Goal: Task Accomplishment & Management: Manage account settings

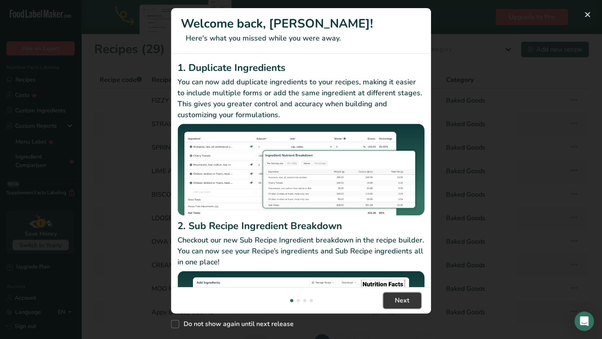
click at [403, 301] on span "Next" at bounding box center [402, 301] width 15 height 10
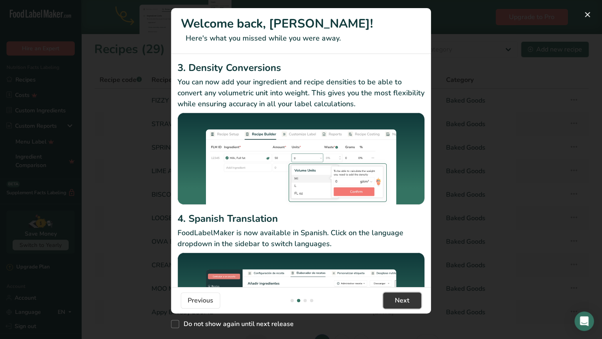
click at [403, 301] on span "Next" at bounding box center [402, 301] width 15 height 10
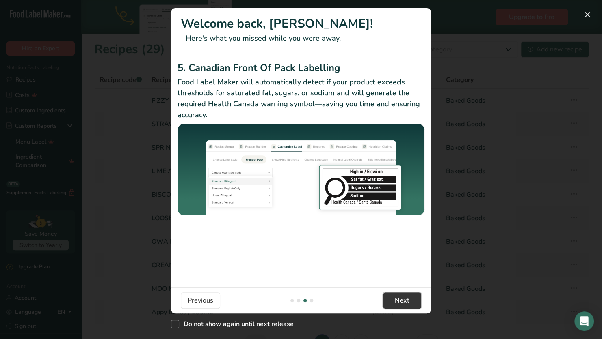
click at [403, 301] on span "Next" at bounding box center [402, 301] width 15 height 10
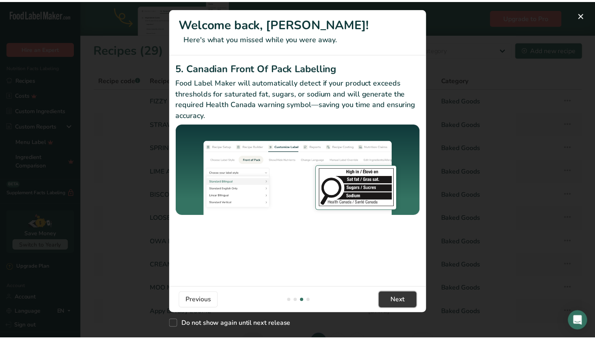
scroll to position [0, 779]
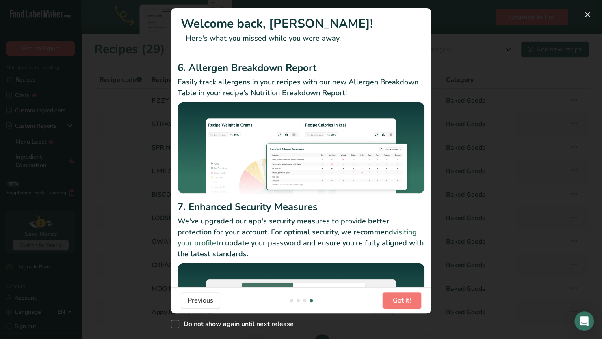
click at [403, 301] on span "Got it!" at bounding box center [402, 301] width 18 height 10
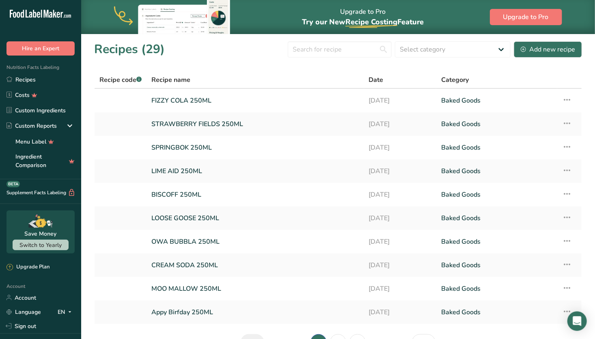
click at [36, 85] on link "Recipes" at bounding box center [40, 79] width 81 height 15
click at [49, 107] on link "Custom Ingredients" at bounding box center [40, 110] width 81 height 15
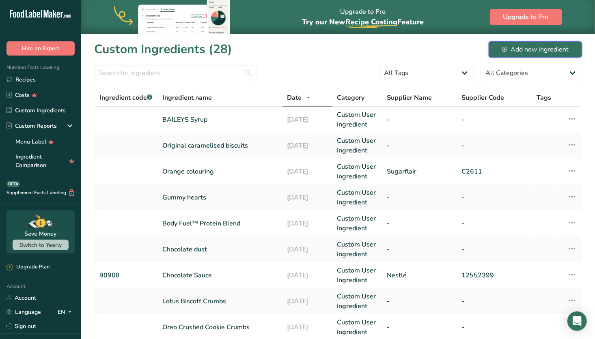
click at [539, 49] on div "Add new ingredient" at bounding box center [535, 50] width 67 height 10
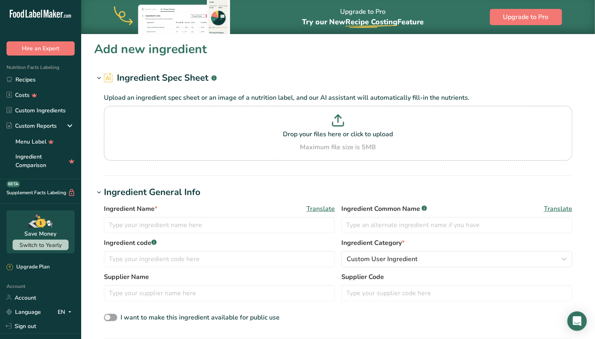
click at [341, 130] on p "Drop your files here or click to upload" at bounding box center [338, 134] width 464 height 10
click at [341, 130] on input "Drop your files here or click to upload Maximum file size is 5MB" at bounding box center [338, 133] width 468 height 55
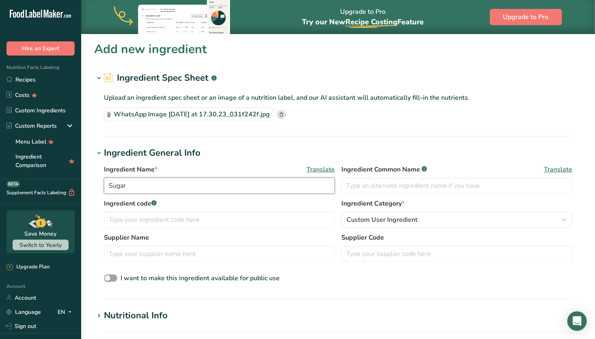
click at [225, 188] on input "Sugar" at bounding box center [219, 186] width 231 height 16
type input "S"
type input "p"
type input "Peppermint crisp"
click at [114, 278] on span at bounding box center [110, 279] width 13 height 8
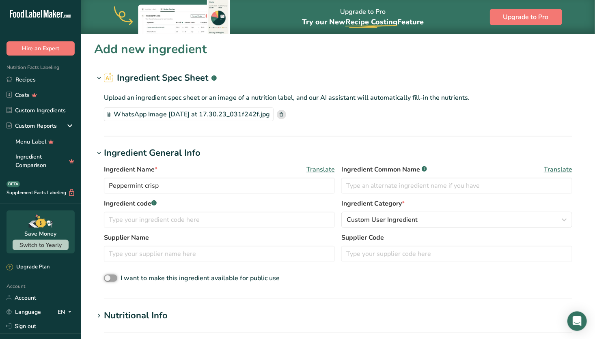
click at [109, 278] on input "I want to make this ingredient available for public use" at bounding box center [106, 278] width 5 height 5
checkbox input "true"
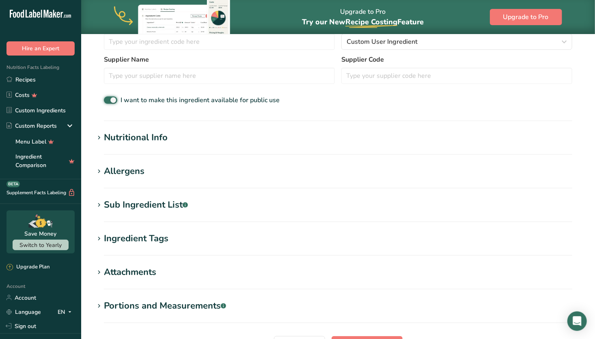
scroll to position [183, 0]
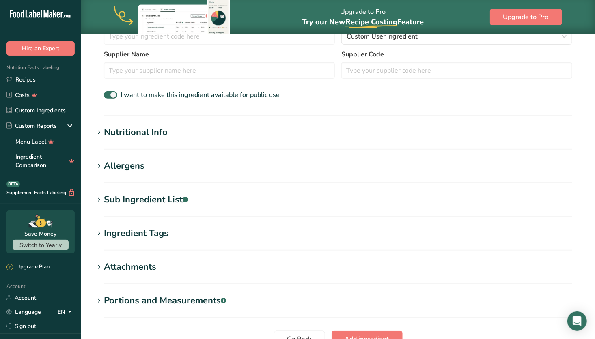
click at [299, 162] on h1 "Allergens" at bounding box center [338, 166] width 488 height 13
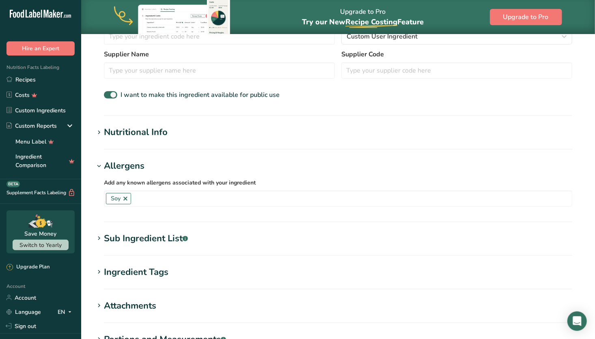
click at [299, 162] on h1 "Allergens" at bounding box center [338, 166] width 488 height 13
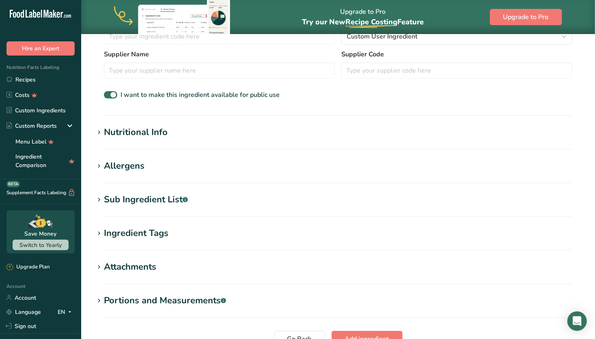
click at [289, 131] on h1 "Nutritional Info" at bounding box center [338, 132] width 488 height 13
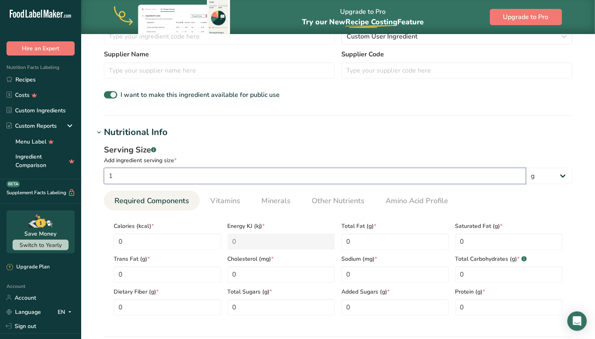
click at [174, 174] on input "1" at bounding box center [315, 176] width 422 height 16
type input "35"
click at [224, 155] on div "Serving Size .a-a{fill:#347362;}.b-a{fill:#fff;}" at bounding box center [338, 150] width 468 height 12
drag, startPoint x: 138, startPoint y: 177, endPoint x: 98, endPoint y: 180, distance: 40.7
click at [98, 180] on div "Serving Size .a-a{fill:#347362;}.b-a{fill:#fff;} Add ingredient serving size * …" at bounding box center [338, 233] width 488 height 188
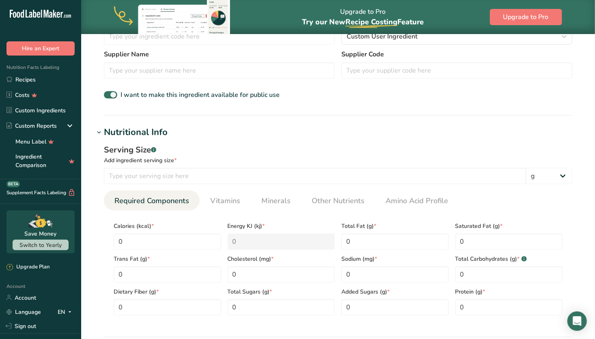
click at [242, 139] on div "Serving Size .a-a{fill:#347362;}.b-a{fill:#fff;} Add ingredient serving size * …" at bounding box center [338, 233] width 488 height 188
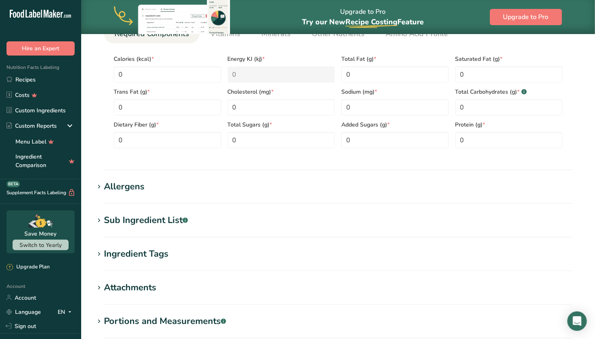
scroll to position [355, 0]
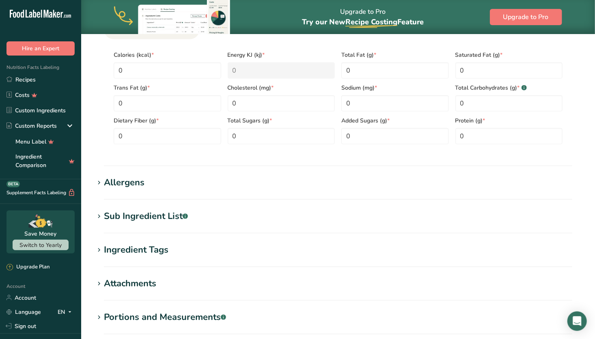
click at [190, 179] on h1 "Allergens" at bounding box center [338, 182] width 488 height 13
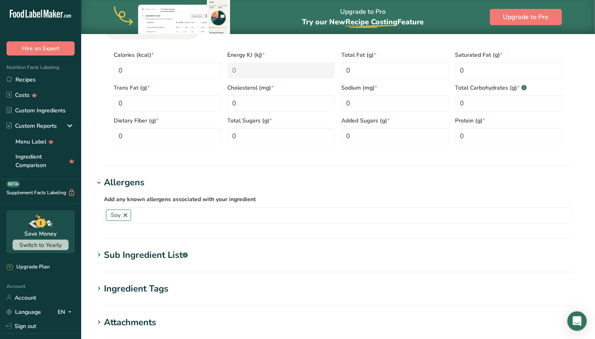
click at [190, 179] on h1 "Allergens" at bounding box center [338, 182] width 488 height 13
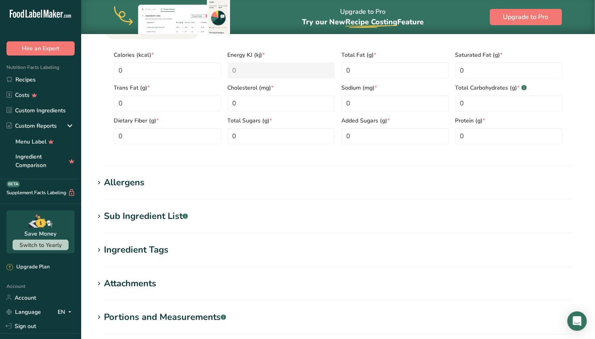
click at [197, 214] on h1 "Sub Ingredient List .a-a{fill:#347362;}.b-a{fill:#fff;}" at bounding box center [338, 216] width 488 height 13
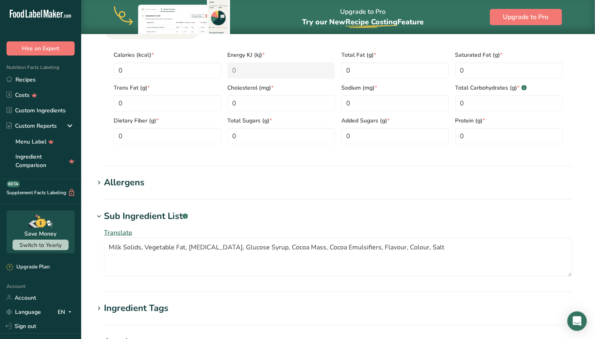
click at [197, 214] on h1 "Sub Ingredient List .a-a{fill:#347362;}.b-a{fill:#fff;}" at bounding box center [338, 216] width 488 height 13
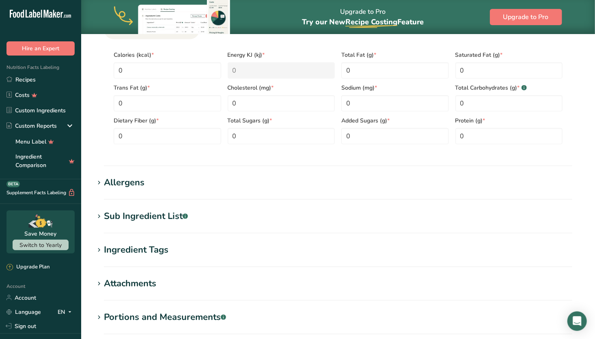
click at [188, 250] on h1 "Ingredient Tags" at bounding box center [338, 250] width 488 height 13
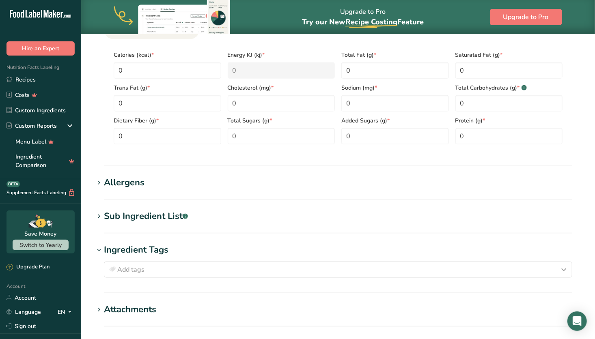
click at [188, 250] on h1 "Ingredient Tags" at bounding box center [338, 250] width 488 height 13
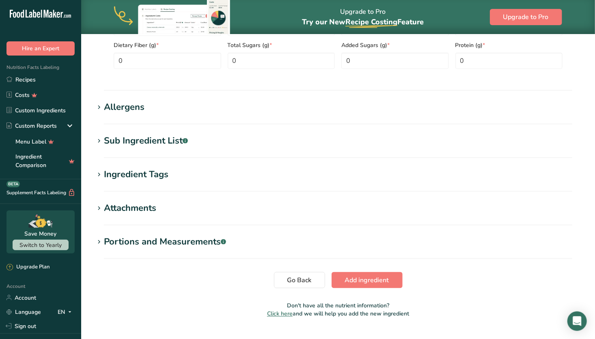
scroll to position [431, 0]
click at [375, 277] on span "Add ingredient" at bounding box center [367, 280] width 44 height 10
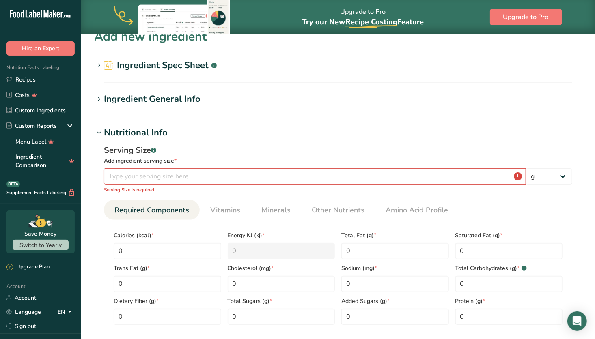
scroll to position [0, 0]
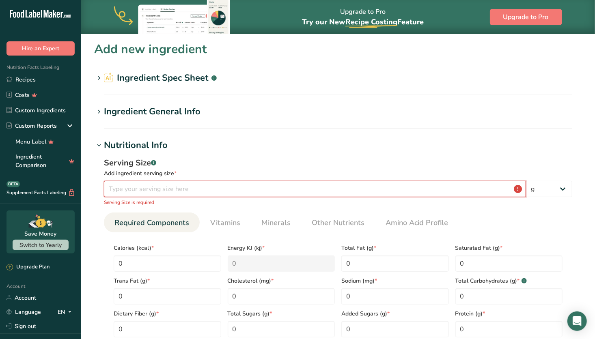
click at [231, 182] on input "number" at bounding box center [315, 189] width 422 height 16
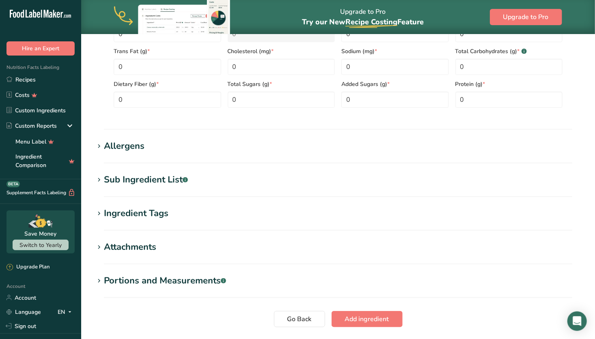
scroll to position [278, 0]
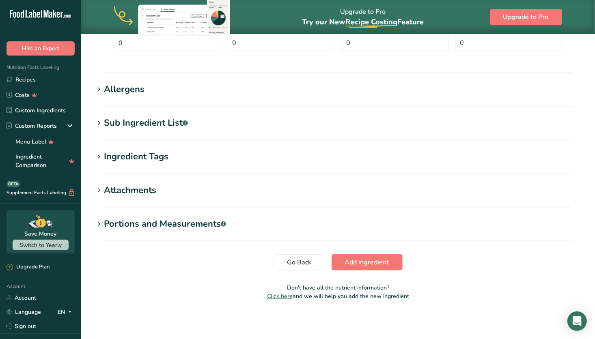
type input "1"
click at [376, 264] on span "Add ingredient" at bounding box center [367, 263] width 44 height 10
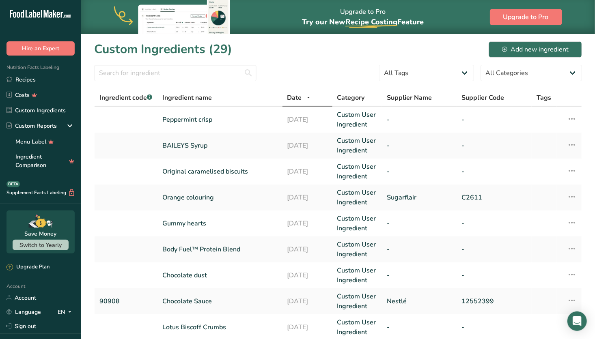
click at [42, 83] on link "Recipes" at bounding box center [40, 79] width 81 height 15
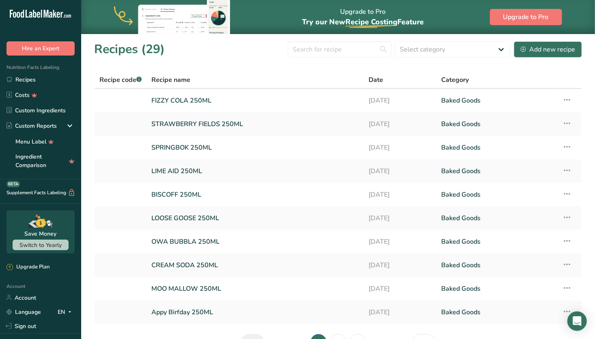
click at [569, 98] on icon at bounding box center [567, 100] width 10 height 15
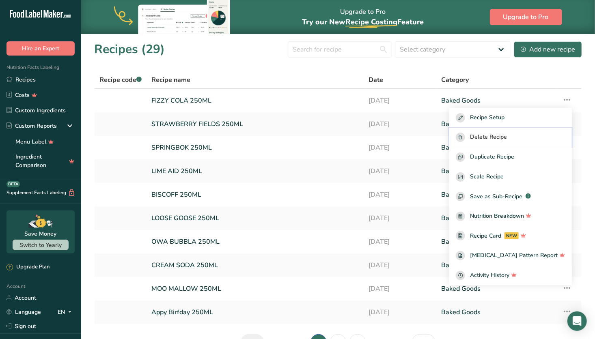
click at [507, 138] on span "Delete Recipe" at bounding box center [488, 137] width 37 height 9
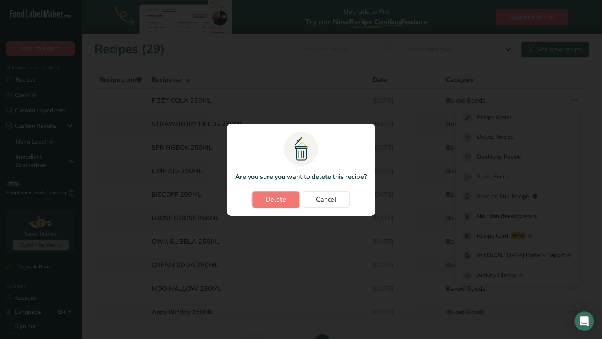
click at [277, 201] on span "Delete" at bounding box center [275, 200] width 20 height 10
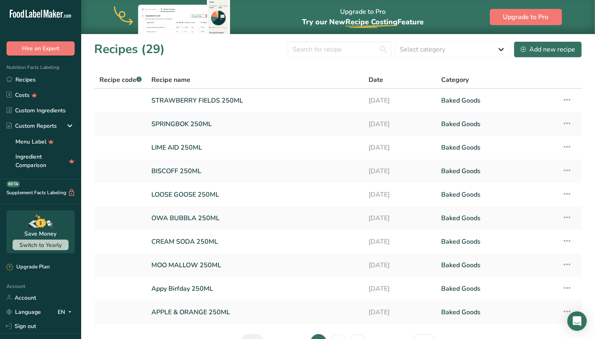
scroll to position [50, 0]
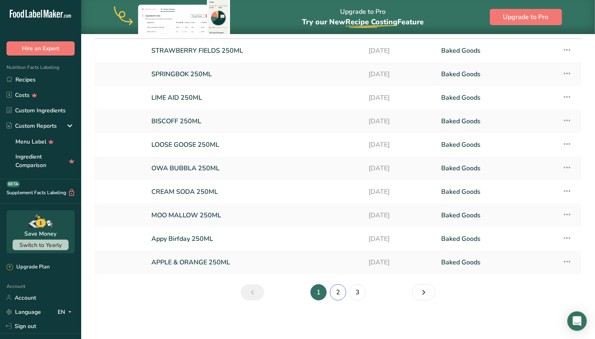
click at [339, 290] on link "2" at bounding box center [338, 293] width 16 height 16
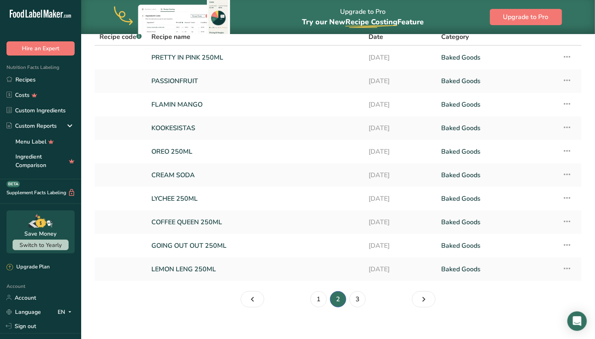
scroll to position [50, 0]
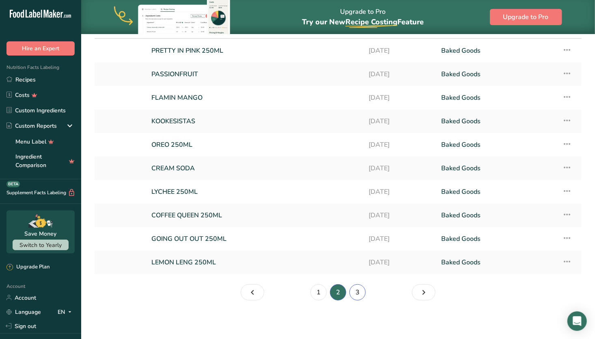
click at [358, 291] on link "3" at bounding box center [357, 293] width 16 height 16
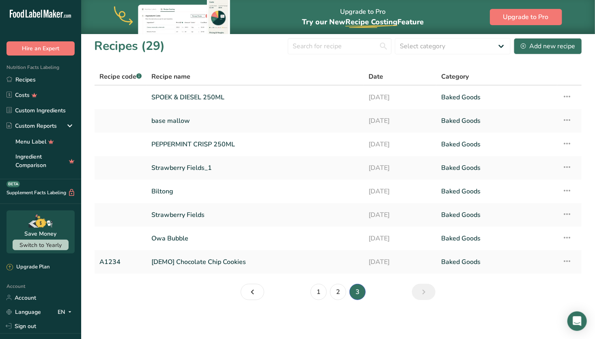
scroll to position [3, 0]
click at [246, 142] on link "PEPPERMINT CRISP 250ML" at bounding box center [254, 144] width 207 height 17
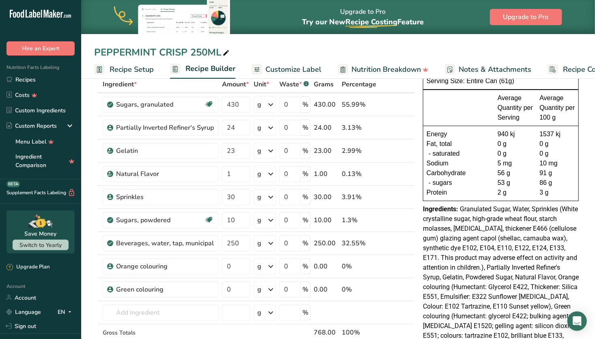
scroll to position [46, 0]
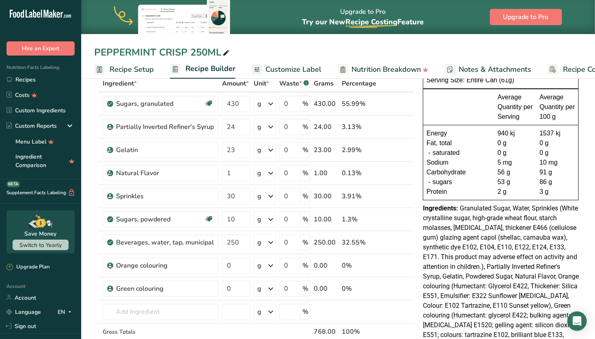
click at [398, 195] on icon at bounding box center [398, 196] width 6 height 9
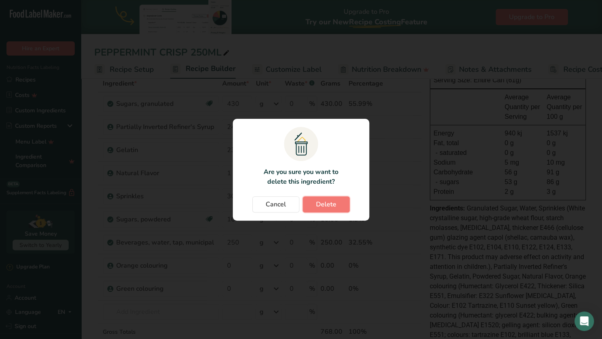
click at [338, 204] on button "Delete" at bounding box center [325, 204] width 47 height 16
type input "10"
type input "250"
type input "0"
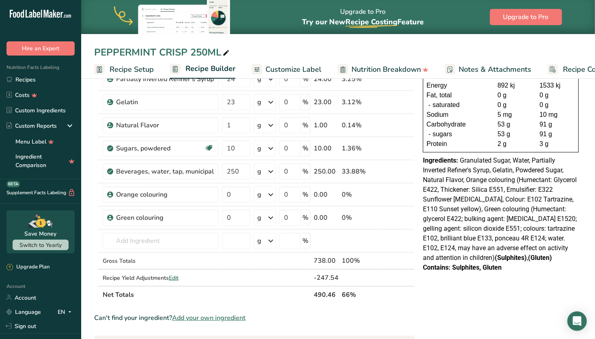
scroll to position [95, 0]
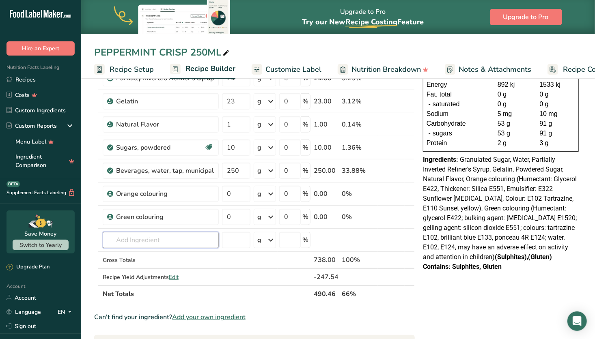
click at [192, 239] on input "text" at bounding box center [161, 240] width 116 height 16
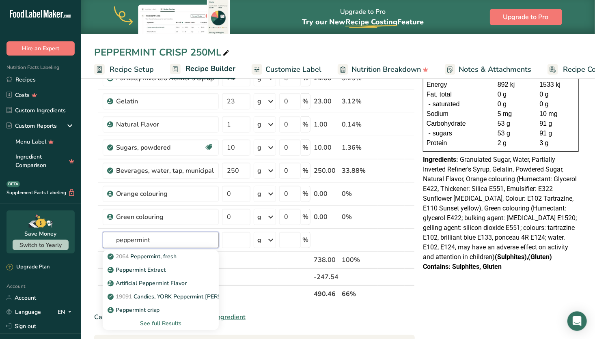
type input "peppermint"
click at [157, 306] on p "Peppermint crisp" at bounding box center [134, 310] width 50 height 9
type input "Peppermint crisp"
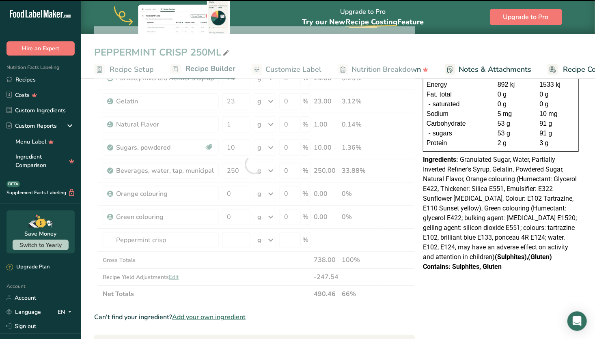
type input "0"
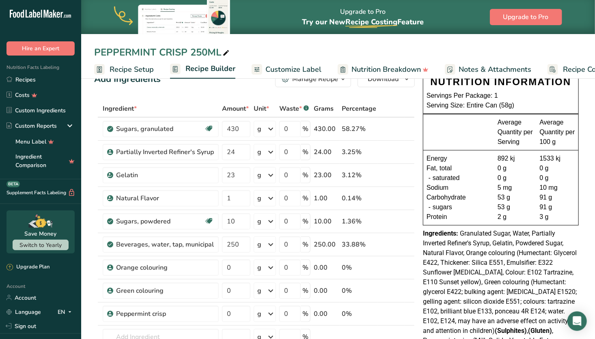
scroll to position [0, 0]
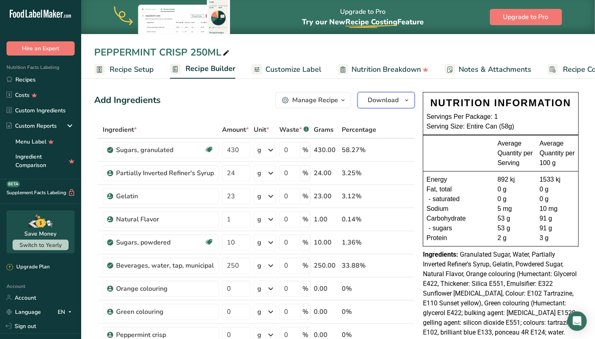
click at [387, 101] on span "Download" at bounding box center [383, 100] width 31 height 10
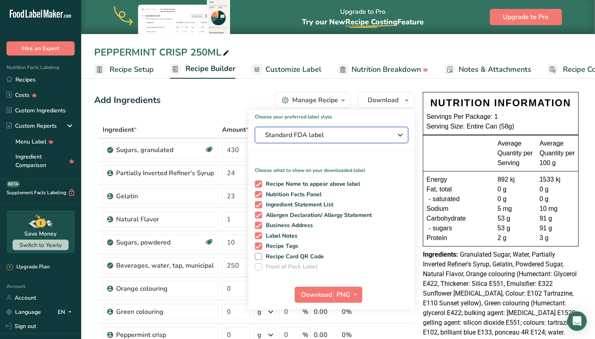
click at [339, 129] on button "Standard FDA label" at bounding box center [331, 135] width 153 height 16
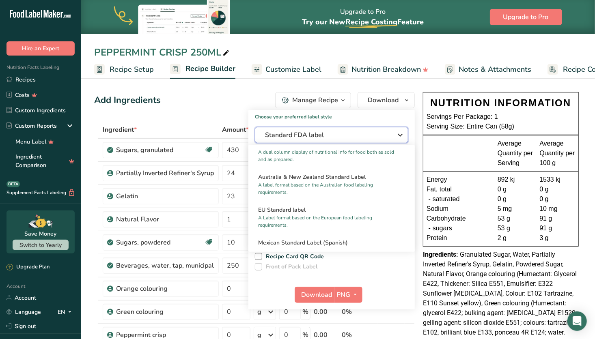
scroll to position [372, 0]
click at [338, 190] on p "A label format based on the Australian food labeling requirements." at bounding box center [328, 187] width 140 height 15
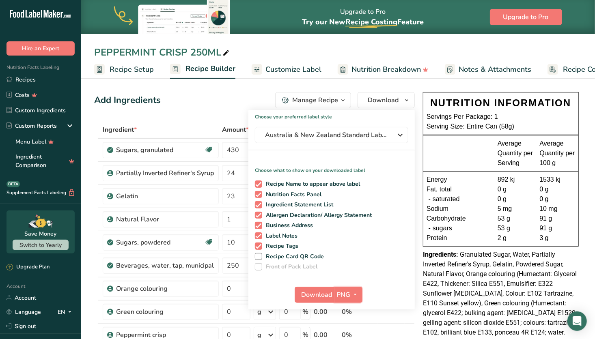
click at [347, 296] on span "PNG" at bounding box center [344, 295] width 14 height 10
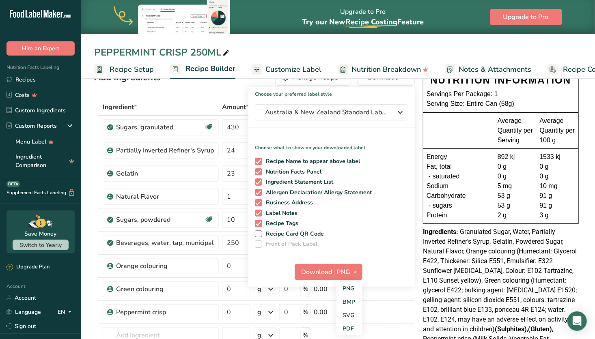
click at [350, 313] on link "SVG" at bounding box center [350, 315] width 26 height 13
click at [320, 271] on span "Download" at bounding box center [317, 273] width 31 height 10
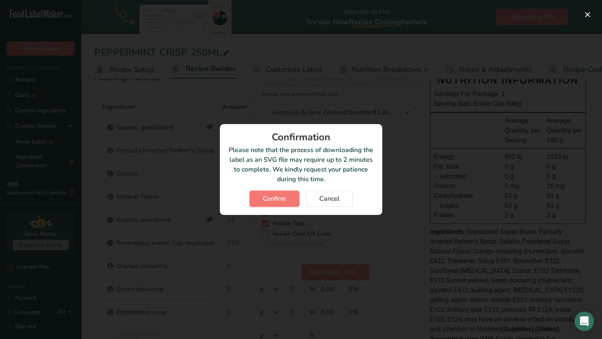
click at [288, 197] on button "Confirm" at bounding box center [274, 199] width 50 height 16
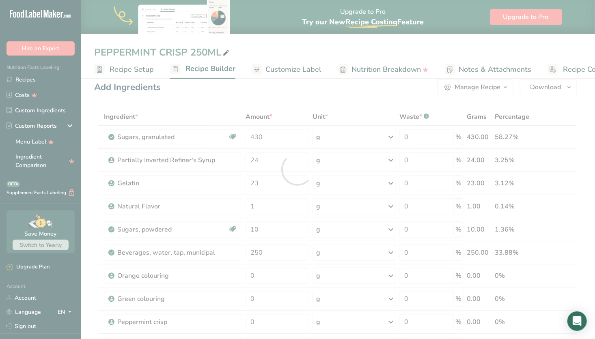
scroll to position [0, 0]
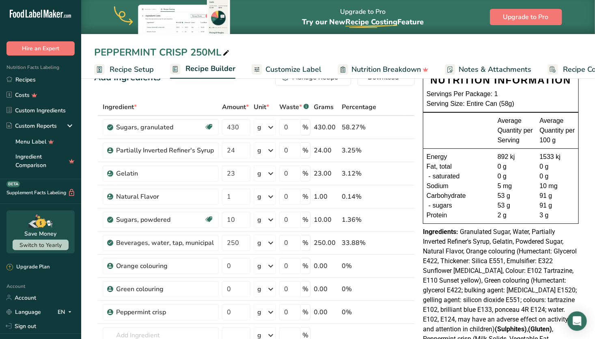
click at [32, 77] on link "Recipes" at bounding box center [40, 79] width 81 height 15
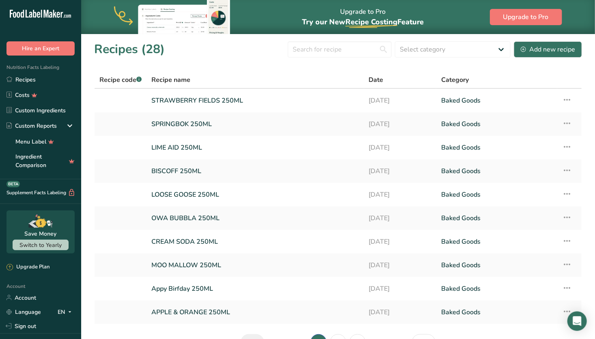
click at [567, 100] on icon at bounding box center [567, 100] width 10 height 15
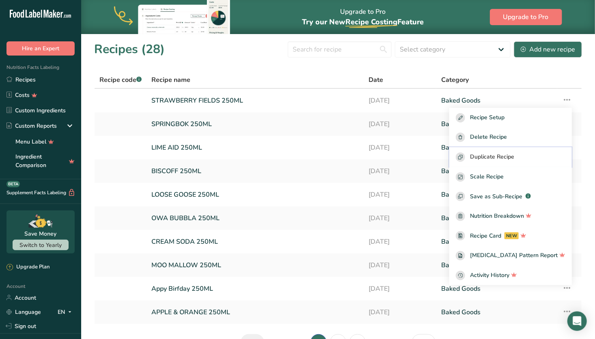
click at [524, 151] on button "Duplicate Recipe" at bounding box center [510, 157] width 123 height 20
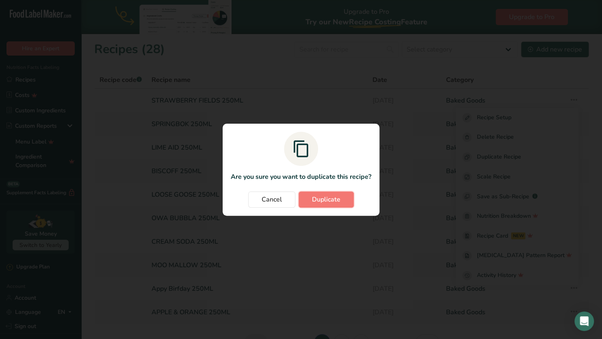
click at [333, 198] on span "Duplicate" at bounding box center [326, 200] width 28 height 10
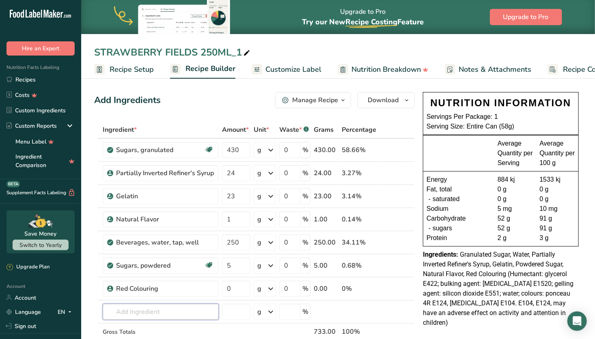
click at [158, 312] on input "text" at bounding box center [161, 312] width 116 height 16
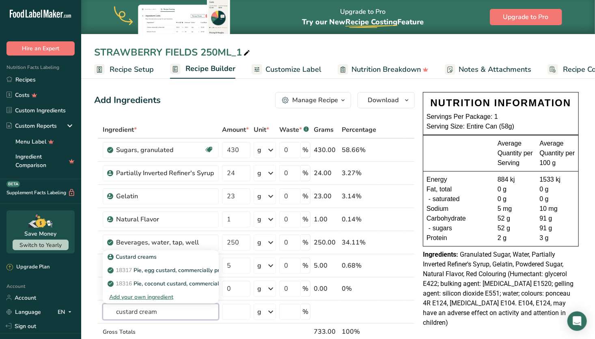
type input "custard cream"
click at [154, 258] on p "Custard creams" at bounding box center [132, 257] width 47 height 9
type input "Custard creams"
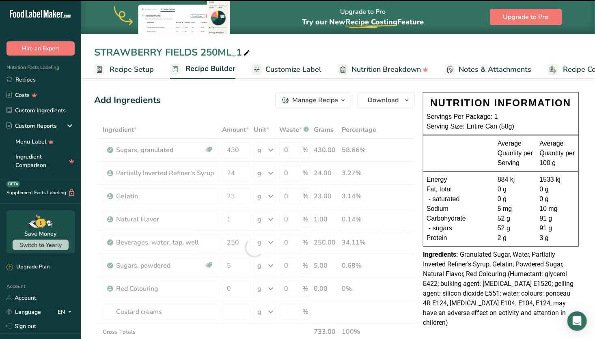
type input "0"
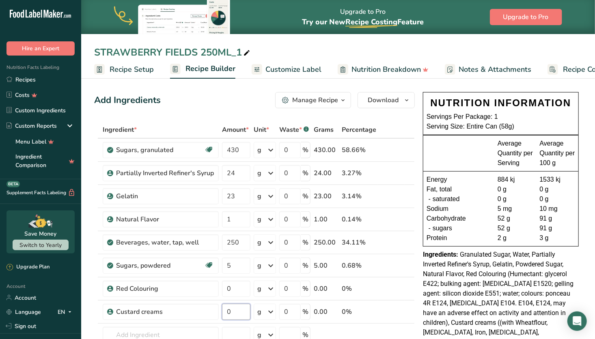
click at [246, 309] on input "0" at bounding box center [236, 312] width 28 height 16
type input "5"
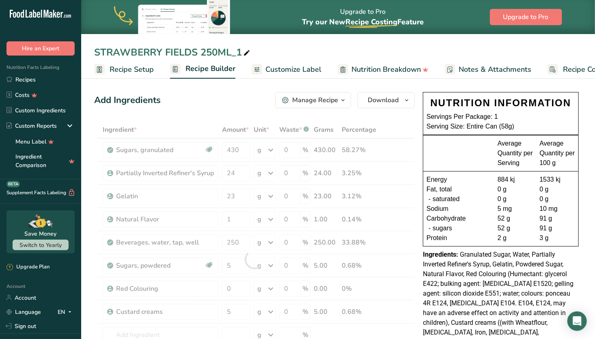
click at [246, 52] on icon at bounding box center [246, 52] width 7 height 11
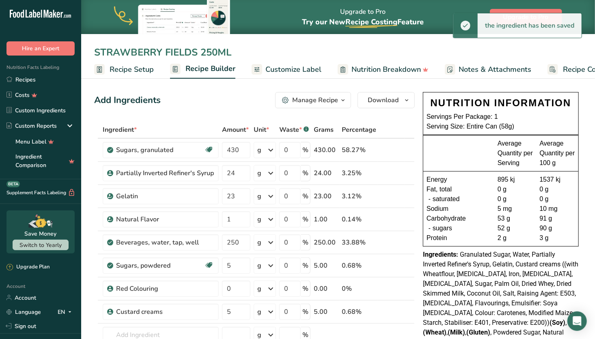
click at [198, 55] on input "STRAWBERRY FIELDS 250ML" at bounding box center [338, 52] width 488 height 15
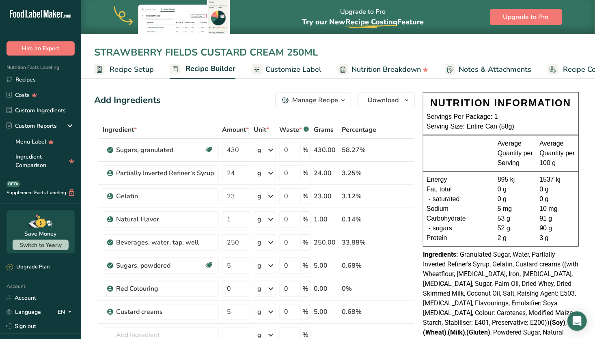
type input "STRAWBERRY FIELDS CUSTARD CREAM 250ML"
click at [394, 97] on span "Download" at bounding box center [383, 100] width 31 height 10
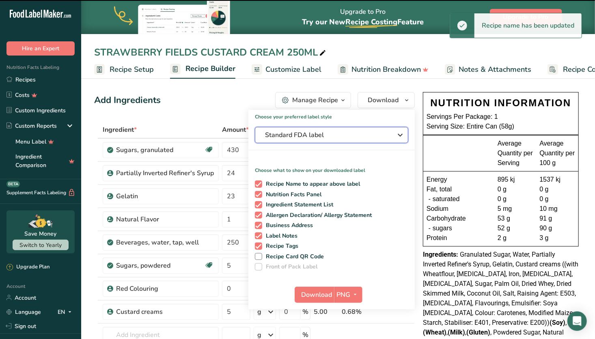
click at [367, 134] on span "Standard FDA label" at bounding box center [326, 135] width 122 height 10
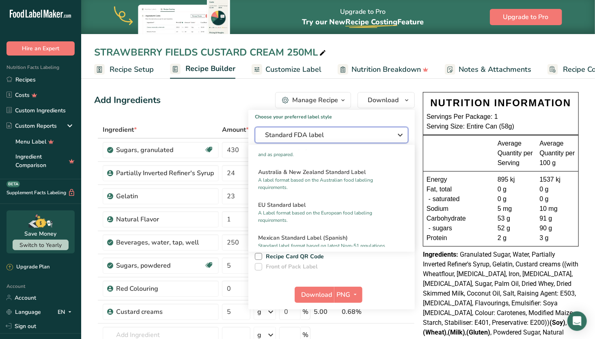
scroll to position [385, 0]
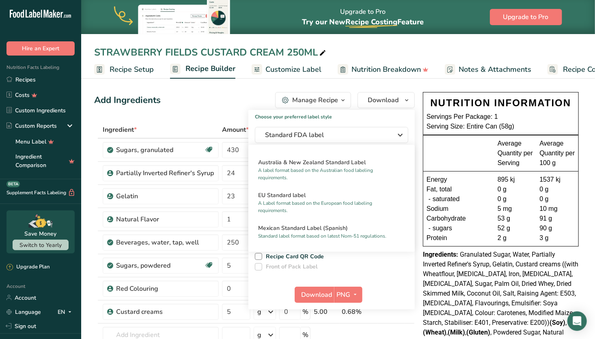
click at [346, 179] on p "A label format based on the Australian food labeling requirements." at bounding box center [328, 174] width 140 height 15
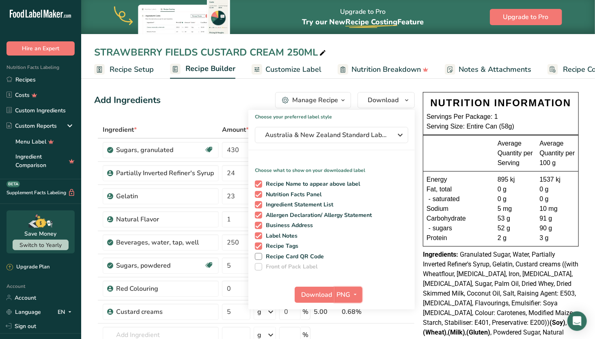
click at [342, 294] on span "PNG" at bounding box center [344, 295] width 14 height 10
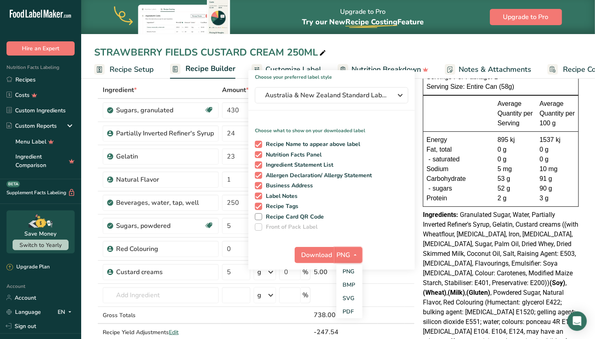
scroll to position [40, 0]
click at [345, 296] on link "SVG" at bounding box center [350, 297] width 26 height 13
click at [320, 252] on span "Download" at bounding box center [317, 255] width 31 height 10
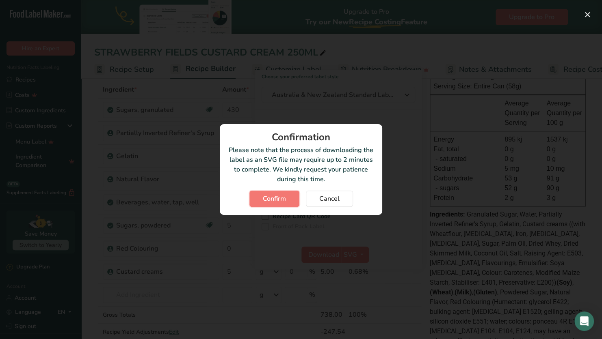
click at [285, 195] on span "Confirm" at bounding box center [274, 199] width 23 height 10
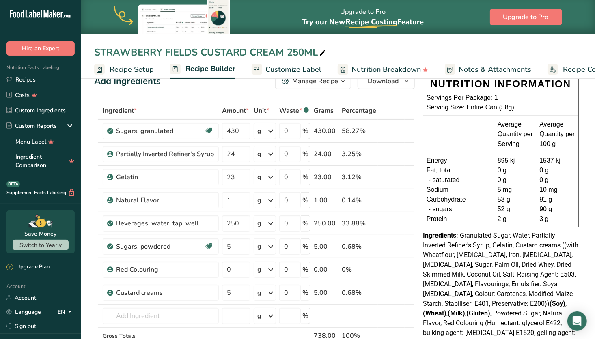
scroll to position [0, 0]
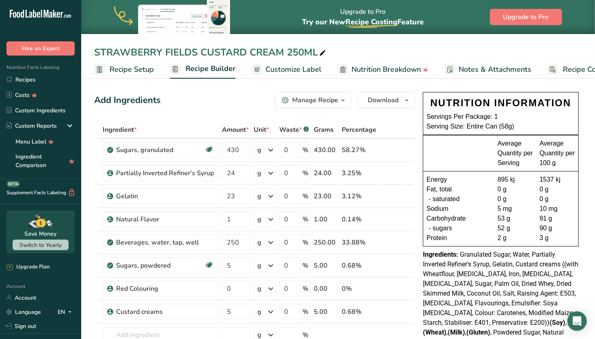
click at [36, 81] on link "Recipes" at bounding box center [40, 79] width 81 height 15
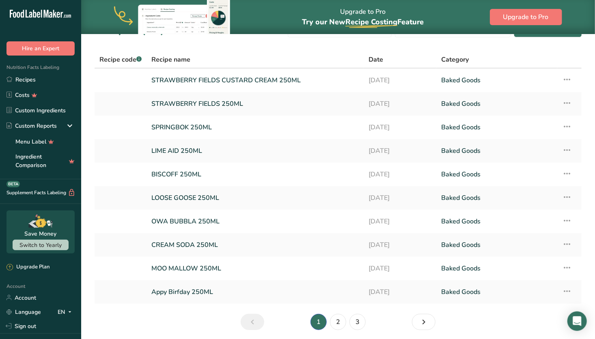
scroll to position [22, 0]
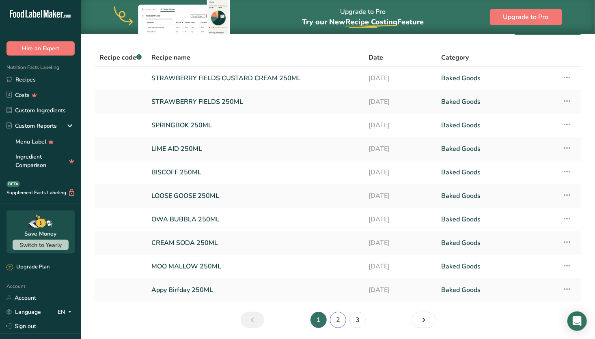
click at [340, 321] on link "2" at bounding box center [338, 320] width 16 height 16
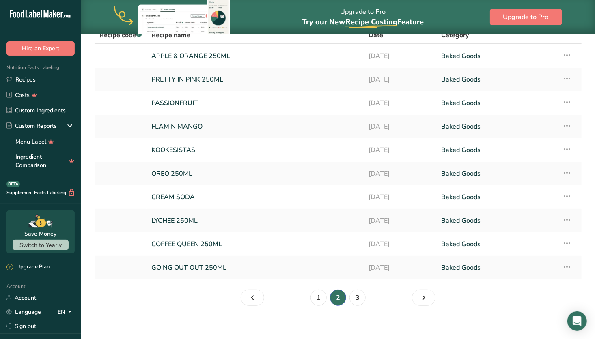
scroll to position [47, 0]
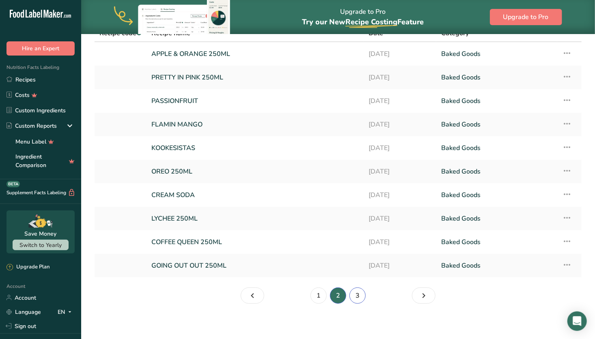
click at [356, 292] on link "3" at bounding box center [357, 296] width 16 height 16
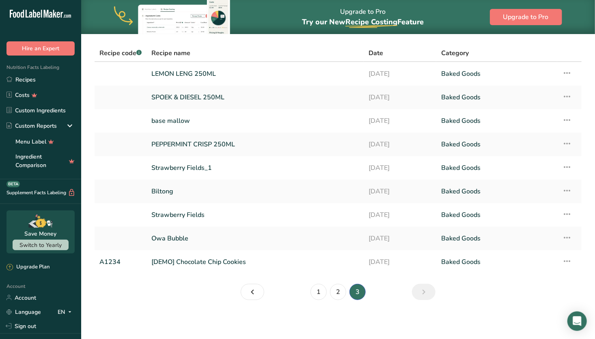
scroll to position [26, 0]
click at [279, 97] on link "SPOEK & DIESEL 250ML" at bounding box center [254, 97] width 207 height 17
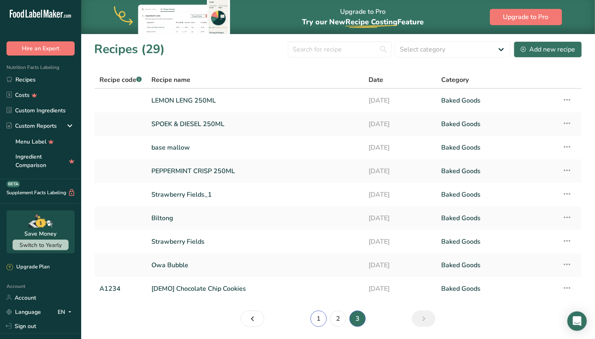
click at [322, 315] on link "1" at bounding box center [319, 319] width 16 height 16
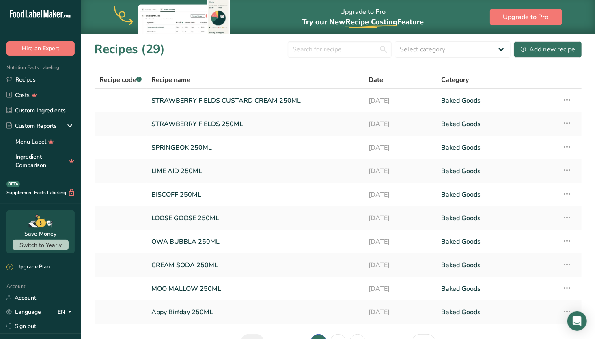
click at [235, 146] on link "SPRINGBOK 250ML" at bounding box center [255, 147] width 208 height 17
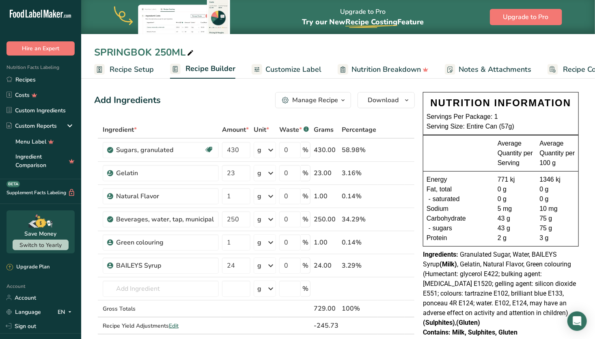
click at [141, 70] on span "Recipe Setup" at bounding box center [132, 69] width 44 height 11
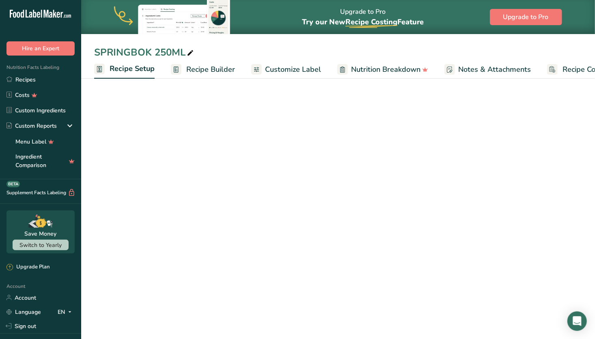
scroll to position [0, 3]
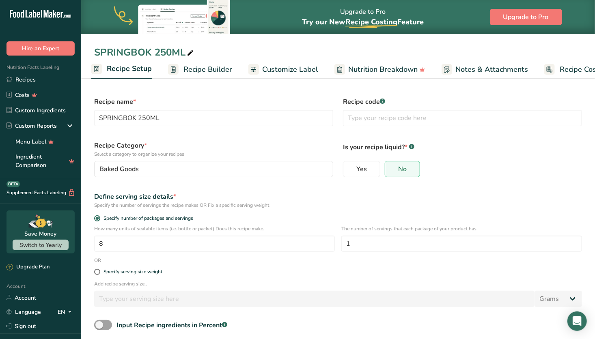
click at [322, 67] on ul "Recipe Setup Recipe Builder Customize Label Nutrition Breakdown Notes & Attachm…" at bounding box center [355, 69] width 555 height 19
click at [303, 70] on span "Customize Label" at bounding box center [290, 69] width 56 height 11
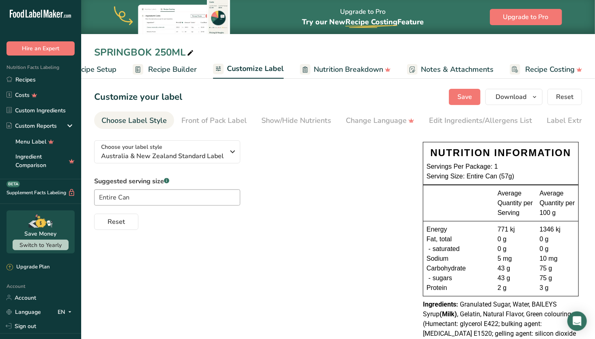
click at [476, 116] on div "Edit Ingredients/Allergens List" at bounding box center [480, 120] width 103 height 11
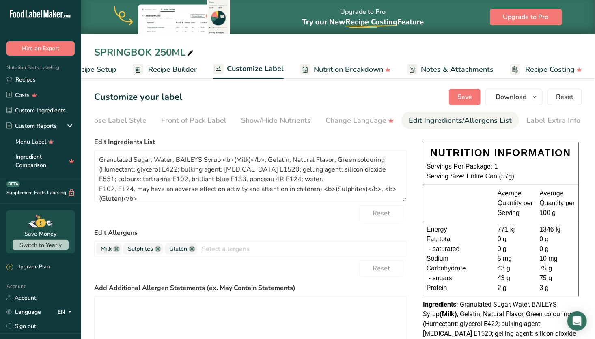
scroll to position [0, 21]
click at [533, 121] on div "Label Extra Info" at bounding box center [553, 120] width 54 height 11
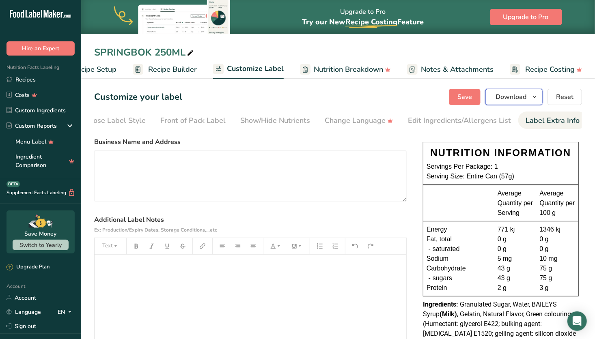
click at [524, 100] on span "Download" at bounding box center [511, 97] width 31 height 10
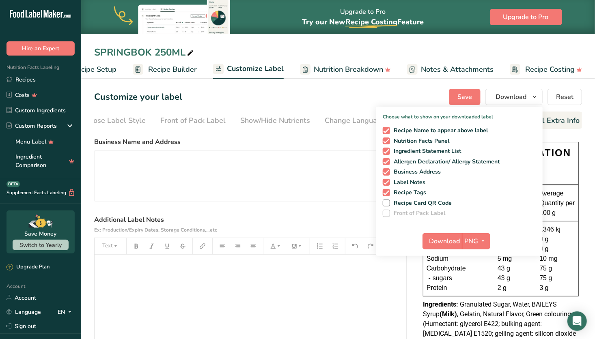
click at [423, 90] on div "Customize your label Save Download Choose what to show on your downloaded label…" at bounding box center [338, 97] width 488 height 16
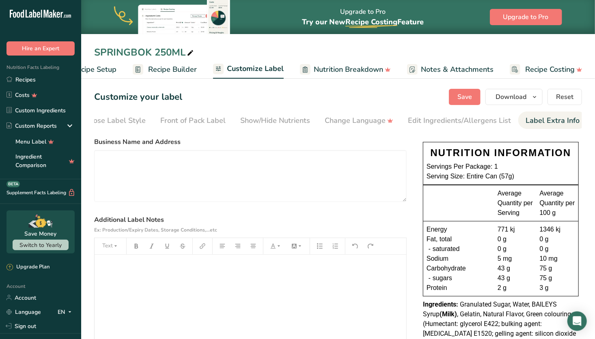
click at [95, 63] on link "Recipe Setup" at bounding box center [87, 69] width 60 height 18
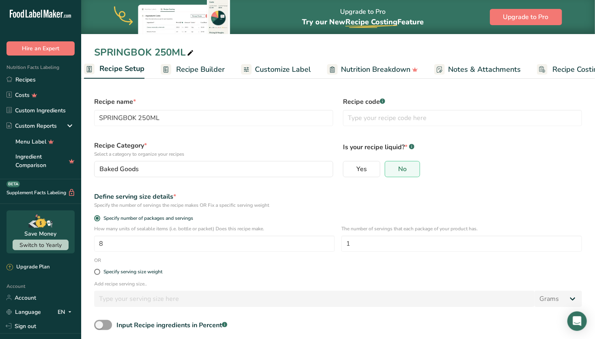
scroll to position [0, 3]
click at [201, 70] on span "Recipe Builder" at bounding box center [207, 69] width 49 height 11
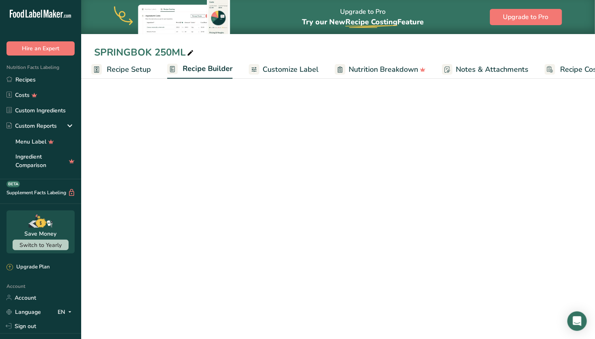
scroll to position [0, 37]
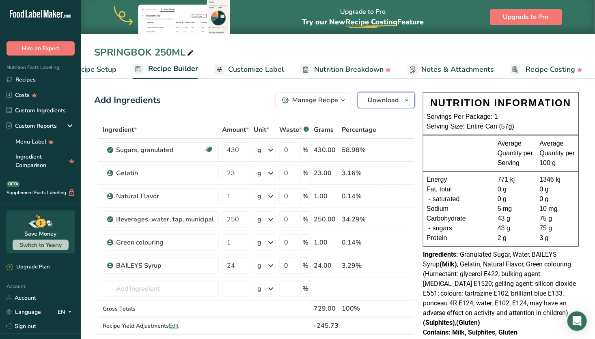
click at [395, 97] on span "Download" at bounding box center [383, 100] width 31 height 10
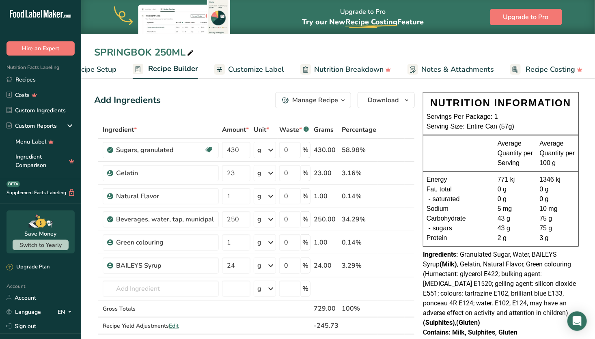
click at [100, 69] on span "Recipe Setup" at bounding box center [94, 69] width 44 height 11
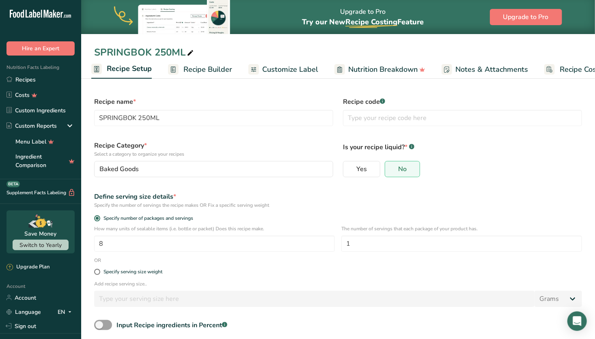
click at [277, 69] on span "Customize Label" at bounding box center [290, 69] width 56 height 11
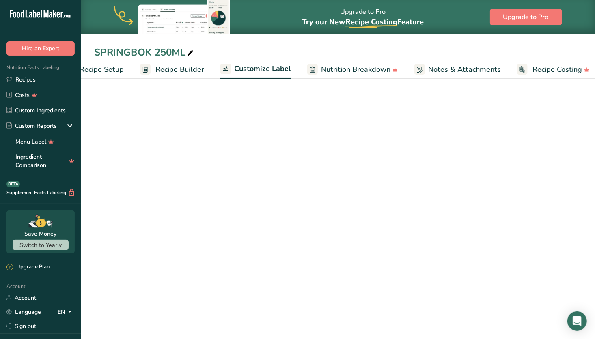
scroll to position [0, 37]
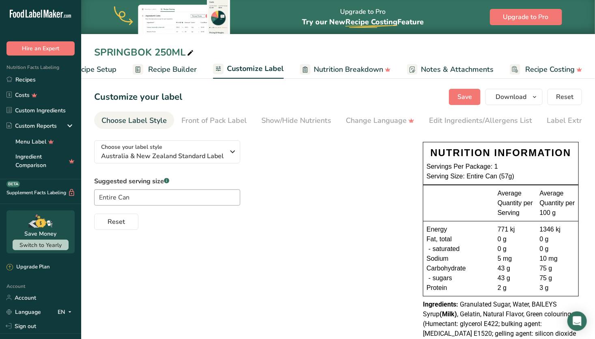
click at [177, 68] on span "Recipe Builder" at bounding box center [172, 69] width 49 height 11
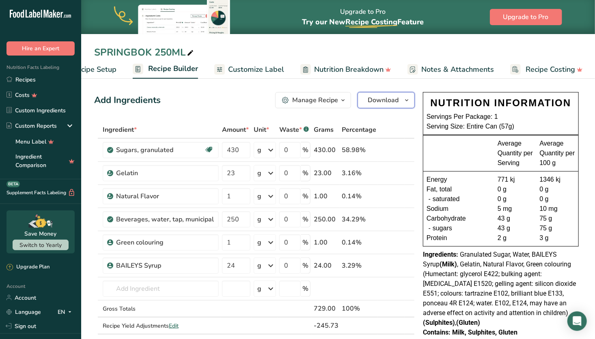
click at [396, 105] on span "Download" at bounding box center [383, 100] width 31 height 10
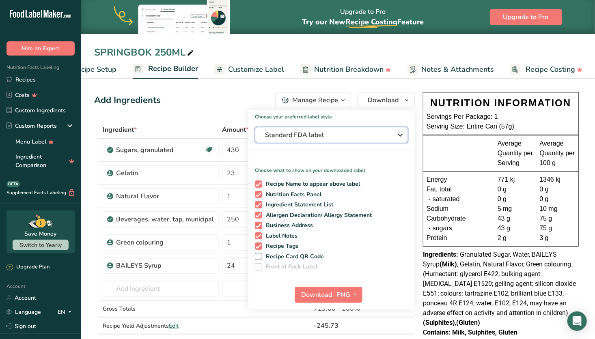
click at [377, 135] on span "Standard FDA label" at bounding box center [326, 135] width 122 height 10
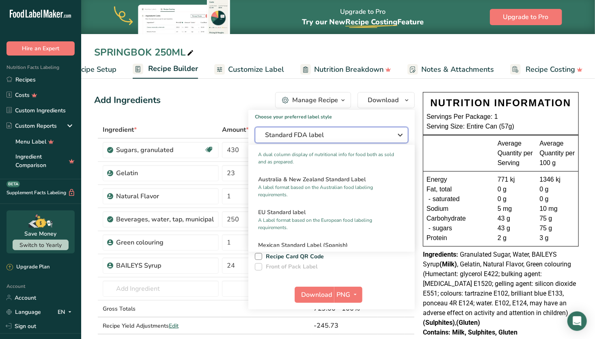
scroll to position [373, 0]
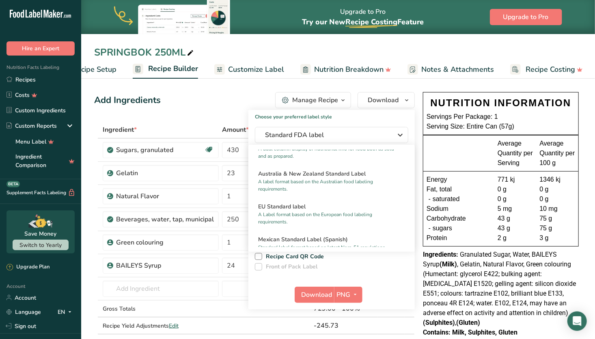
click at [351, 191] on p "A label format based on the Australian food labeling requirements." at bounding box center [328, 185] width 140 height 15
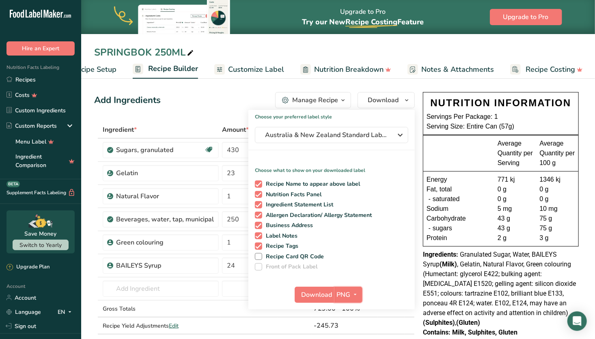
click at [352, 291] on icon "button" at bounding box center [355, 295] width 6 height 10
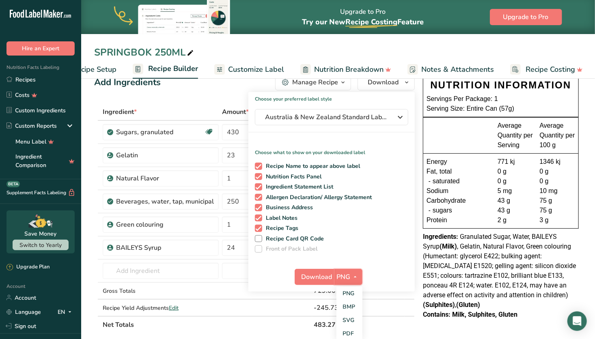
scroll to position [20, 0]
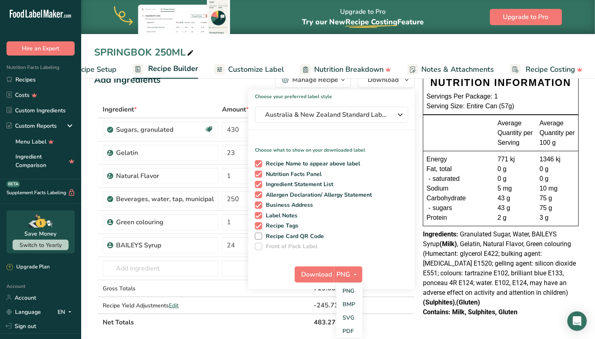
click at [349, 317] on link "SVG" at bounding box center [350, 317] width 26 height 13
click at [314, 271] on span "Download" at bounding box center [317, 275] width 31 height 10
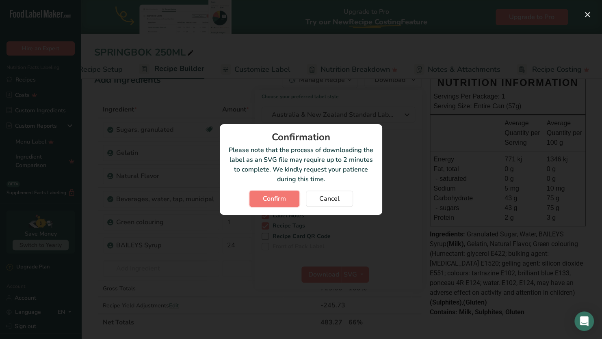
click at [289, 199] on button "Confirm" at bounding box center [274, 199] width 50 height 16
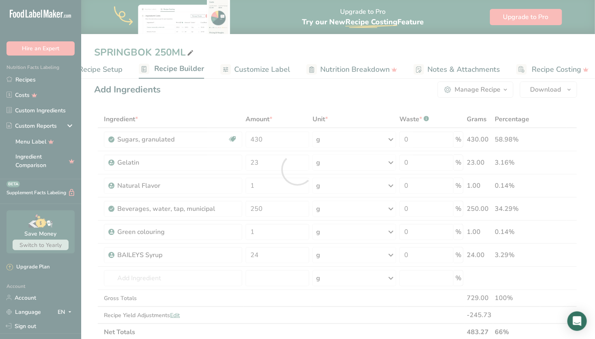
scroll to position [0, 0]
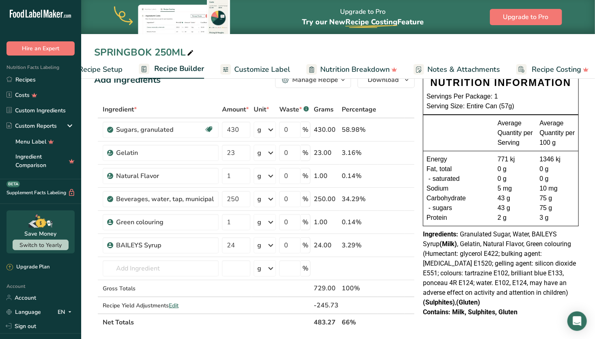
click at [36, 79] on link "Recipes" at bounding box center [40, 79] width 81 height 15
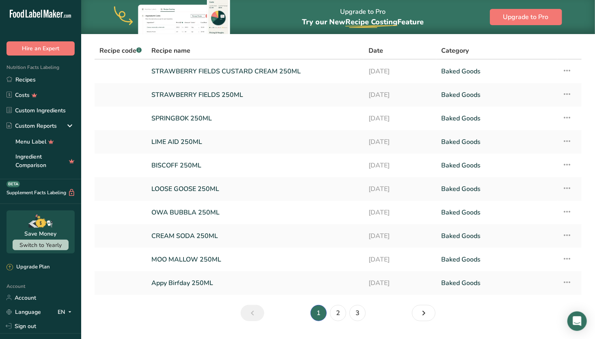
scroll to position [34, 0]
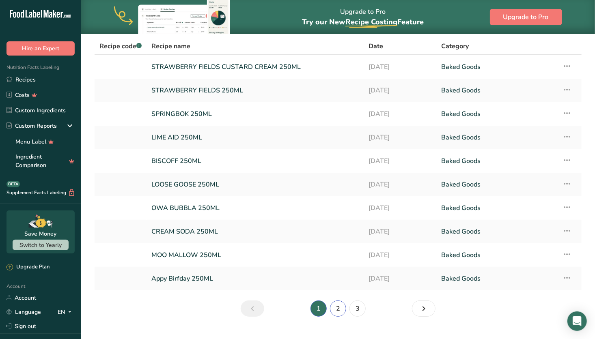
click at [336, 308] on link "2" at bounding box center [338, 309] width 16 height 16
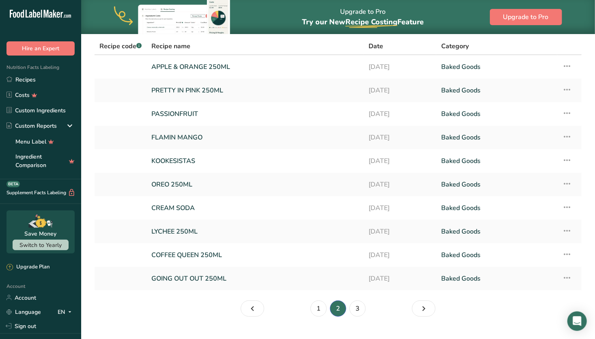
click at [217, 230] on link "LYCHEE 250ML" at bounding box center [255, 231] width 208 height 17
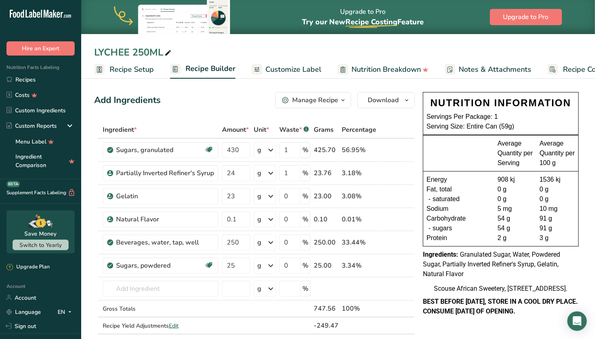
click at [298, 73] on span "Customize Label" at bounding box center [293, 69] width 56 height 11
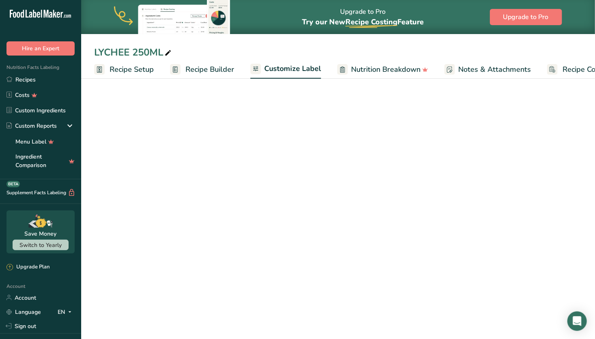
scroll to position [0, 37]
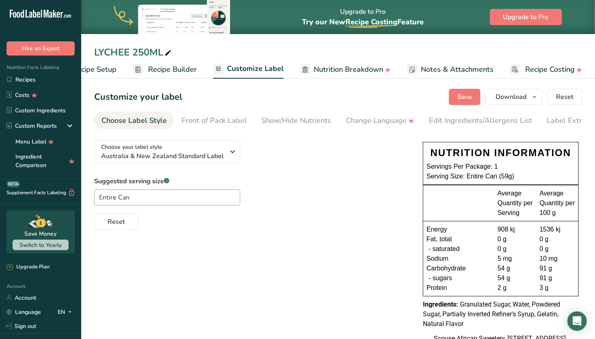
click at [468, 118] on div "Edit Ingredients/Allergens List" at bounding box center [480, 120] width 103 height 11
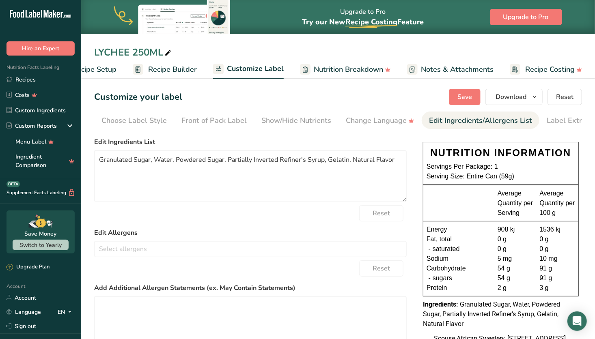
scroll to position [0, 20]
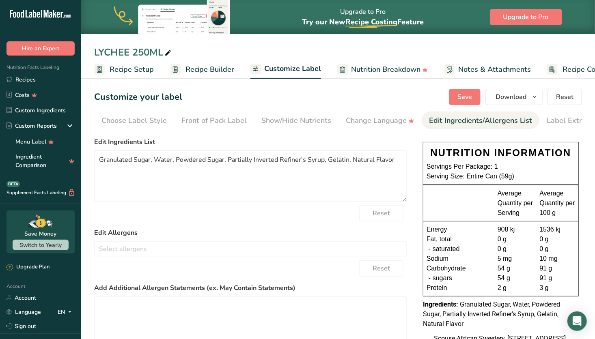
scroll to position [0, 21]
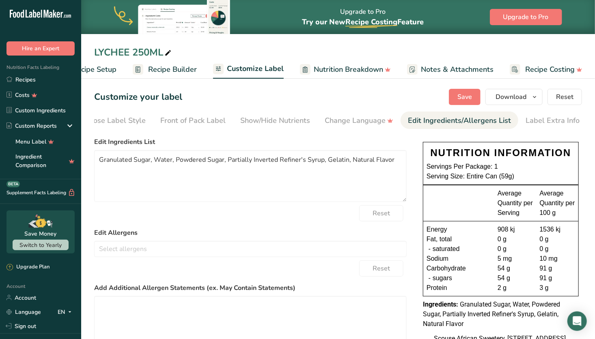
click at [262, 127] on link "Show/Hide Nutrients" at bounding box center [275, 121] width 70 height 18
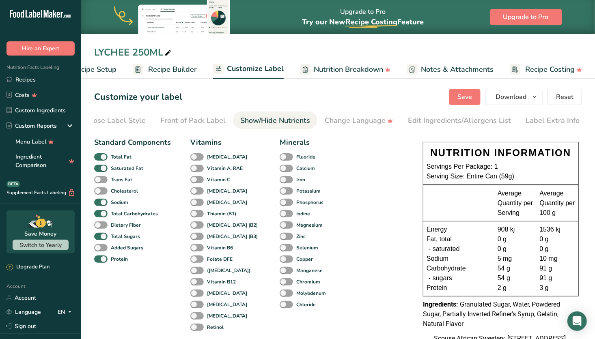
click at [200, 121] on div "Front of Pack Label" at bounding box center [192, 120] width 65 height 11
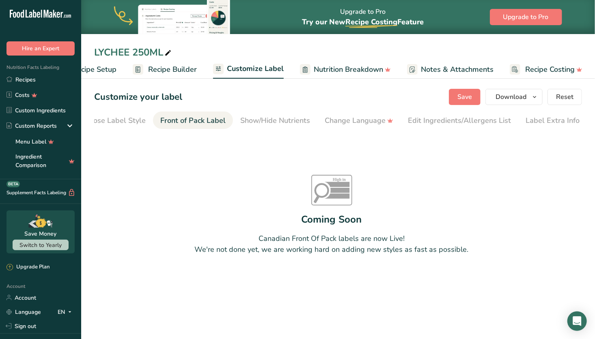
click at [550, 115] on div "Label Extra Info" at bounding box center [553, 120] width 54 height 11
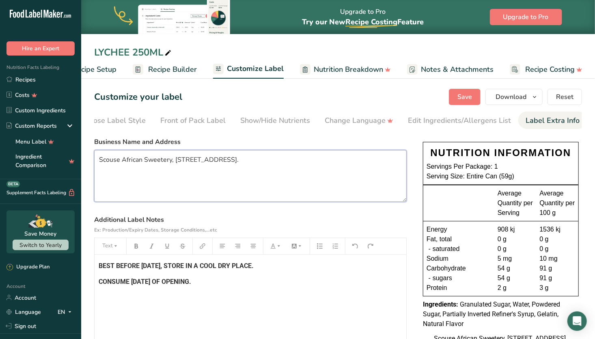
drag, startPoint x: 257, startPoint y: 164, endPoint x: 79, endPoint y: 146, distance: 179.1
click at [79, 146] on div ".a-20{fill:#fff;} Hire an Expert Nutrition Facts Labeling Recipes Costs Custom …" at bounding box center [297, 194] width 595 height 389
drag, startPoint x: 236, startPoint y: 291, endPoint x: 50, endPoint y: 240, distance: 192.4
click at [50, 240] on div ".a-20{fill:#fff;} Hire an Expert Nutrition Facts Labeling Recipes Costs Custom …" at bounding box center [297, 194] width 595 height 389
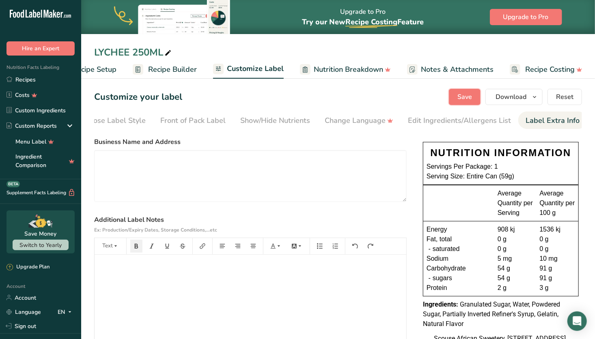
click at [464, 94] on span "Save" at bounding box center [464, 97] width 15 height 10
click at [514, 93] on span "Download" at bounding box center [511, 97] width 31 height 10
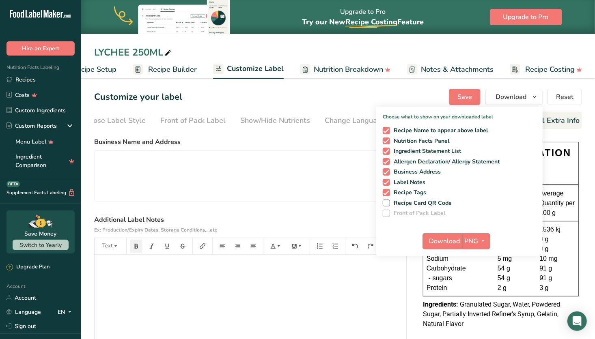
click at [417, 89] on div "Customize your label Save Download Choose what to show on your downloaded label…" at bounding box center [338, 97] width 488 height 16
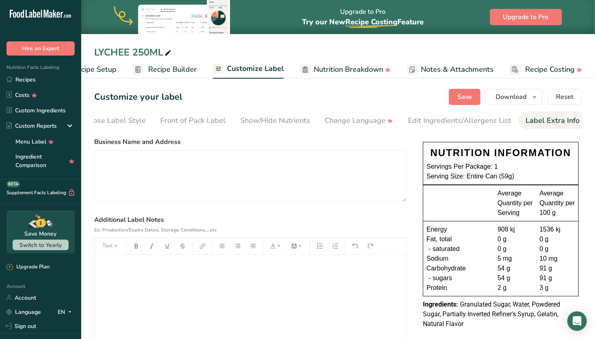
click at [169, 70] on span "Recipe Builder" at bounding box center [172, 69] width 49 height 11
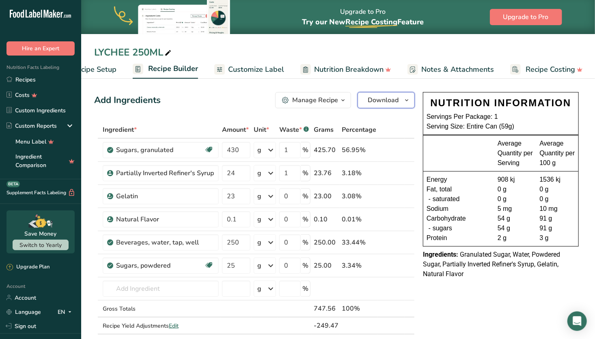
click at [383, 98] on span "Download" at bounding box center [383, 100] width 31 height 10
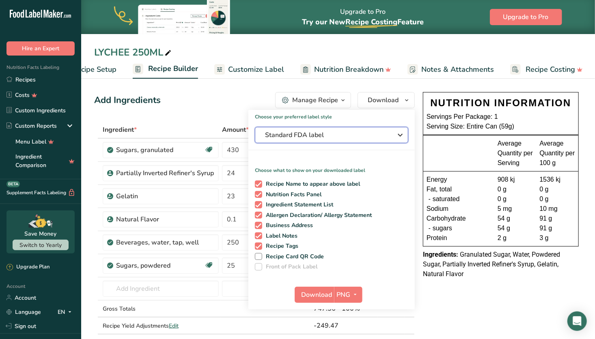
click at [365, 134] on span "Standard FDA label" at bounding box center [326, 135] width 122 height 10
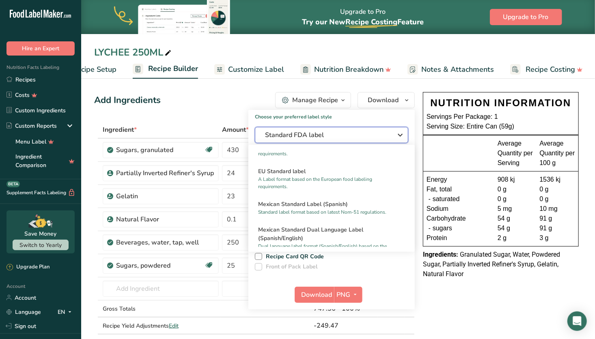
scroll to position [384, 0]
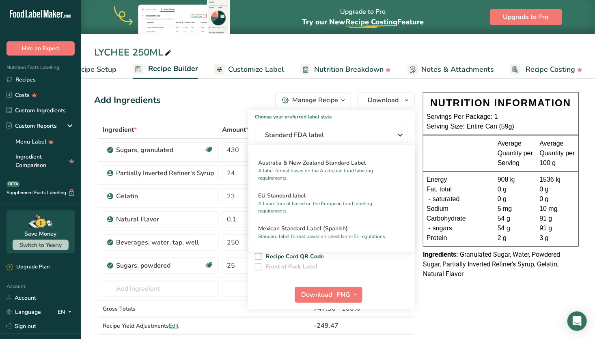
click at [326, 167] on h2 "Australia & New Zealand Standard Label" at bounding box center [331, 163] width 147 height 9
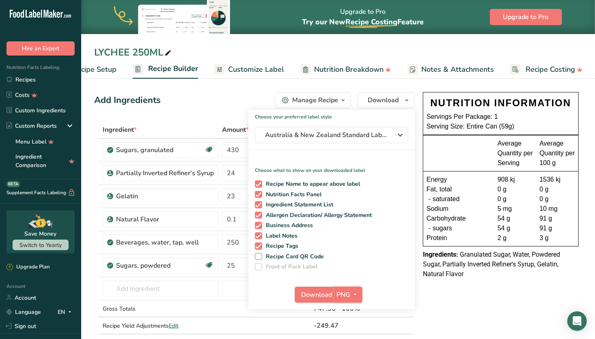
click at [345, 298] on span "PNG" at bounding box center [344, 295] width 14 height 10
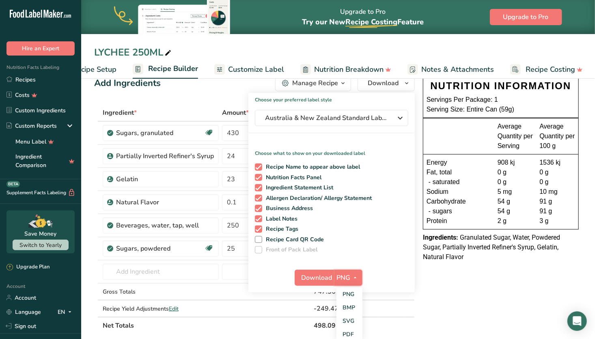
scroll to position [21, 0]
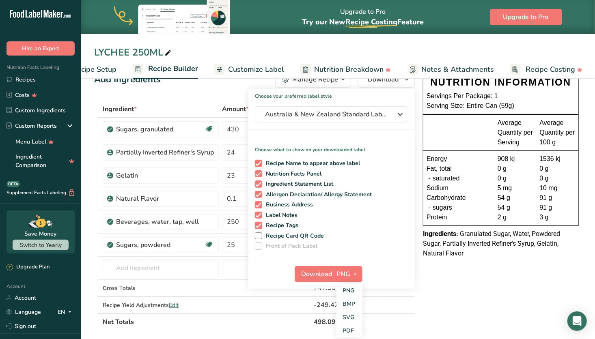
click at [347, 321] on link "SVG" at bounding box center [350, 317] width 26 height 13
click at [312, 271] on span "Download" at bounding box center [317, 275] width 31 height 10
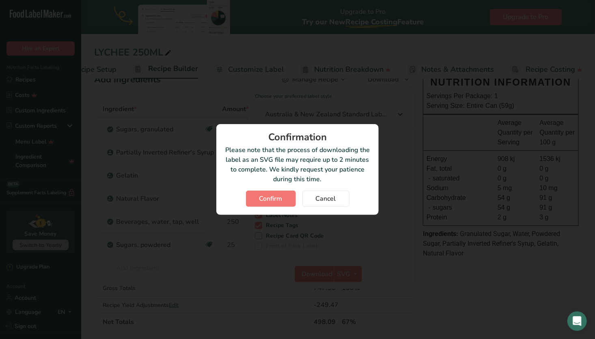
scroll to position [0, 31]
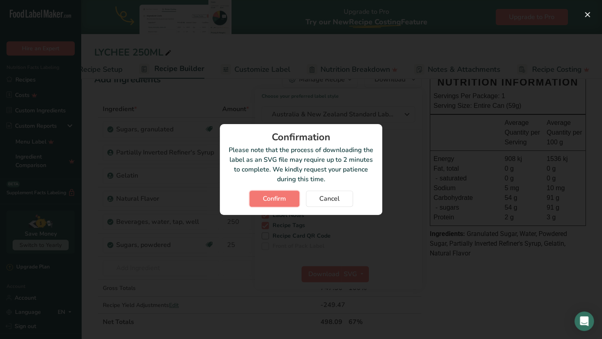
click at [276, 194] on span "Confirm" at bounding box center [274, 199] width 23 height 10
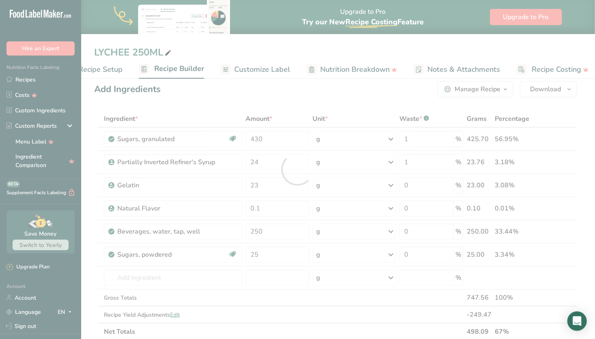
scroll to position [0, 0]
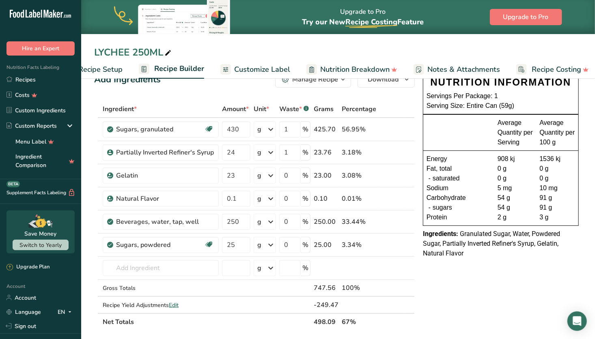
click at [36, 80] on link "Recipes" at bounding box center [40, 79] width 81 height 15
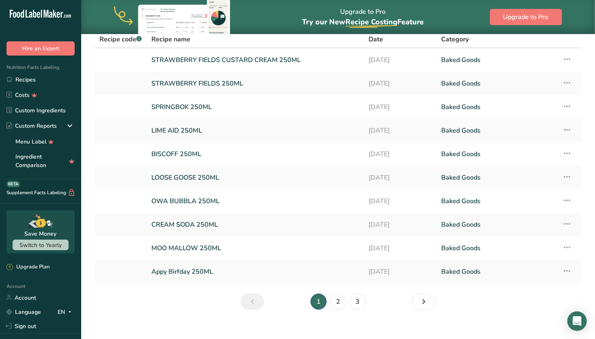
scroll to position [41, 0]
click at [340, 304] on link "2" at bounding box center [338, 302] width 16 height 16
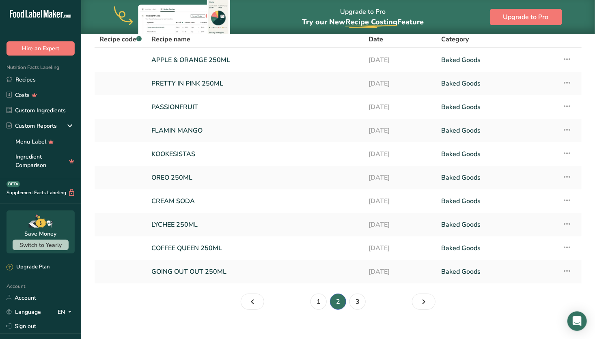
click at [207, 106] on link "PASSIONFRUIT" at bounding box center [255, 107] width 208 height 17
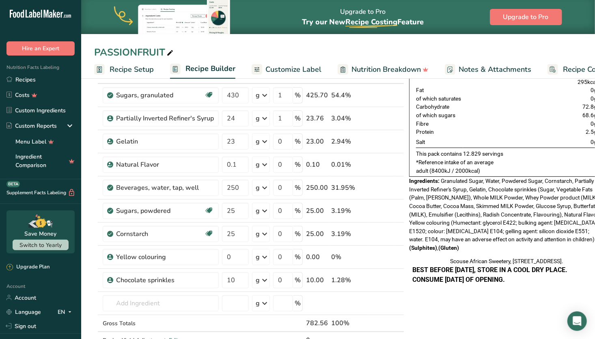
scroll to position [65, 0]
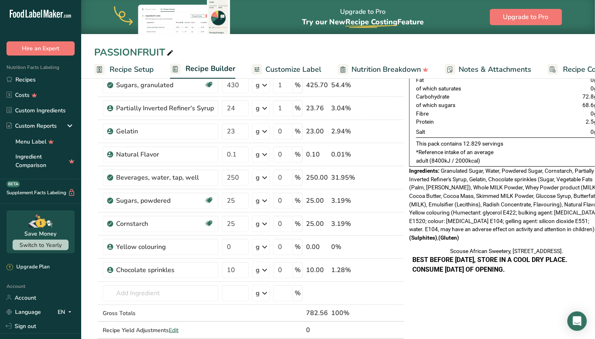
click at [387, 224] on icon at bounding box center [388, 224] width 6 height 9
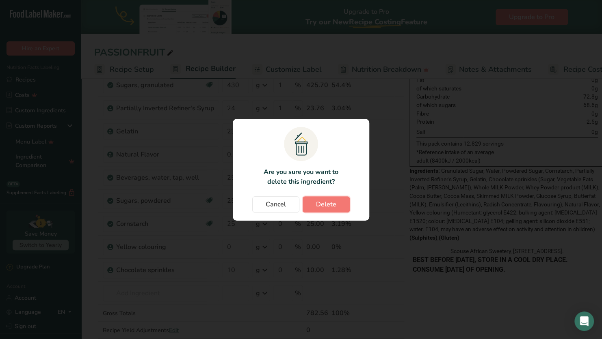
click at [326, 206] on span "Delete" at bounding box center [326, 205] width 20 height 10
type input "0"
type input "10"
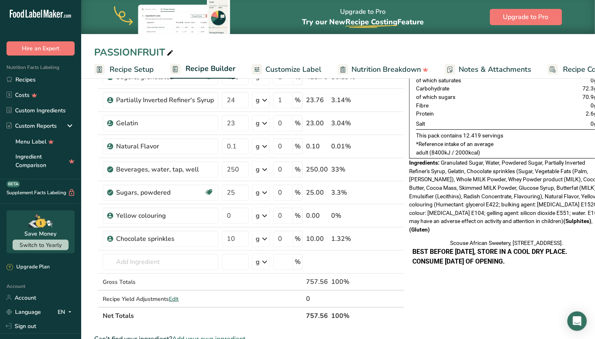
scroll to position [71, 0]
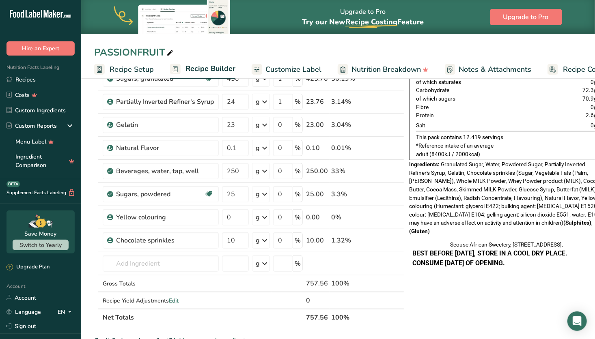
click at [176, 297] on span "Edit" at bounding box center [174, 301] width 10 height 8
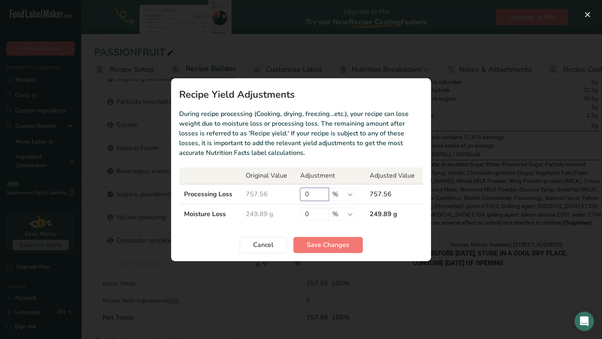
click at [322, 196] on input "0" at bounding box center [314, 194] width 28 height 13
drag, startPoint x: 316, startPoint y: 212, endPoint x: 274, endPoint y: 211, distance: 42.2
click at [274, 211] on tr "Moisture Loss 249.89 g 0 % g kg mg mcg lb oz 249.89 g" at bounding box center [301, 214] width 244 height 20
type input "50"
click at [309, 193] on input "0" at bounding box center [314, 194] width 28 height 13
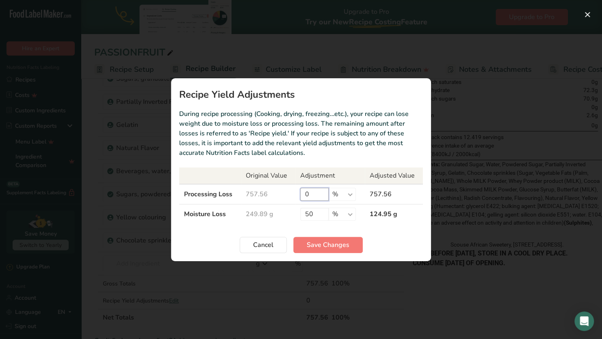
drag, startPoint x: 309, startPoint y: 193, endPoint x: 287, endPoint y: 192, distance: 21.5
click at [287, 192] on tr "Processing Loss 757.56 0 % g kg mg mcg lb oz 757.56" at bounding box center [301, 194] width 244 height 20
type input "20"
click at [321, 245] on span "Save Changes" at bounding box center [327, 245] width 43 height 10
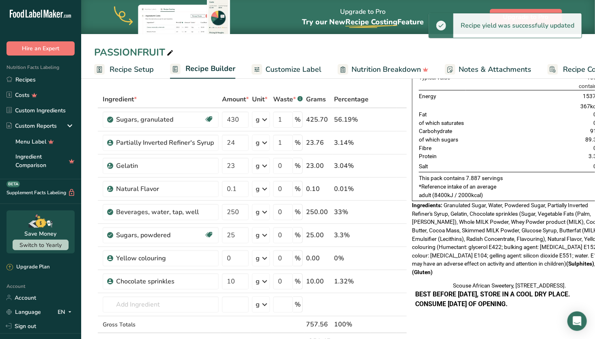
scroll to position [0, 0]
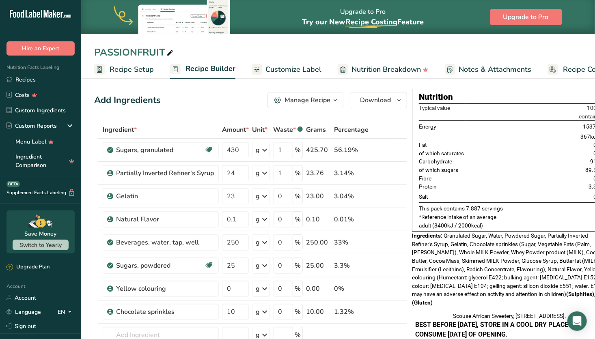
click at [35, 80] on link "Recipes" at bounding box center [40, 79] width 81 height 15
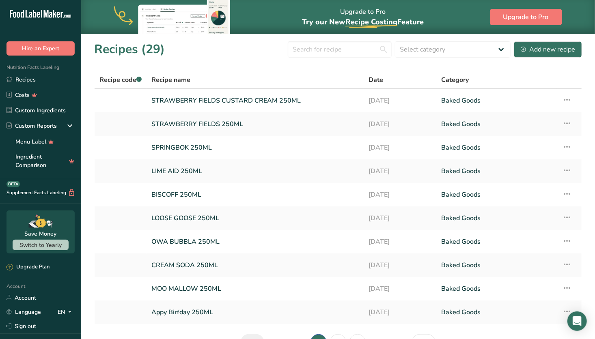
click at [235, 106] on link "STRAWBERRY FIELDS CUSTARD CREAM 250ML" at bounding box center [255, 100] width 208 height 17
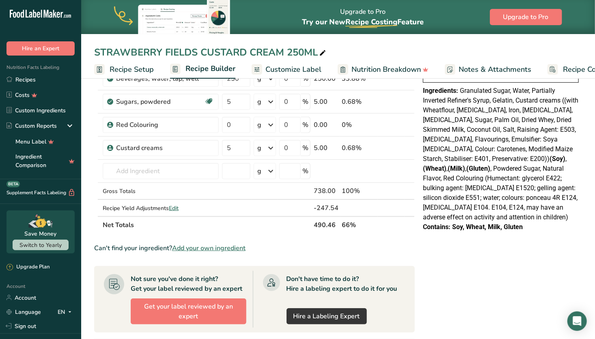
scroll to position [165, 0]
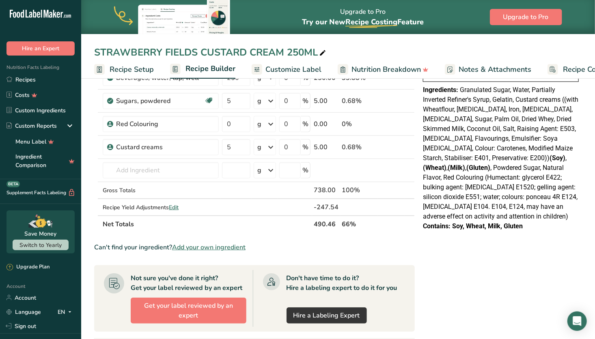
click at [176, 205] on span "Edit" at bounding box center [174, 208] width 10 height 8
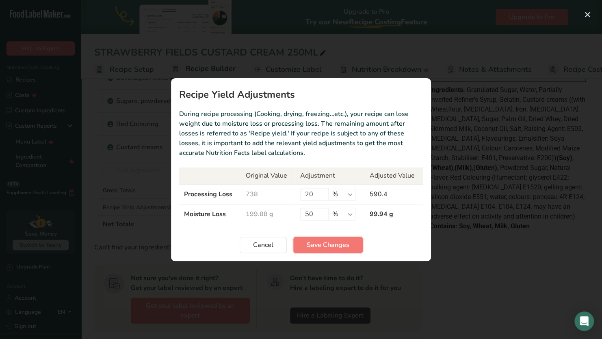
click at [311, 247] on span "Save Changes" at bounding box center [327, 245] width 43 height 10
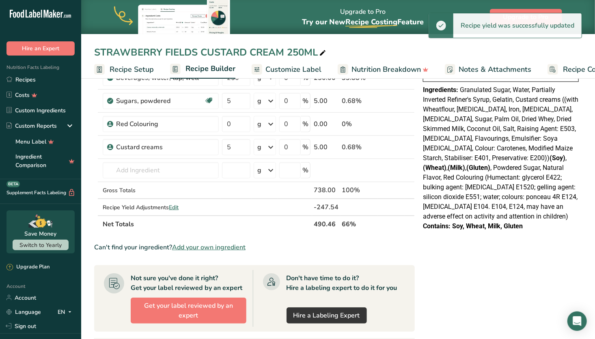
click at [35, 80] on link "Recipes" at bounding box center [40, 79] width 81 height 15
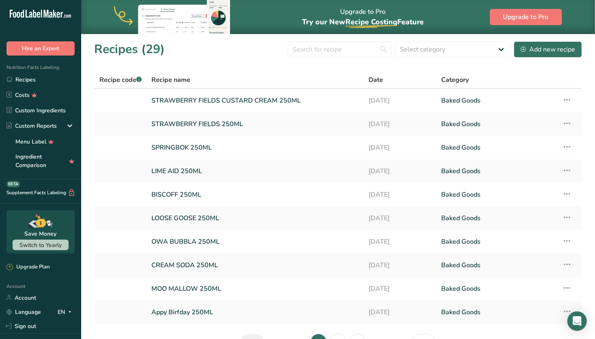
scroll to position [50, 0]
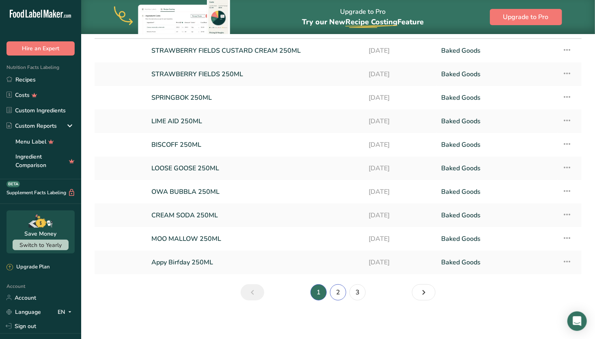
click at [340, 291] on link "2" at bounding box center [338, 293] width 16 height 16
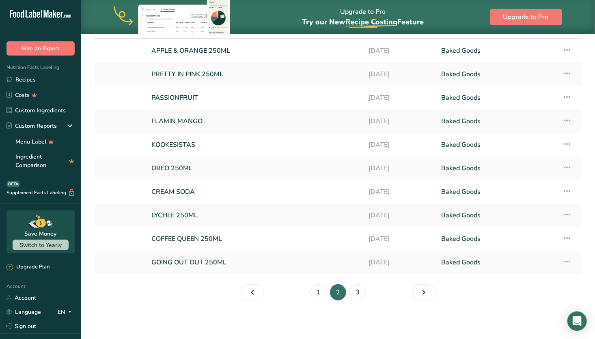
click at [208, 99] on link "PASSIONFRUIT" at bounding box center [255, 97] width 208 height 17
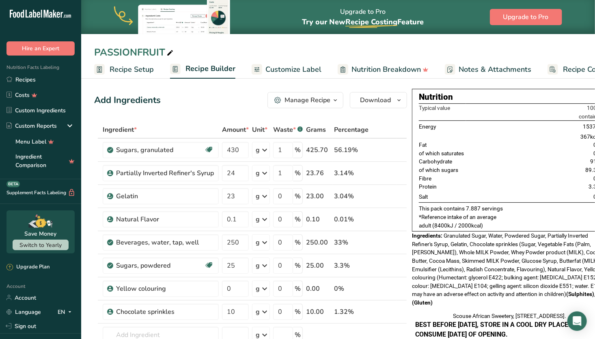
click at [298, 68] on span "Customize Label" at bounding box center [293, 69] width 56 height 11
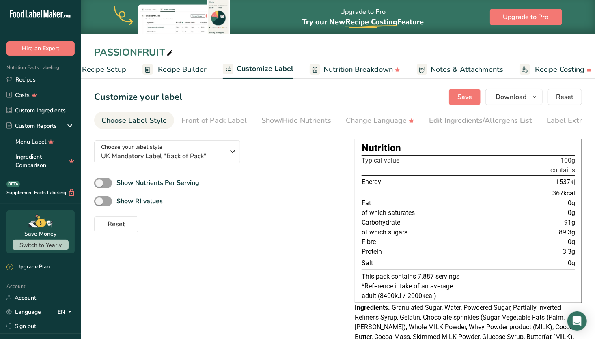
scroll to position [0, 37]
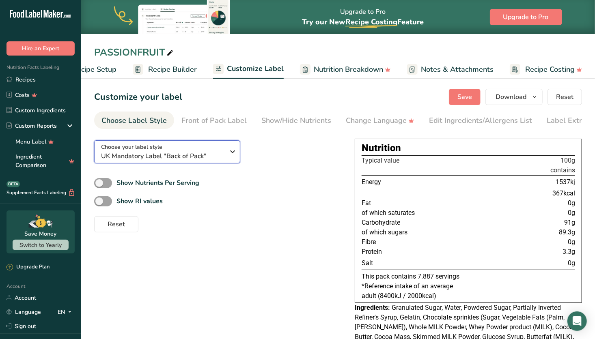
click at [168, 152] on div "Choose your label style UK Mandatory Label "Back of Pack"" at bounding box center [163, 152] width 124 height 18
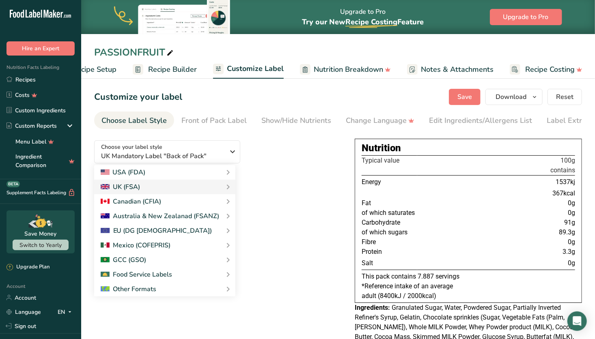
click at [0, 0] on link "Australia & New Zealand Standard Label" at bounding box center [0, 0] width 0 height 0
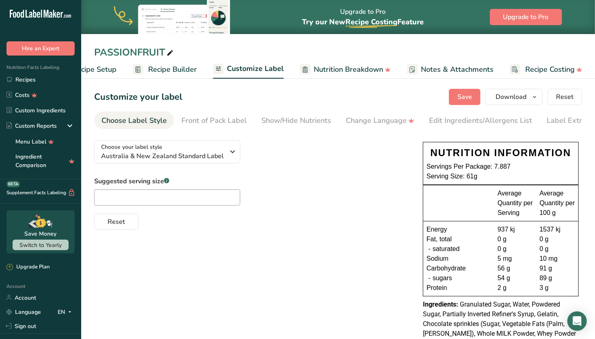
click at [218, 122] on div "Front of Pack Label" at bounding box center [213, 120] width 65 height 11
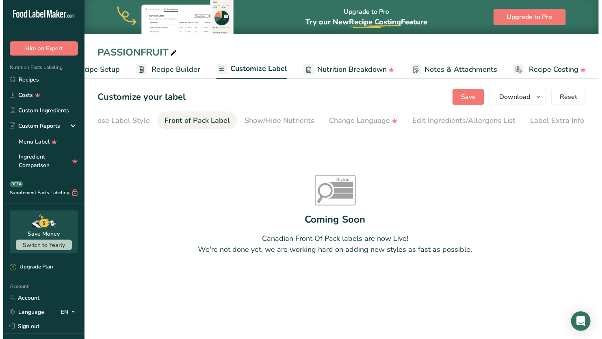
scroll to position [0, 21]
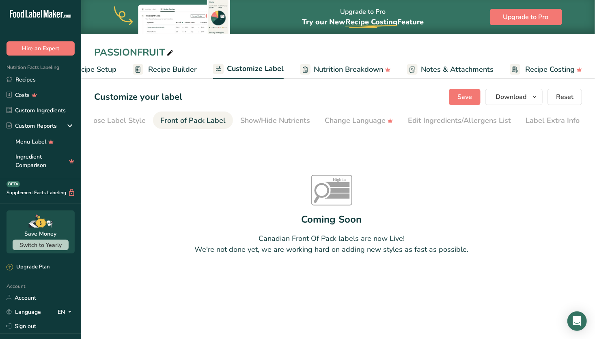
click at [276, 126] on div "Show/Hide Nutrients" at bounding box center [275, 120] width 70 height 11
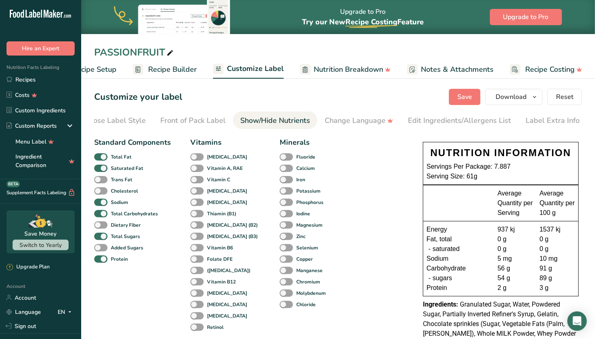
click at [338, 124] on div "Change Language" at bounding box center [359, 120] width 69 height 11
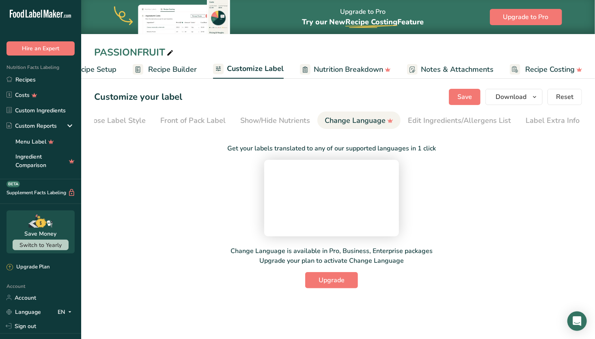
click at [408, 121] on div "Edit Ingredients/Allergens List" at bounding box center [459, 120] width 103 height 11
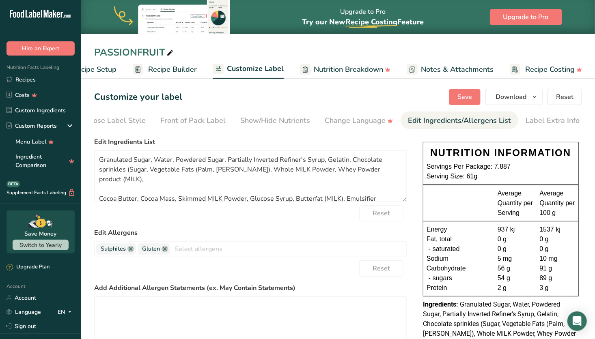
click at [540, 119] on div "Label Extra Info" at bounding box center [553, 120] width 54 height 11
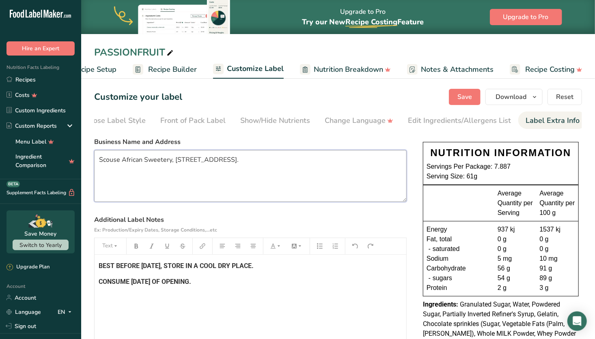
drag, startPoint x: 262, startPoint y: 171, endPoint x: 69, endPoint y: 136, distance: 196.4
click at [69, 136] on div ".a-20{fill:#fff;} Hire an Expert Nutrition Facts Labeling Recipes Costs Custom …" at bounding box center [297, 248] width 595 height 496
drag, startPoint x: 233, startPoint y: 285, endPoint x: 72, endPoint y: 233, distance: 169.6
click at [72, 233] on div ".a-20{fill:#fff;} Hire an Expert Nutrition Facts Labeling Recipes Costs Custom …" at bounding box center [297, 248] width 595 height 496
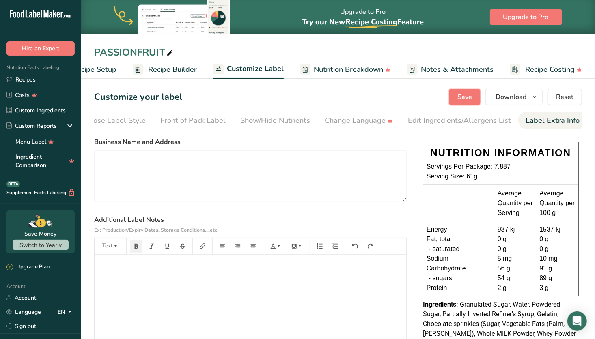
click at [466, 95] on span "Save" at bounding box center [464, 97] width 15 height 10
click at [168, 50] on icon at bounding box center [169, 52] width 7 height 11
type input "P"
type input "PASSIONFRUIT 250ML"
click at [468, 97] on span "Save" at bounding box center [464, 97] width 15 height 10
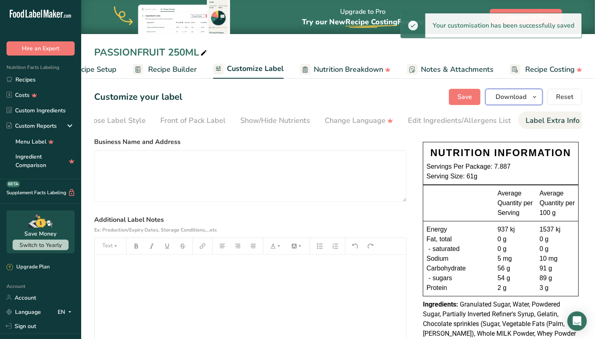
click at [524, 97] on span "Download" at bounding box center [511, 97] width 31 height 10
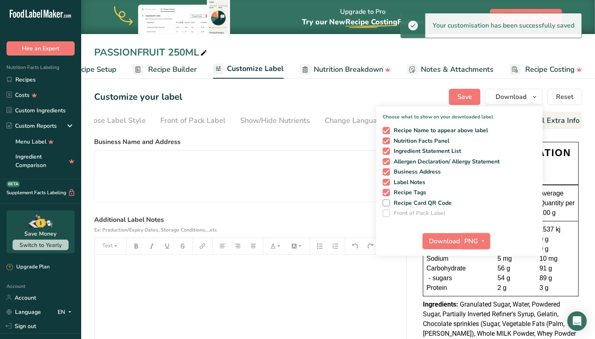
click at [485, 242] on icon "button" at bounding box center [483, 241] width 6 height 10
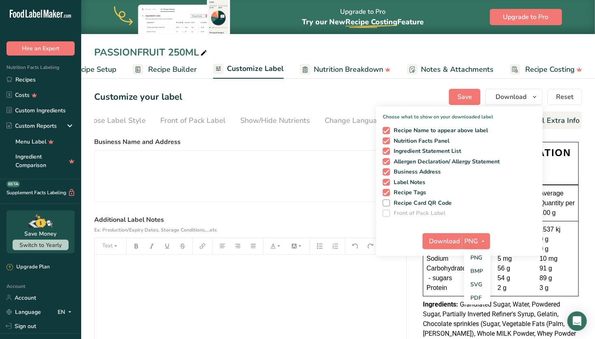
click at [480, 282] on link "SVG" at bounding box center [477, 284] width 26 height 13
click at [444, 242] on span "Download" at bounding box center [444, 242] width 31 height 10
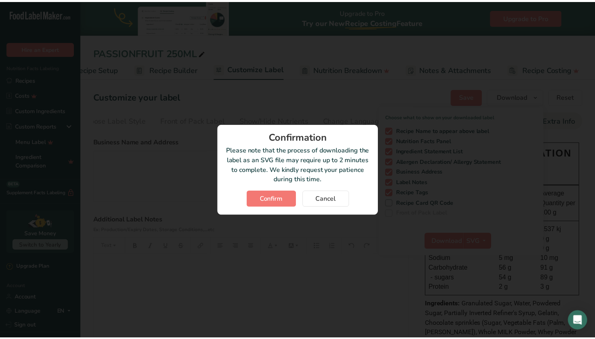
scroll to position [0, 31]
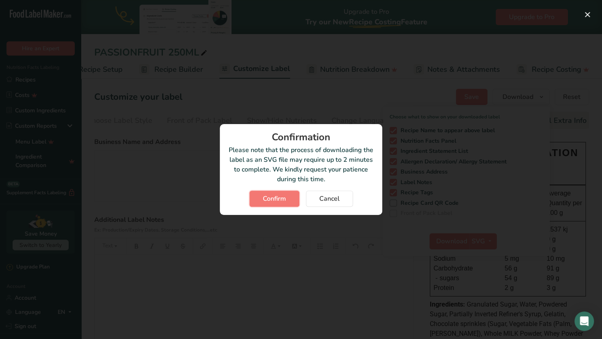
click at [275, 201] on span "Confirm" at bounding box center [274, 199] width 23 height 10
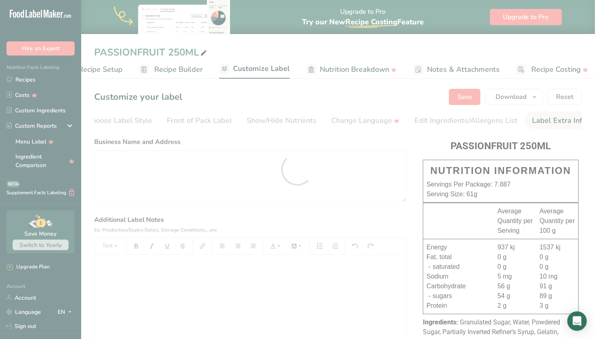
scroll to position [0, 0]
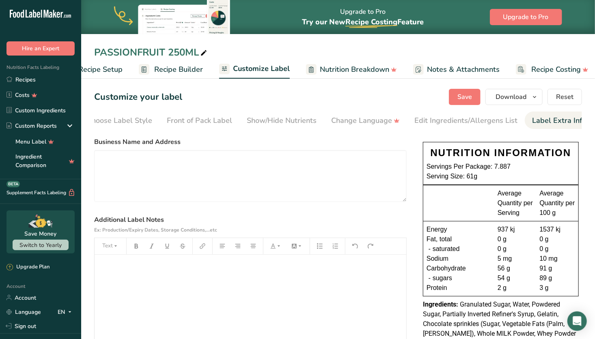
click at [27, 78] on link "Recipes" at bounding box center [40, 79] width 81 height 15
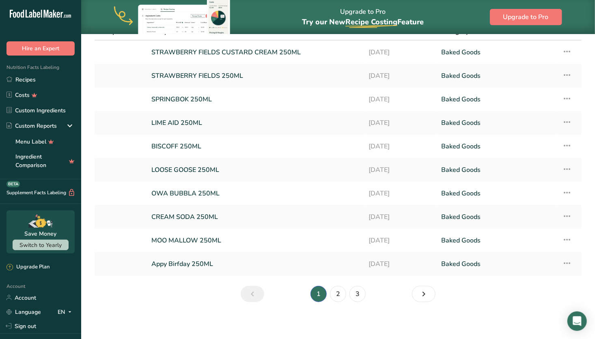
scroll to position [50, 0]
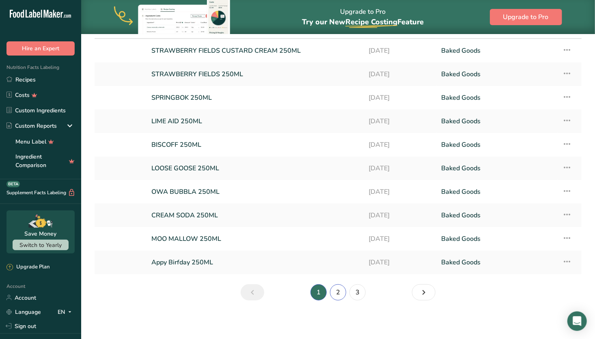
click at [341, 290] on link "2" at bounding box center [338, 293] width 16 height 16
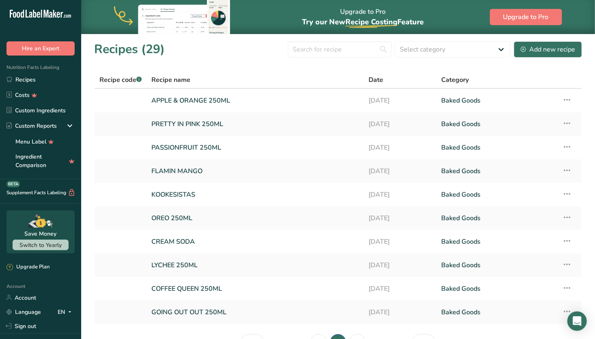
scroll to position [50, 0]
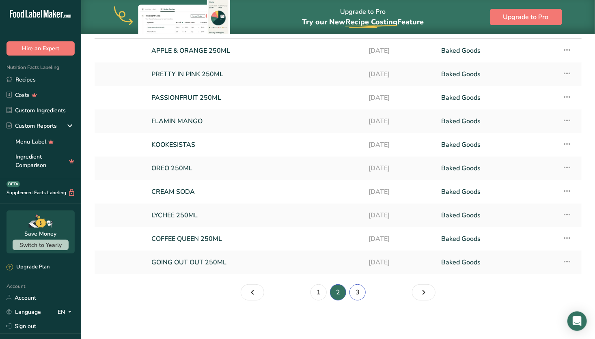
click at [356, 293] on link "3" at bounding box center [357, 293] width 16 height 16
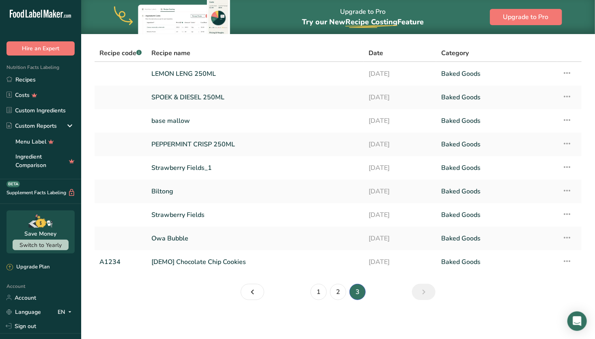
scroll to position [26, 0]
click at [340, 291] on link "2" at bounding box center [338, 293] width 16 height 16
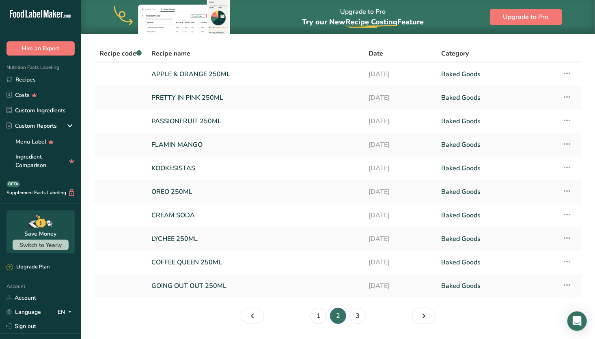
click at [568, 237] on icon at bounding box center [567, 238] width 10 height 15
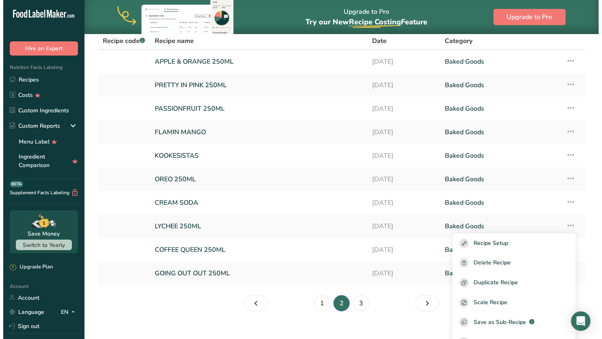
scroll to position [13, 0]
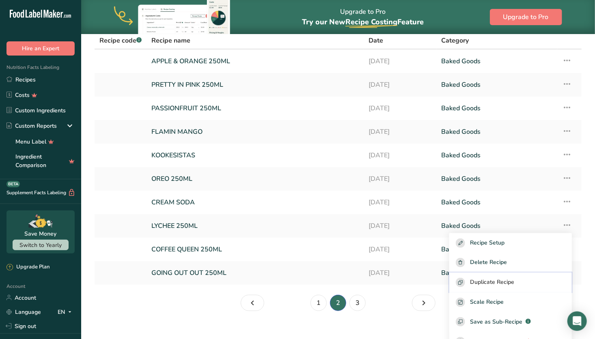
click at [524, 283] on div "Duplicate Recipe" at bounding box center [511, 282] width 110 height 9
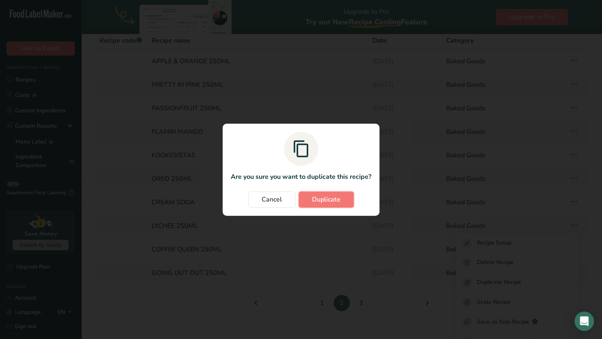
click at [336, 196] on span "Duplicate" at bounding box center [326, 200] width 28 height 10
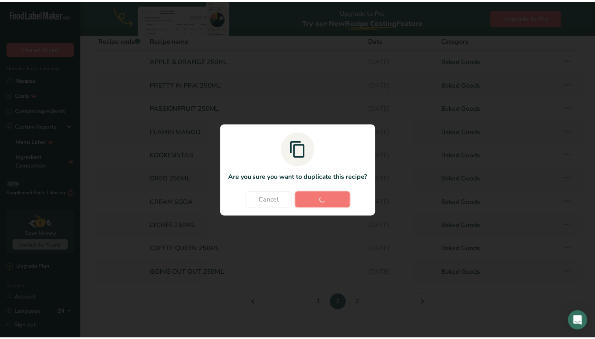
scroll to position [0, 0]
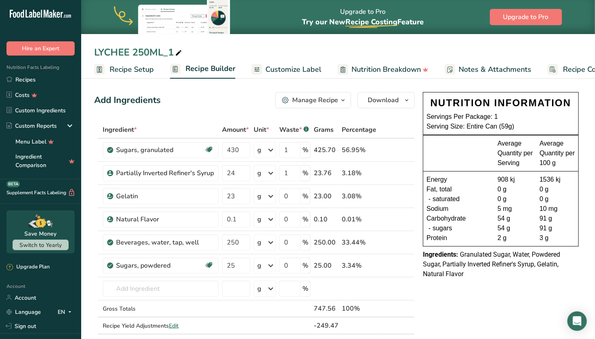
click at [179, 52] on icon at bounding box center [178, 52] width 7 height 11
drag, startPoint x: 179, startPoint y: 52, endPoint x: 82, endPoint y: 44, distance: 97.3
click at [82, 44] on div "LYCHEE 250ML_1 Recipe Setup Recipe Builder Customize Label Nutrition Breakdown …" at bounding box center [338, 39] width 514 height 79
type input "D"
type input "FLUFF AS BAA 250ML"
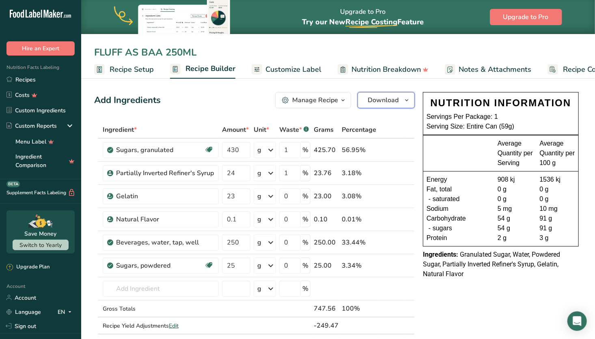
click at [401, 101] on button "Download" at bounding box center [386, 100] width 57 height 16
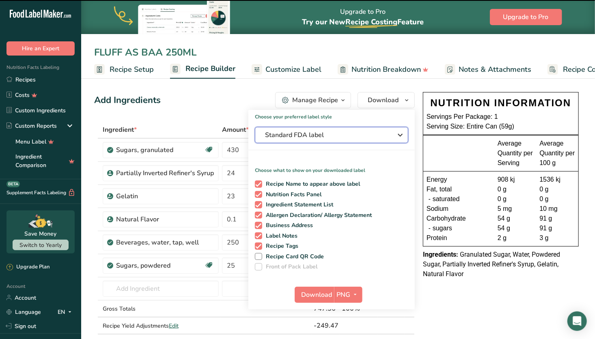
click at [339, 134] on span "Standard FDA label" at bounding box center [326, 135] width 122 height 10
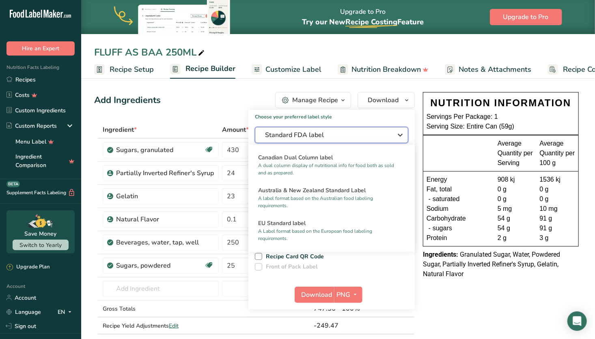
scroll to position [357, 0]
click at [318, 194] on h2 "Australia & New Zealand Standard Label" at bounding box center [331, 190] width 147 height 9
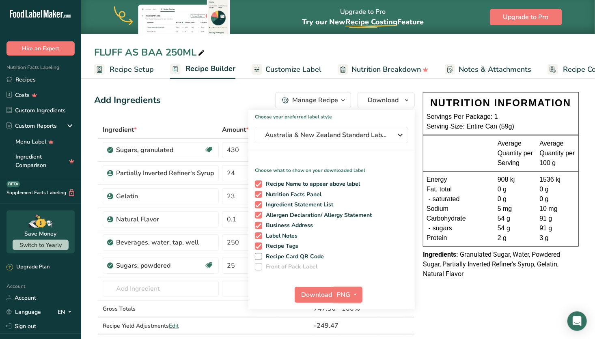
click at [349, 294] on span "PNG" at bounding box center [344, 295] width 14 height 10
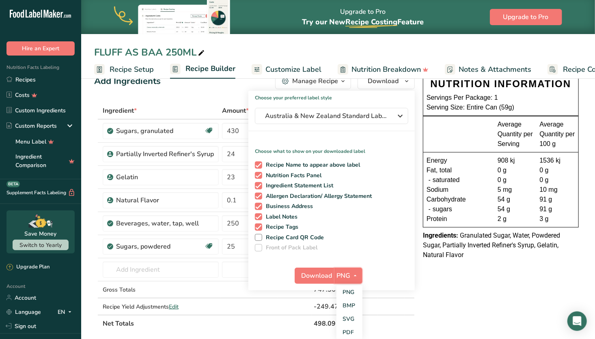
scroll to position [21, 0]
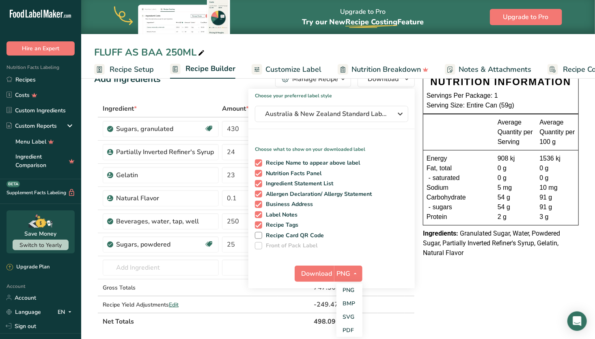
click at [346, 316] on link "SVG" at bounding box center [350, 317] width 26 height 13
click at [322, 272] on span "Download" at bounding box center [317, 274] width 31 height 10
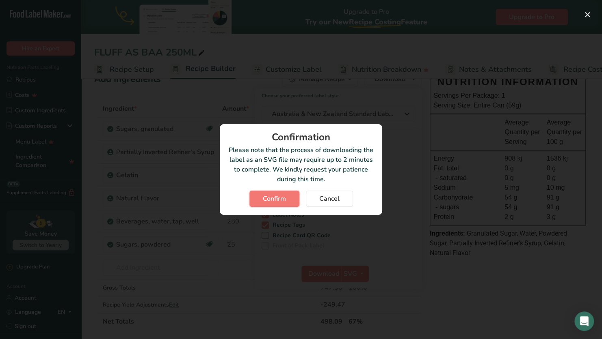
click at [280, 202] on span "Confirm" at bounding box center [274, 199] width 23 height 10
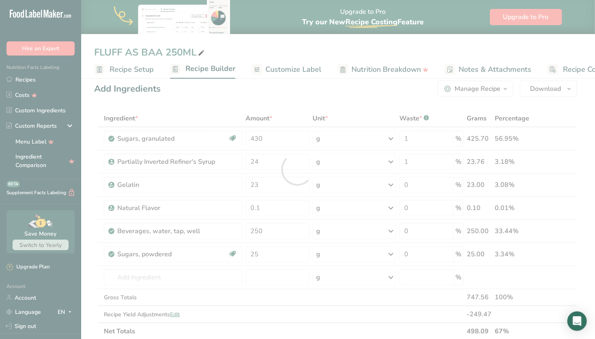
scroll to position [0, 0]
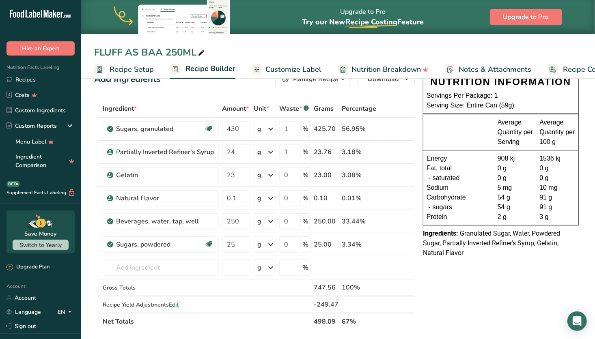
click at [37, 83] on link "Recipes" at bounding box center [40, 79] width 81 height 15
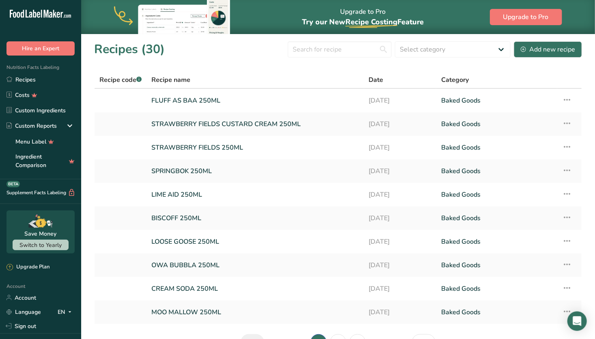
click at [308, 194] on link "LIME AID 250ML" at bounding box center [255, 194] width 208 height 17
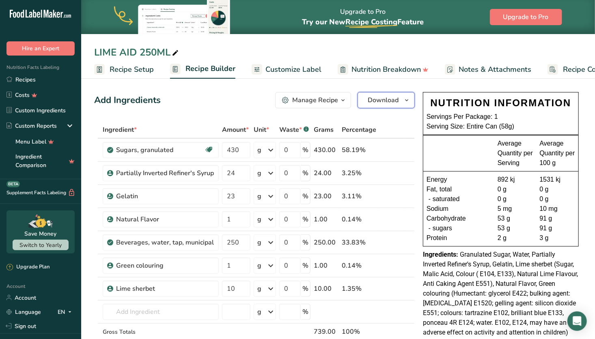
click at [391, 101] on span "Download" at bounding box center [383, 100] width 31 height 10
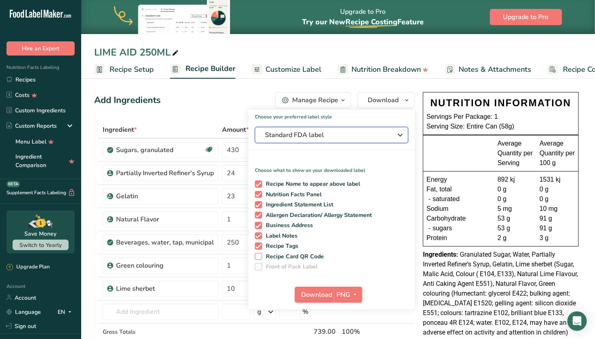
click at [374, 133] on span "Standard FDA label" at bounding box center [326, 135] width 122 height 10
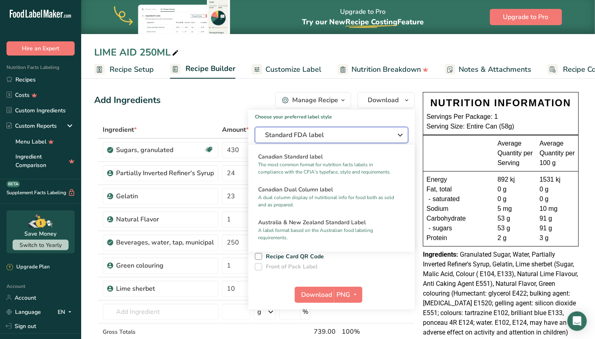
scroll to position [328, 0]
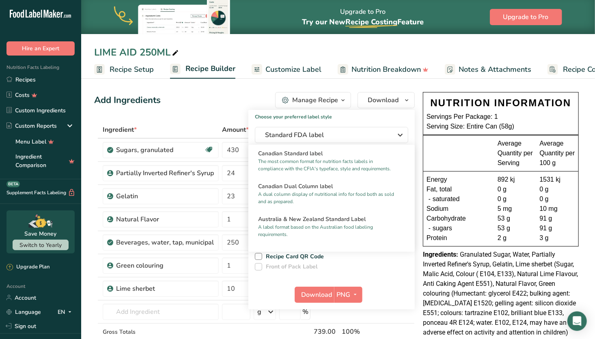
click at [337, 222] on div "Australia & New Zealand Standard Label A label format based on the Australian f…" at bounding box center [331, 226] width 166 height 33
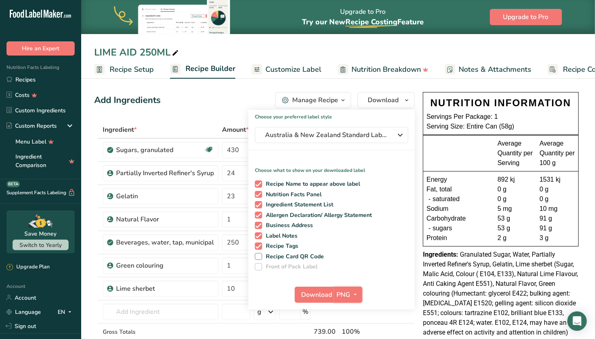
click at [347, 293] on span "PNG" at bounding box center [344, 295] width 14 height 10
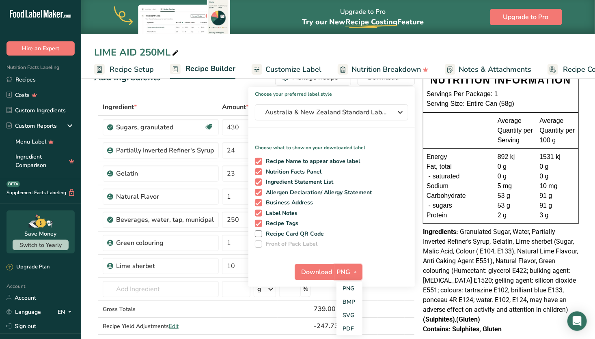
scroll to position [26, 0]
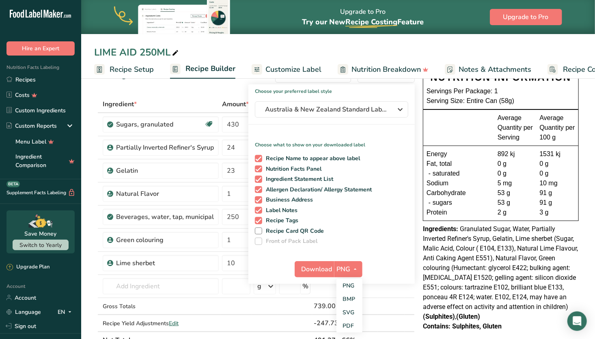
click at [349, 308] on link "SVG" at bounding box center [350, 312] width 26 height 13
click at [318, 270] on span "Download" at bounding box center [317, 270] width 31 height 10
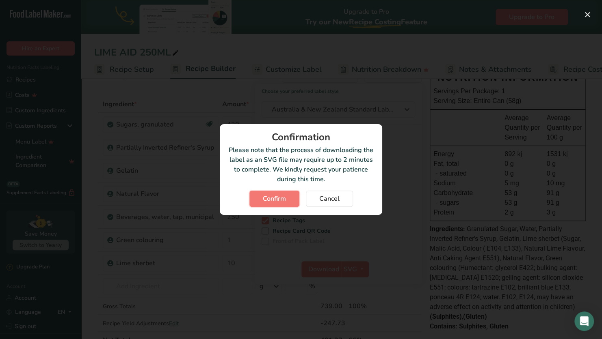
click at [288, 197] on button "Confirm" at bounding box center [274, 199] width 50 height 16
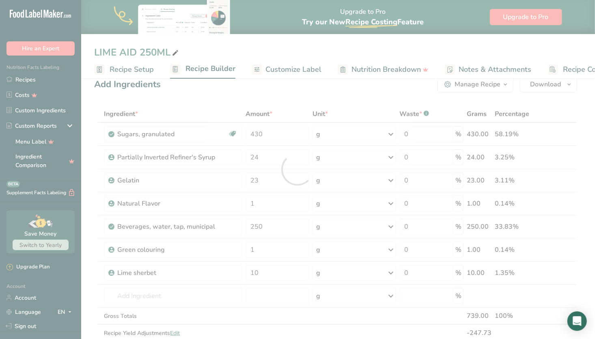
scroll to position [0, 0]
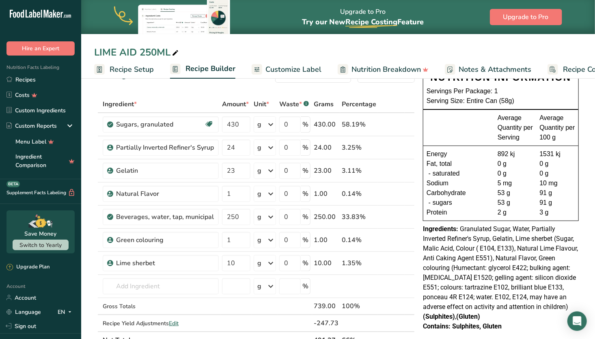
click at [25, 80] on link "Recipes" at bounding box center [40, 79] width 81 height 15
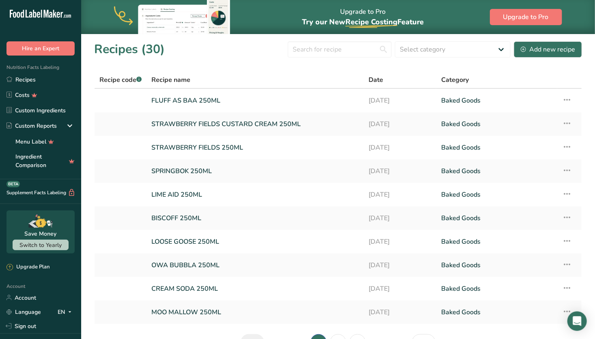
click at [224, 216] on link "BISCOFF 250ML" at bounding box center [255, 218] width 208 height 17
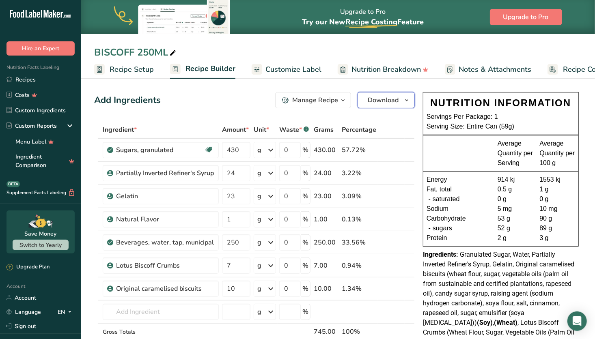
click at [382, 99] on span "Download" at bounding box center [383, 100] width 31 height 10
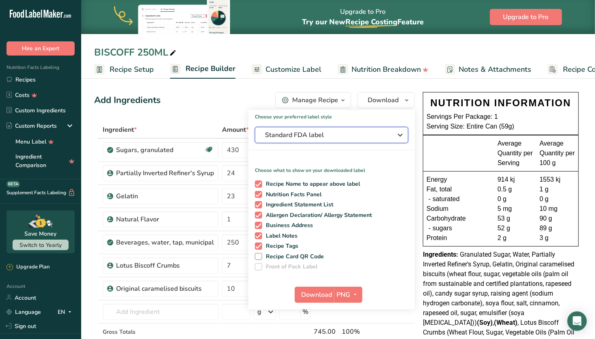
click at [328, 136] on span "Standard FDA label" at bounding box center [326, 135] width 122 height 10
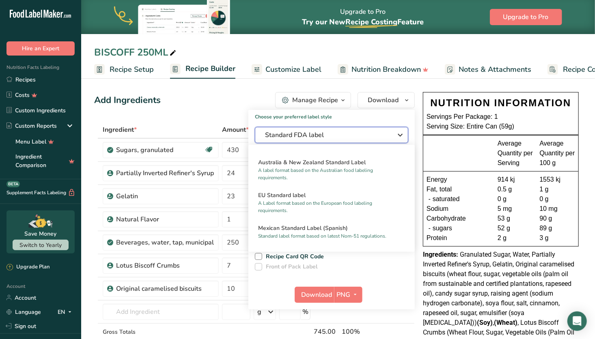
scroll to position [388, 0]
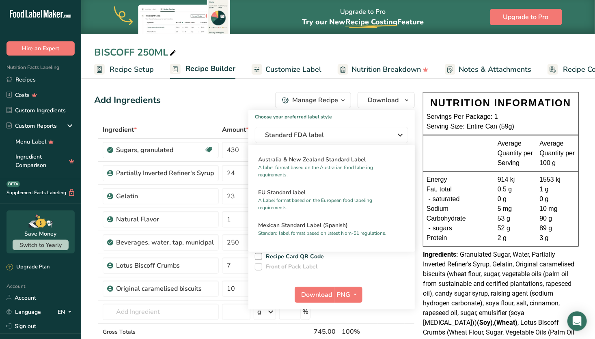
click at [334, 179] on p "A label format based on the Australian food labeling requirements." at bounding box center [328, 171] width 140 height 15
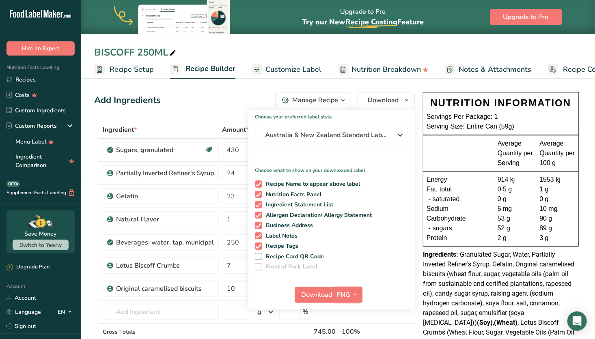
click at [346, 298] on span "PNG" at bounding box center [344, 295] width 14 height 10
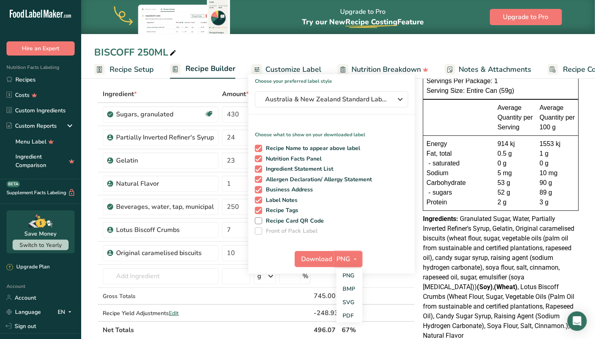
scroll to position [37, 0]
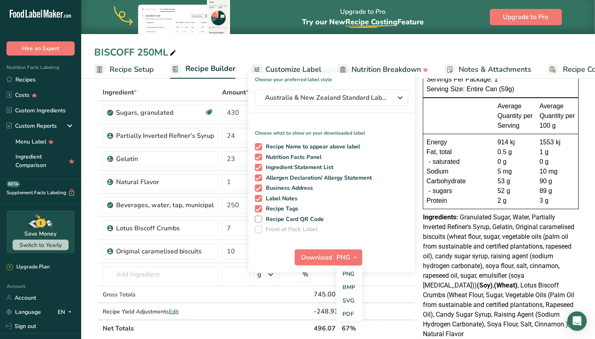
click at [346, 298] on link "SVG" at bounding box center [350, 300] width 26 height 13
click at [323, 257] on span "Download" at bounding box center [317, 258] width 31 height 10
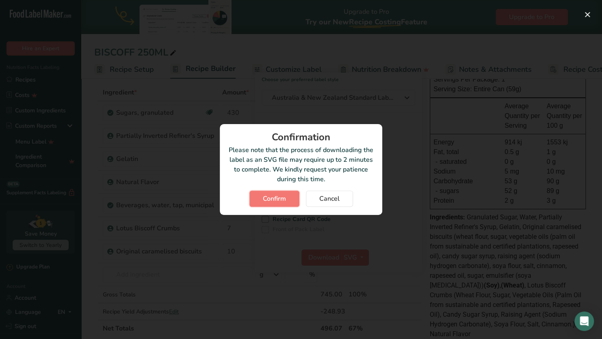
click at [283, 203] on span "Confirm" at bounding box center [274, 199] width 23 height 10
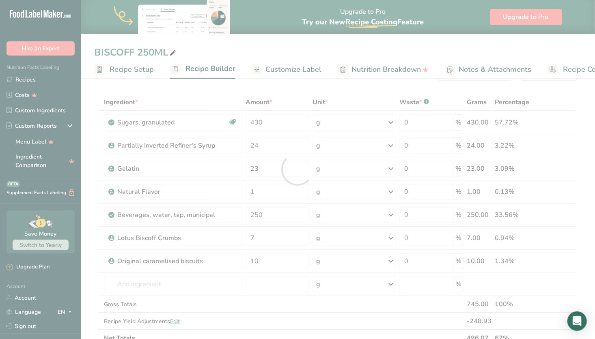
scroll to position [0, 0]
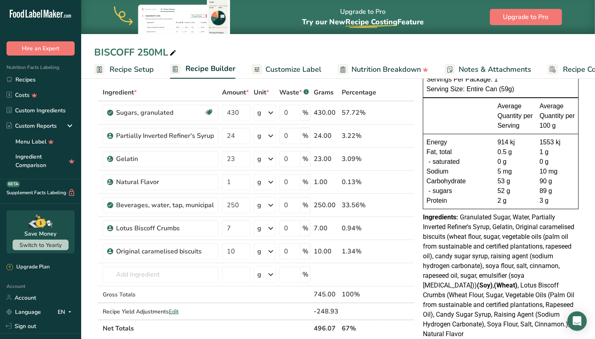
click at [37, 83] on link "Recipes" at bounding box center [40, 79] width 81 height 15
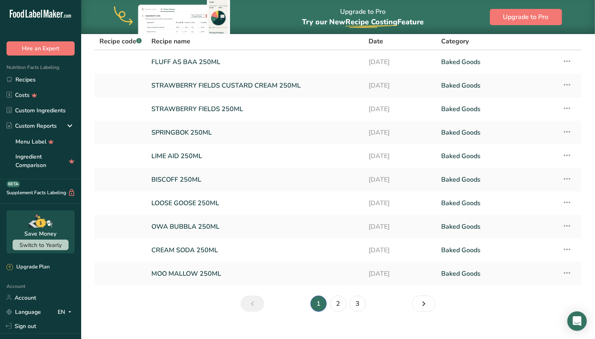
scroll to position [47, 0]
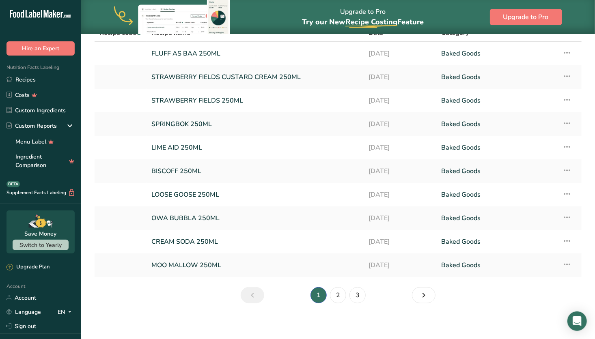
click at [246, 197] on link "LOOSE GOOSE 250ML" at bounding box center [255, 194] width 208 height 17
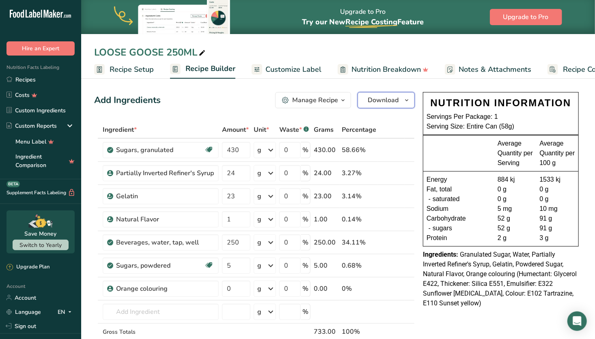
click at [386, 100] on span "Download" at bounding box center [383, 100] width 31 height 10
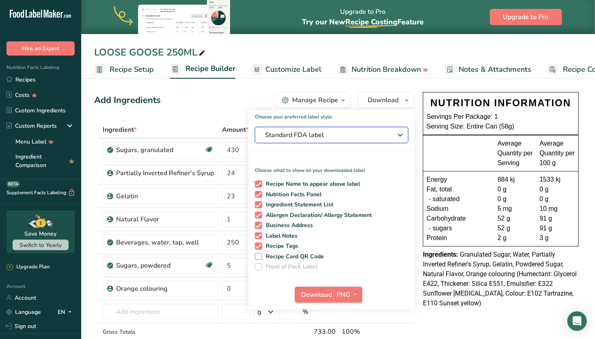
click at [356, 136] on span "Standard FDA label" at bounding box center [326, 135] width 122 height 10
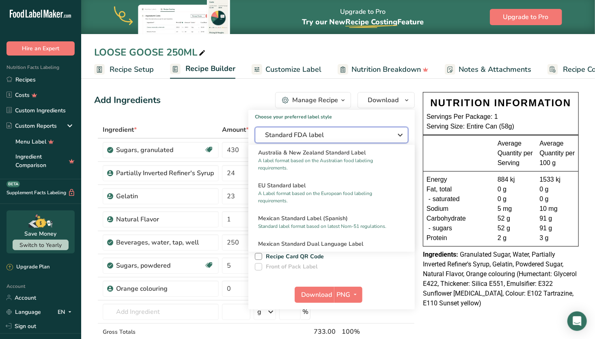
scroll to position [395, 0]
click at [344, 170] on p "A label format based on the Australian food labeling requirements." at bounding box center [328, 164] width 140 height 15
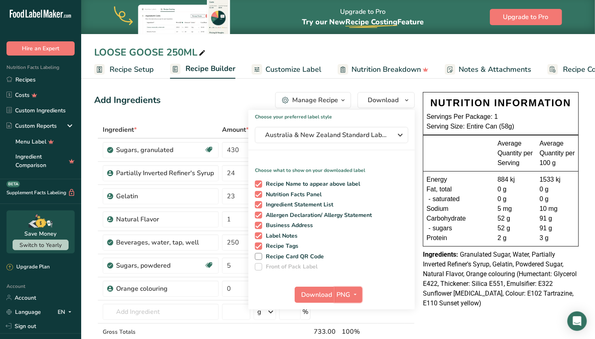
click at [341, 295] on span "PNG" at bounding box center [344, 295] width 14 height 10
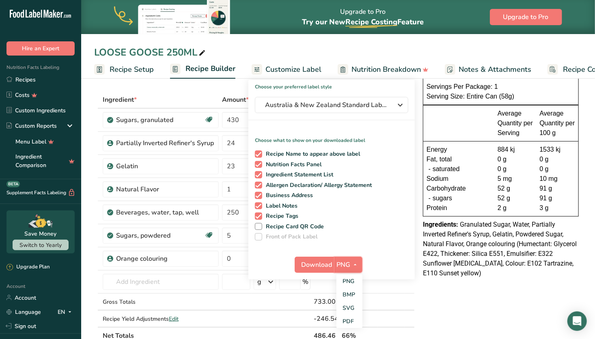
scroll to position [31, 0]
click at [345, 307] on link "SVG" at bounding box center [350, 307] width 26 height 13
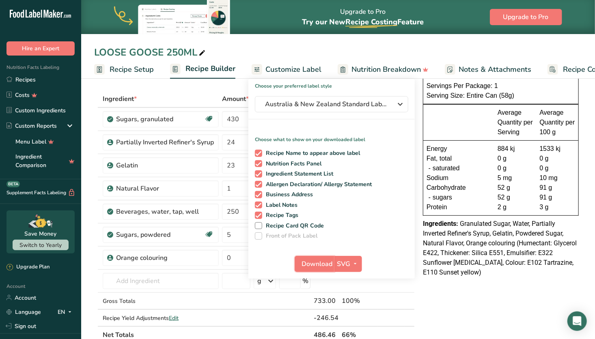
click at [321, 265] on span "Download" at bounding box center [317, 264] width 31 height 10
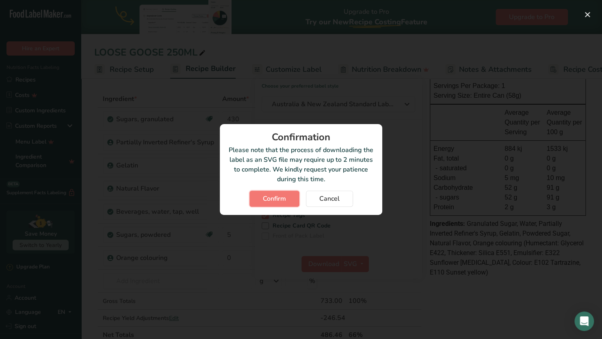
click at [281, 199] on span "Confirm" at bounding box center [274, 199] width 23 height 10
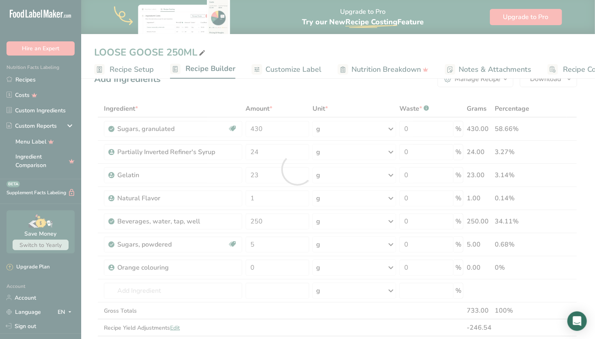
scroll to position [0, 0]
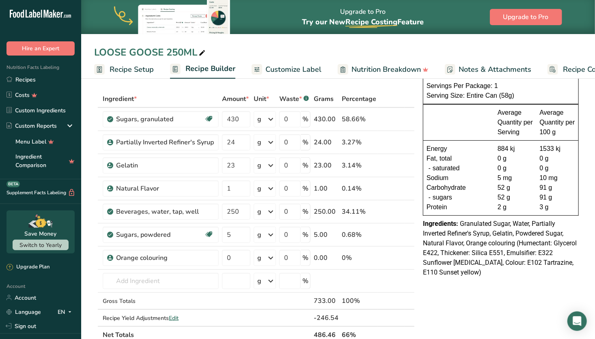
click at [50, 80] on link "Recipes" at bounding box center [40, 79] width 81 height 15
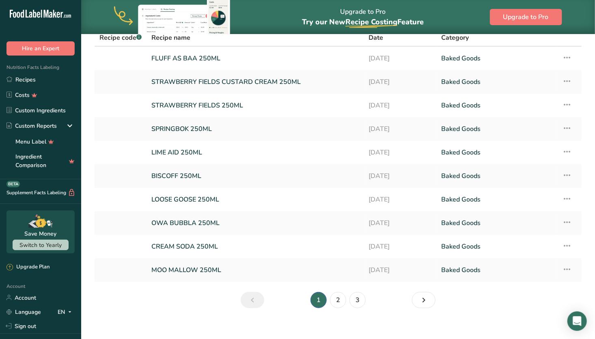
scroll to position [50, 0]
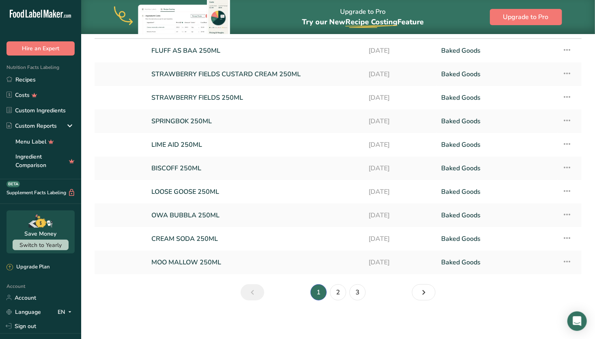
click at [235, 237] on link "CREAM SODA 250ML" at bounding box center [255, 239] width 208 height 17
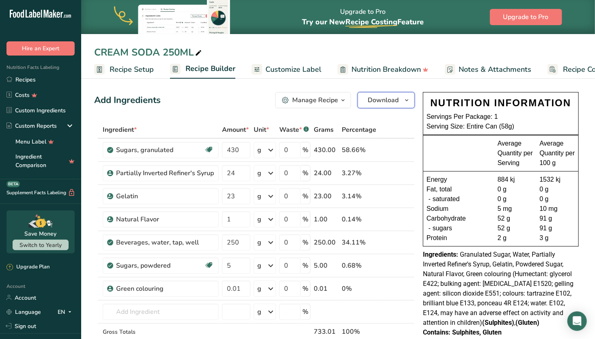
click at [393, 101] on span "Download" at bounding box center [383, 100] width 31 height 10
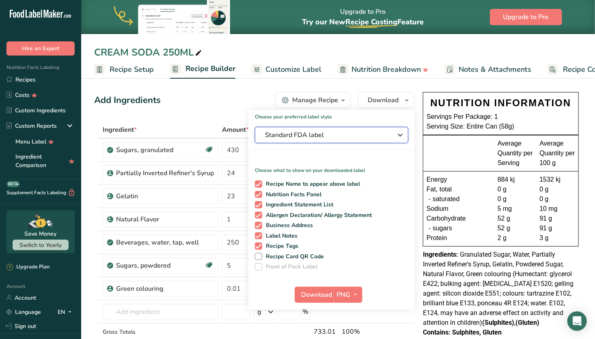
click at [369, 135] on span "Standard FDA label" at bounding box center [326, 135] width 122 height 10
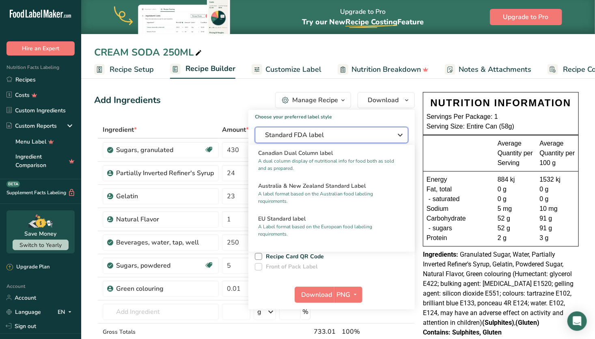
scroll to position [360, 0]
click at [334, 191] on h2 "Australia & New Zealand Standard Label" at bounding box center [331, 187] width 147 height 9
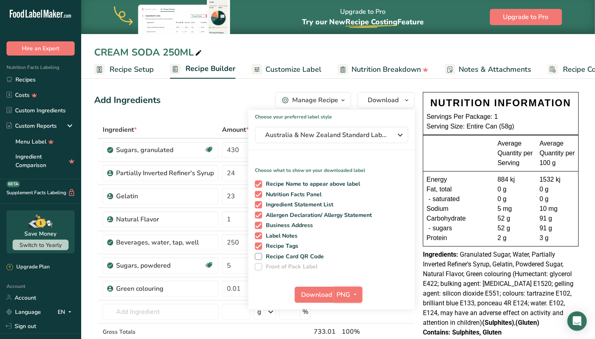
click at [343, 292] on span "PNG" at bounding box center [344, 295] width 14 height 10
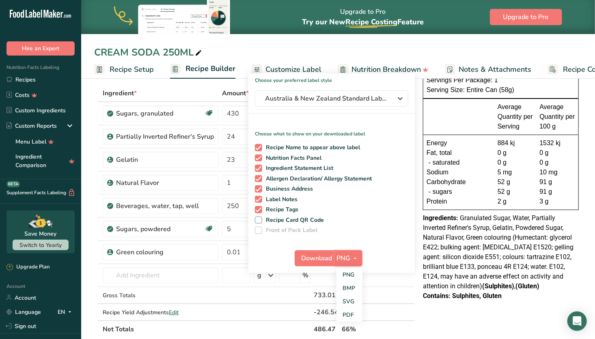
scroll to position [37, 0]
click at [346, 296] on link "SVG" at bounding box center [350, 300] width 26 height 13
click at [325, 257] on span "Download" at bounding box center [317, 258] width 31 height 10
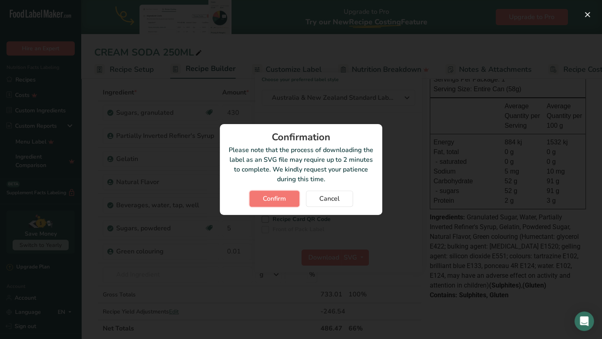
click at [286, 198] on button "Confirm" at bounding box center [274, 199] width 50 height 16
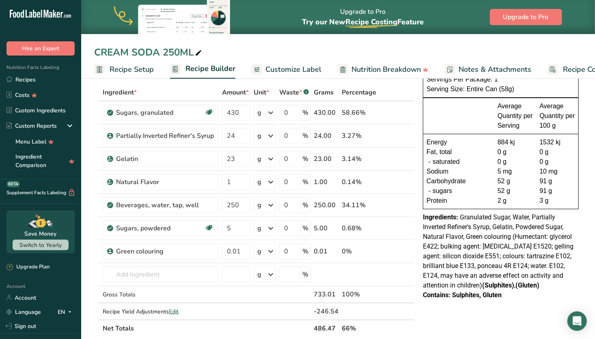
click at [50, 82] on link "Recipes" at bounding box center [40, 79] width 81 height 15
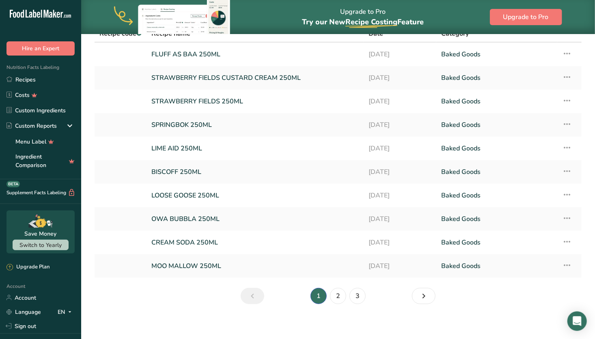
scroll to position [48, 0]
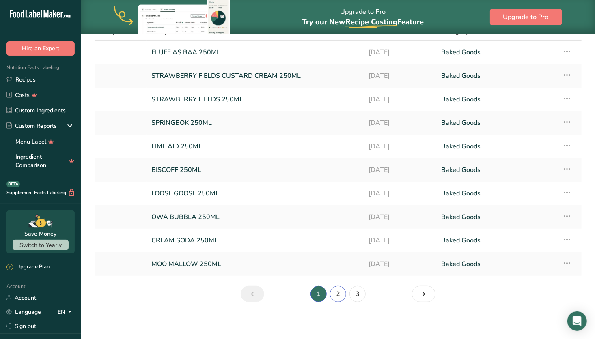
click at [341, 293] on link "2" at bounding box center [338, 294] width 16 height 16
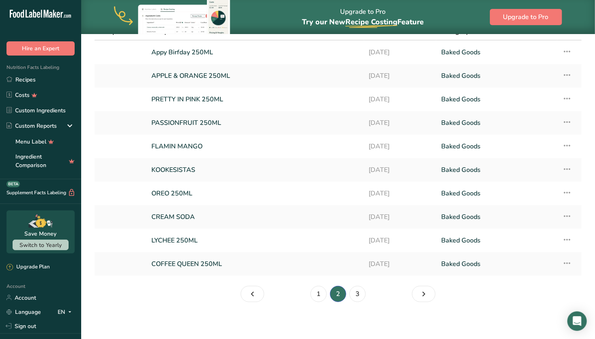
click at [215, 144] on link "FLAMIN MANGO" at bounding box center [255, 146] width 208 height 17
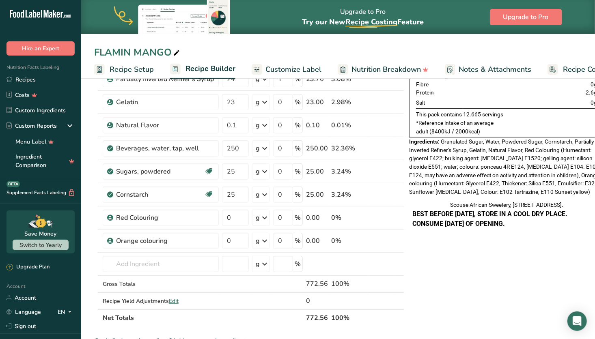
scroll to position [88, 0]
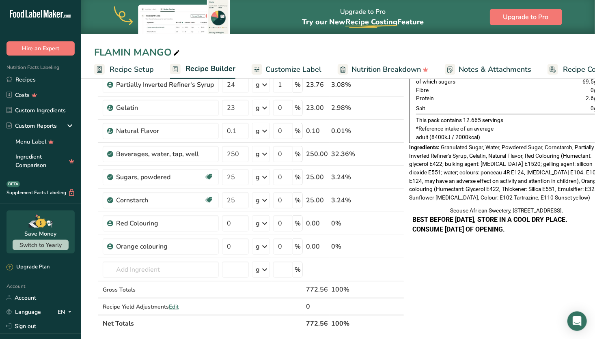
click at [383, 200] on span at bounding box center [388, 201] width 10 height 10
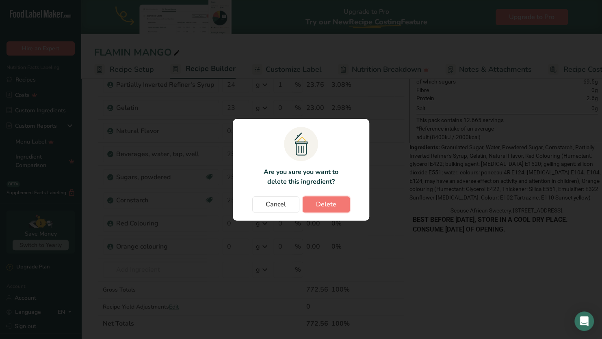
click at [325, 206] on span "Delete" at bounding box center [326, 205] width 20 height 10
type input "0"
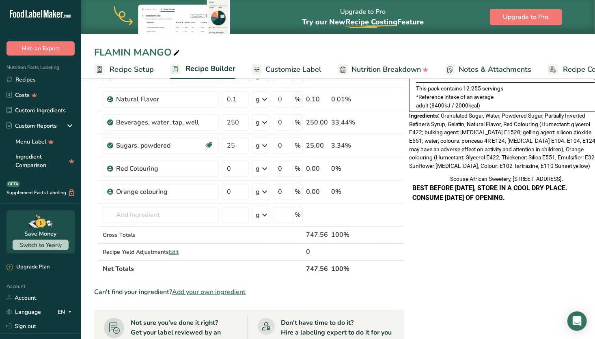
scroll to position [121, 0]
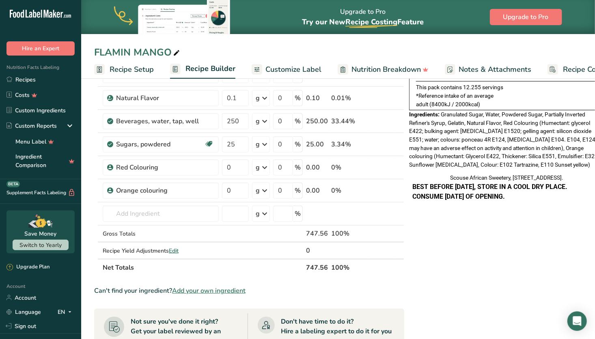
click at [176, 250] on span "Edit" at bounding box center [174, 251] width 10 height 8
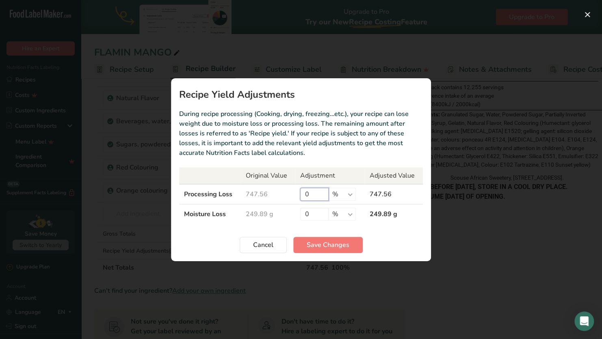
click at [313, 193] on input "0" at bounding box center [314, 194] width 28 height 13
type input "20"
click at [314, 214] on input "0" at bounding box center [314, 214] width 28 height 13
type input "50"
click at [322, 247] on span "Save Changes" at bounding box center [327, 245] width 43 height 10
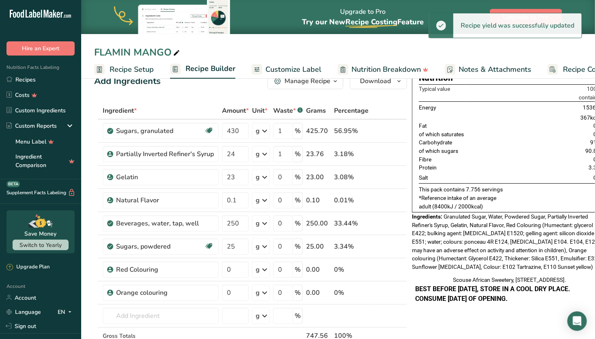
scroll to position [0, 0]
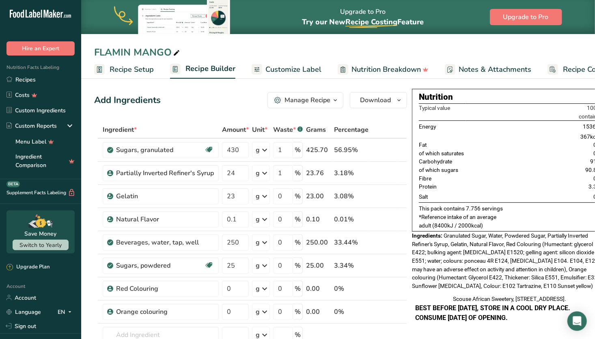
click at [304, 71] on span "Customize Label" at bounding box center [293, 69] width 56 height 11
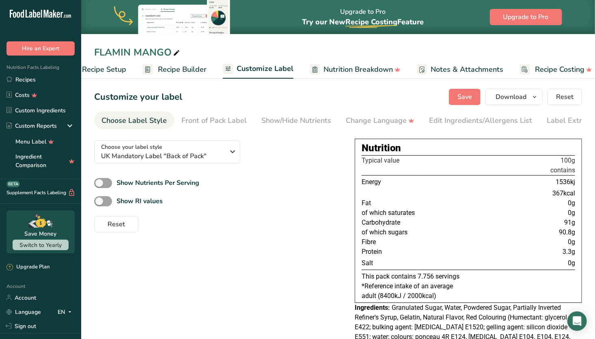
scroll to position [0, 37]
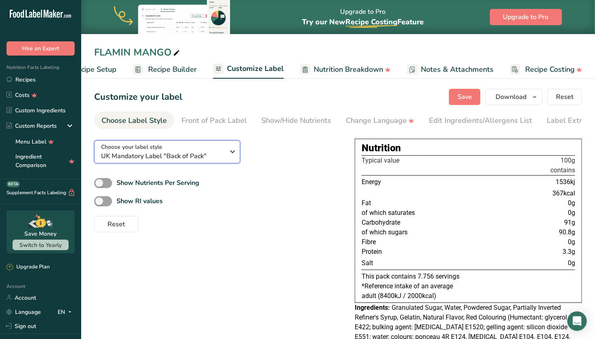
click at [216, 153] on span "UK Mandatory Label "Back of Pack"" at bounding box center [163, 156] width 124 height 10
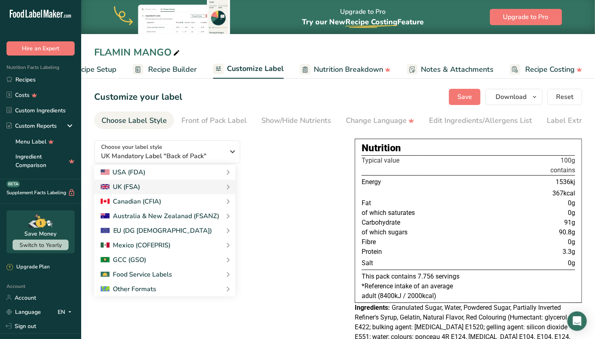
click at [0, 0] on link "Australia & New Zealand Standard Label" at bounding box center [0, 0] width 0 height 0
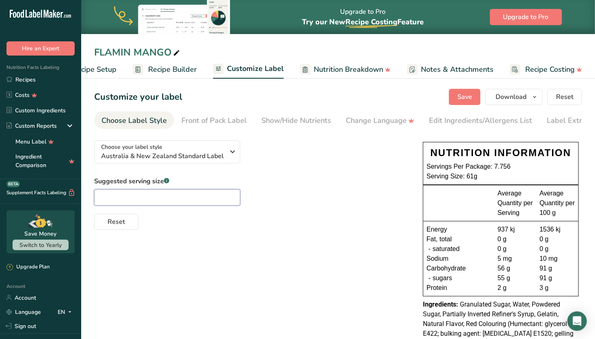
click at [202, 192] on input "text" at bounding box center [167, 198] width 146 height 16
type input "Entire can"
click at [472, 119] on div "Edit Ingredients/Allergens List" at bounding box center [480, 120] width 103 height 11
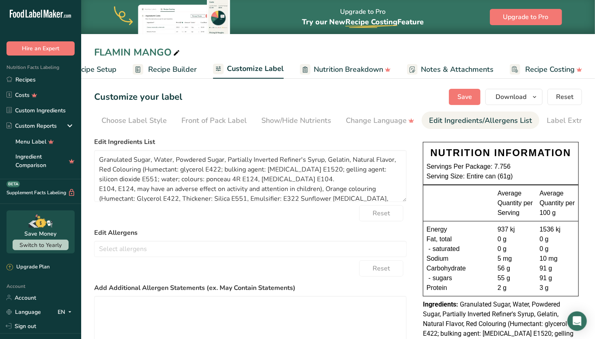
scroll to position [0, 21]
click at [546, 121] on div "Label Extra Info" at bounding box center [553, 120] width 54 height 11
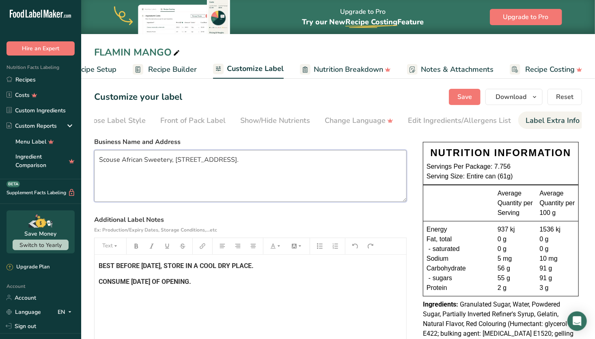
drag, startPoint x: 252, startPoint y: 164, endPoint x: 64, endPoint y: 171, distance: 188.9
click at [64, 171] on div ".a-20{fill:#fff;} Hire an Expert Nutrition Facts Labeling Recipes Costs Custom …" at bounding box center [297, 233] width 595 height 467
drag, startPoint x: 236, startPoint y: 284, endPoint x: 86, endPoint y: 263, distance: 151.3
click at [86, 263] on section "Customize your label Save Download Choose what to show on your downloaded label…" at bounding box center [338, 271] width 514 height 391
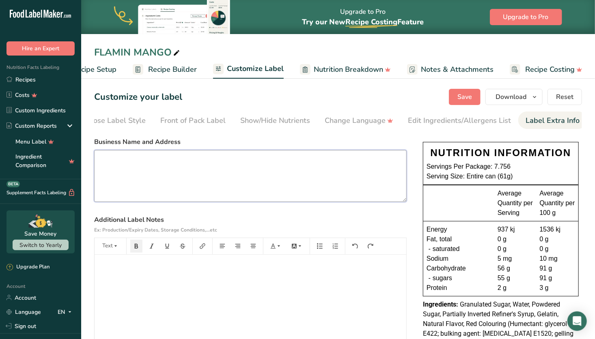
click at [315, 180] on textarea at bounding box center [250, 176] width 313 height 52
click at [467, 102] on button "Save" at bounding box center [465, 97] width 32 height 16
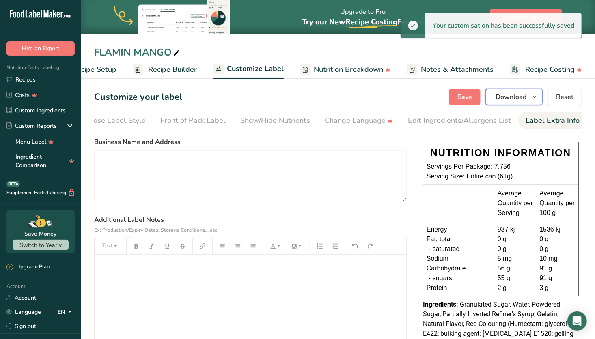
click at [511, 95] on span "Download" at bounding box center [511, 97] width 31 height 10
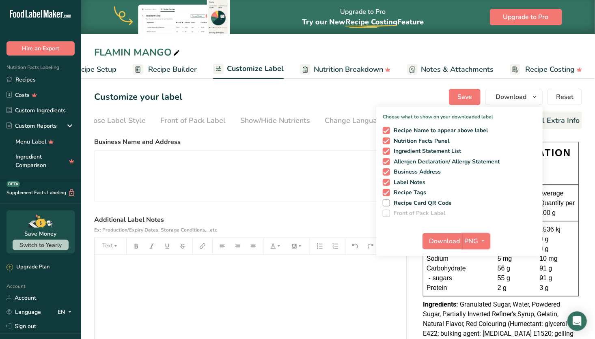
click at [477, 241] on span "PNG" at bounding box center [472, 242] width 14 height 10
click at [478, 283] on link "SVG" at bounding box center [477, 284] width 26 height 13
click at [450, 239] on span "Download" at bounding box center [444, 242] width 31 height 10
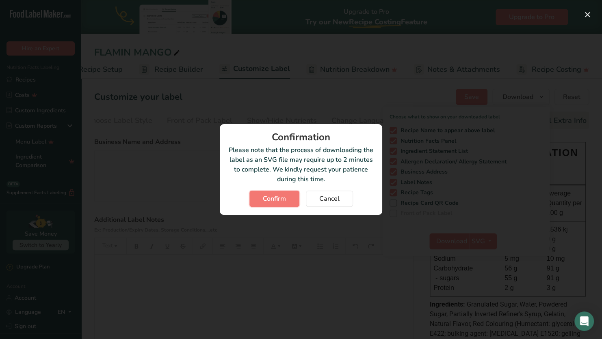
click at [280, 198] on span "Confirm" at bounding box center [274, 199] width 23 height 10
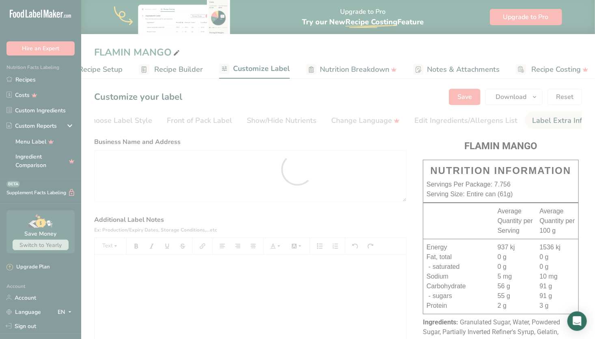
scroll to position [0, 0]
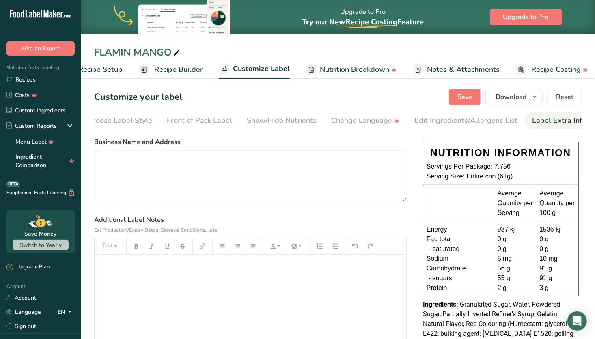
click at [174, 52] on icon at bounding box center [176, 52] width 7 height 11
type input "FLAMIN MANGO 250ml"
click at [468, 96] on span "Save" at bounding box center [464, 97] width 15 height 10
click at [32, 81] on link "Recipes" at bounding box center [40, 79] width 81 height 15
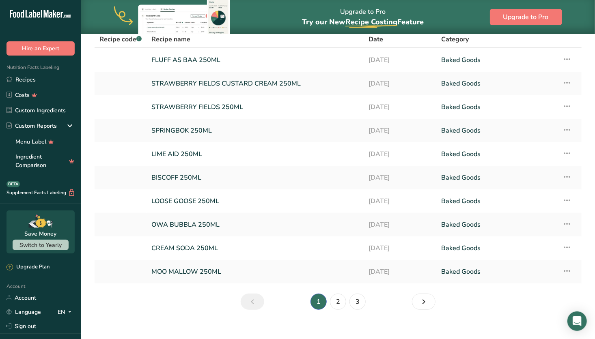
scroll to position [50, 0]
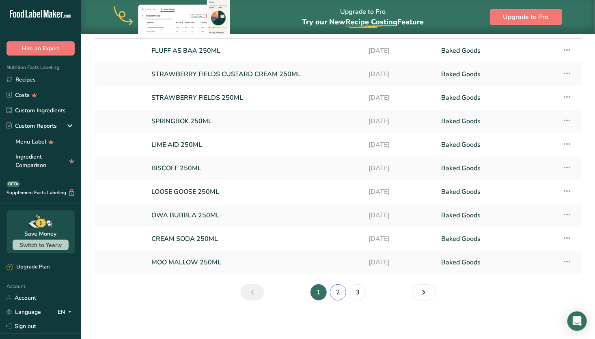
click at [338, 291] on link "2" at bounding box center [338, 293] width 16 height 16
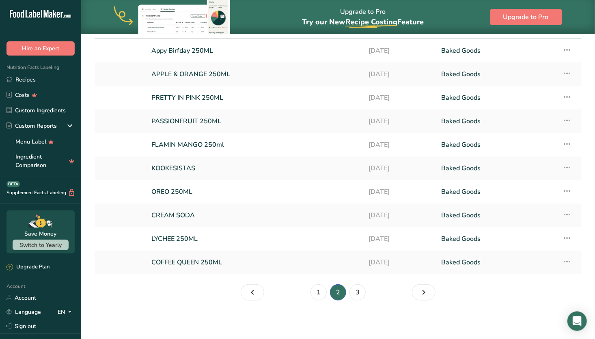
click at [212, 162] on link "KOOKESISTAS" at bounding box center [255, 168] width 208 height 17
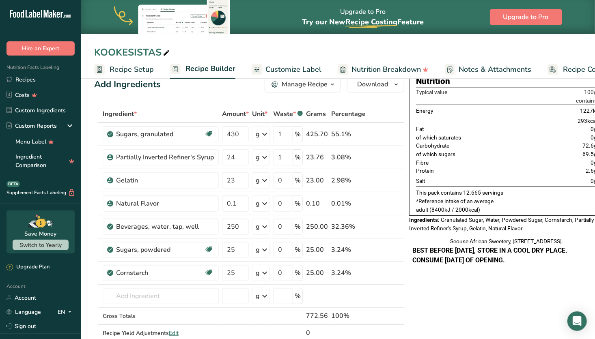
scroll to position [17, 0]
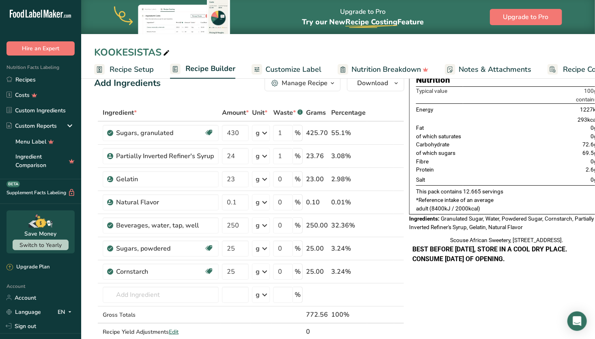
click at [387, 272] on icon at bounding box center [388, 272] width 6 height 9
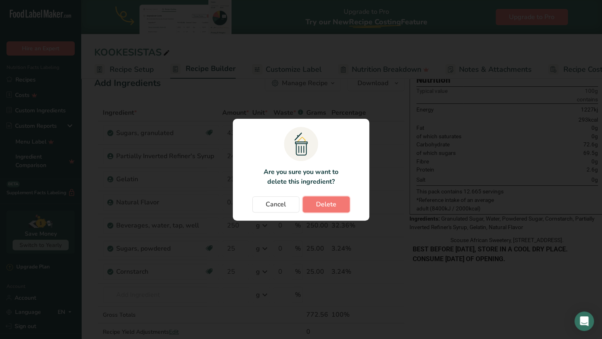
click at [342, 204] on button "Delete" at bounding box center [325, 204] width 47 height 16
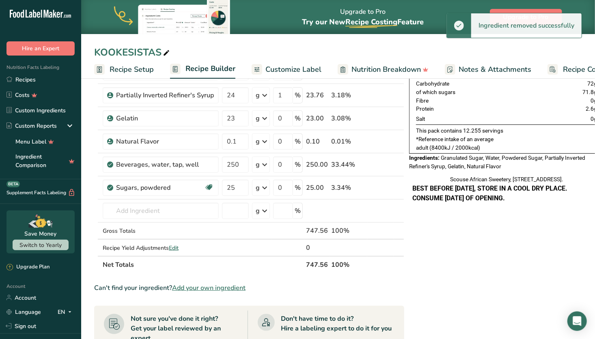
scroll to position [78, 0]
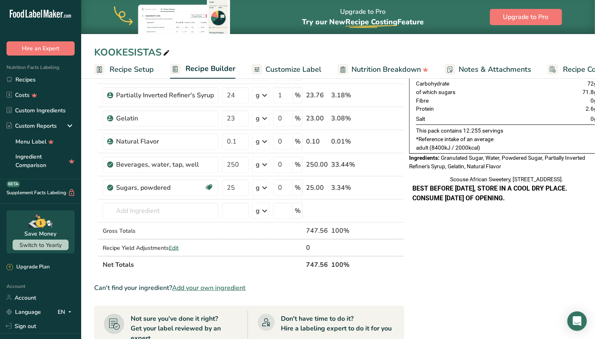
click at [172, 247] on span "Edit" at bounding box center [174, 248] width 10 height 8
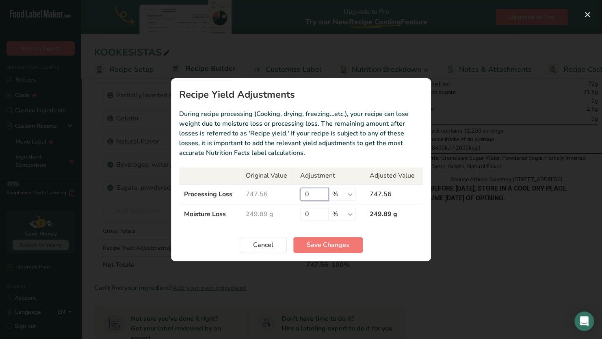
click at [315, 193] on input "0" at bounding box center [314, 194] width 28 height 13
type input "20"
click at [316, 218] on input "0" at bounding box center [314, 214] width 28 height 13
type input "50"
click at [325, 248] on span "Save Changes" at bounding box center [327, 245] width 43 height 10
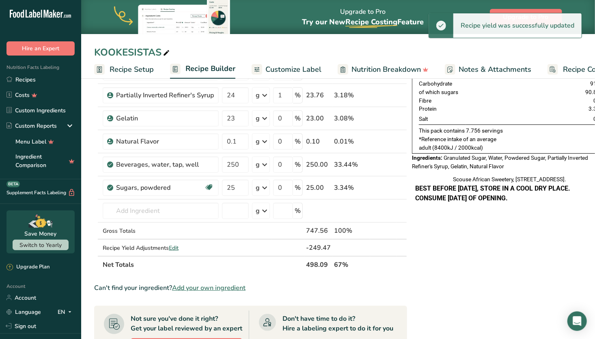
scroll to position [0, 0]
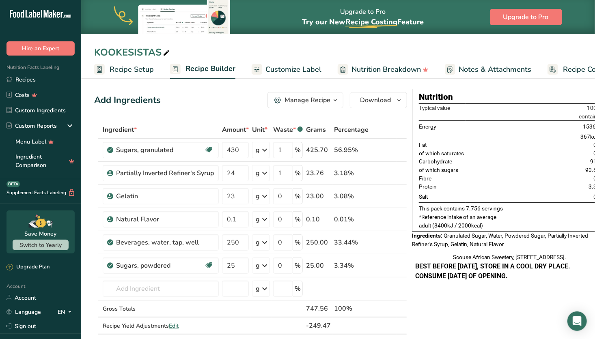
click at [288, 69] on span "Customize Label" at bounding box center [293, 69] width 56 height 11
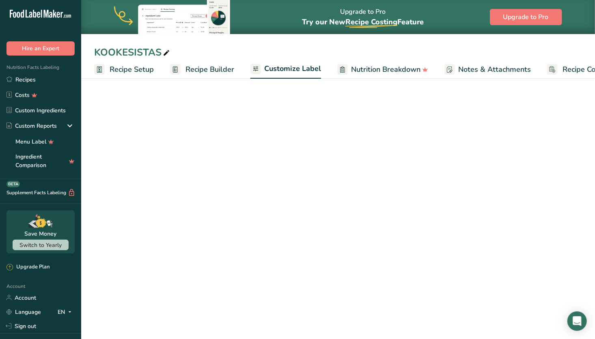
scroll to position [0, 37]
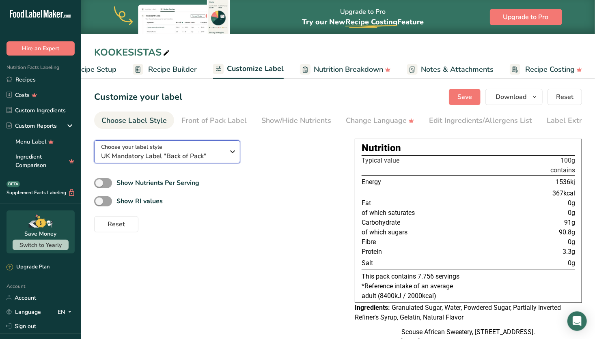
click at [213, 148] on div "Choose your label style UK Mandatory Label "Back of Pack"" at bounding box center [163, 152] width 124 height 18
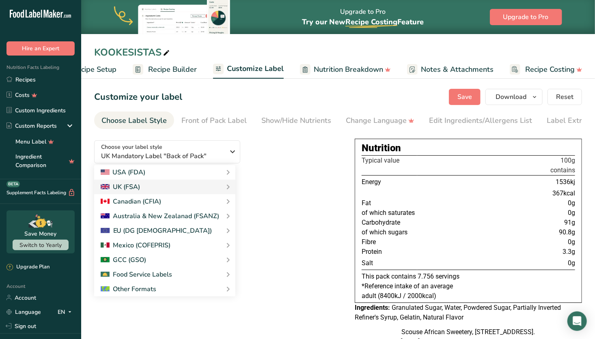
click at [0, 0] on link "Australia & New Zealand Standard Label" at bounding box center [0, 0] width 0 height 0
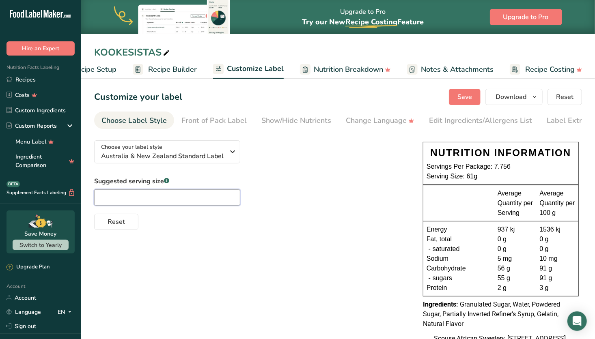
click at [203, 200] on input "text" at bounding box center [167, 198] width 146 height 16
type input "Entire Can"
click at [313, 194] on div "Suggested serving size .a-a{fill:#347362;}.b-a{fill:#fff;} Entire Can Reset" at bounding box center [250, 204] width 313 height 54
click at [463, 97] on span "Save" at bounding box center [464, 97] width 15 height 10
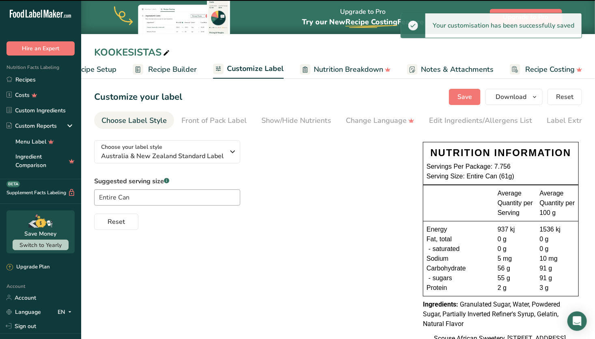
click at [432, 121] on div "Edit Ingredients/Allergens List" at bounding box center [480, 120] width 103 height 11
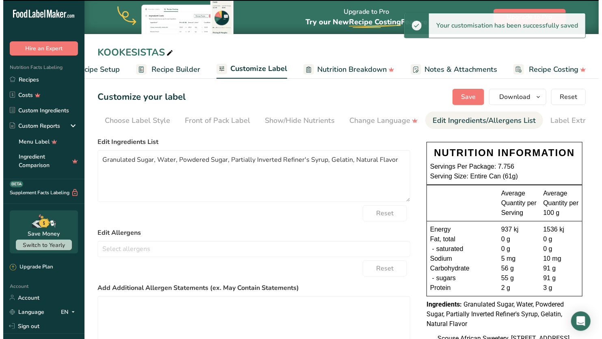
scroll to position [0, 21]
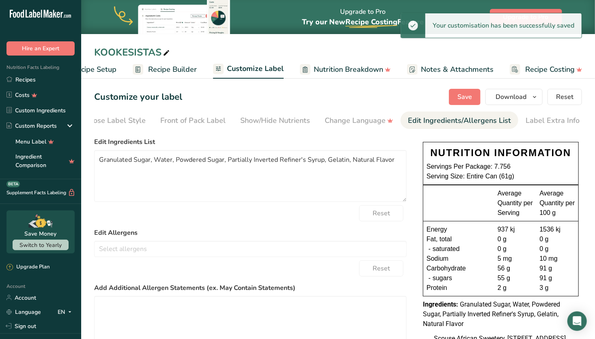
click at [544, 116] on div "Label Extra Info" at bounding box center [553, 120] width 54 height 11
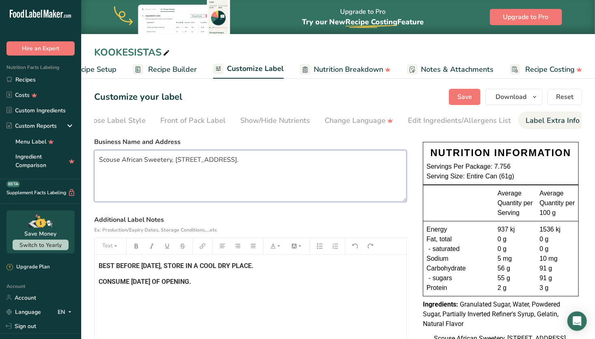
drag, startPoint x: 271, startPoint y: 173, endPoint x: 73, endPoint y: 154, distance: 199.4
click at [73, 154] on div ".a-20{fill:#fff;} Hire an Expert Nutrition Facts Labeling Recipes Costs Custom …" at bounding box center [297, 194] width 595 height 389
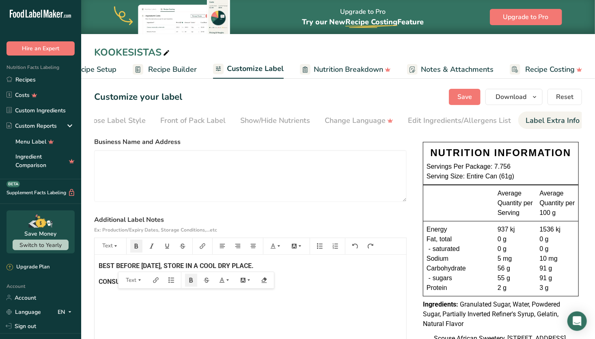
drag, startPoint x: 236, startPoint y: 284, endPoint x: 77, endPoint y: 255, distance: 161.7
click at [77, 255] on div ".a-20{fill:#fff;} Hire an Expert Nutrition Facts Labeling Recipes Costs Custom …" at bounding box center [297, 194] width 595 height 389
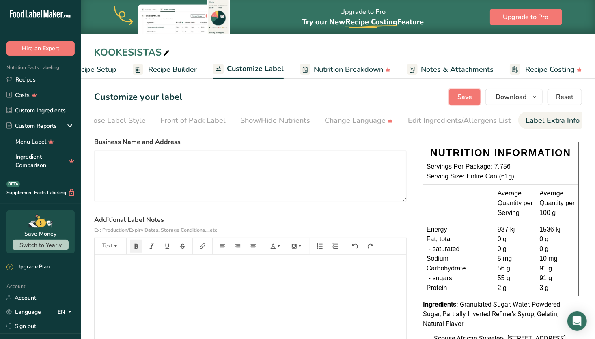
click at [472, 98] on span "Save" at bounding box center [464, 97] width 15 height 10
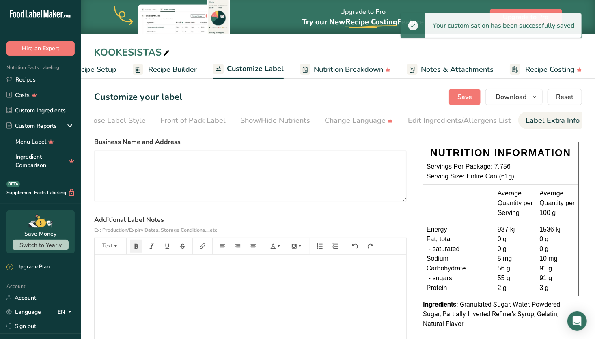
click at [166, 49] on icon at bounding box center [166, 52] width 7 height 11
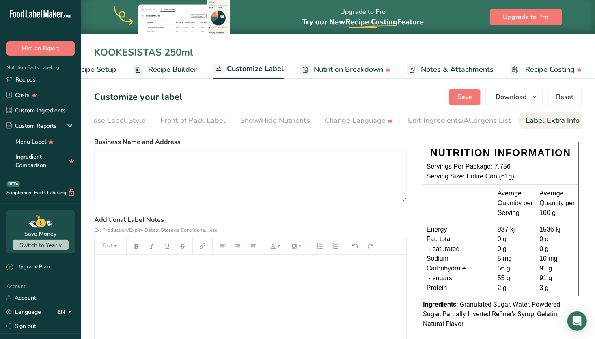
type input "KOOKESISTAS 250ml"
click at [469, 96] on span "Save" at bounding box center [464, 97] width 15 height 10
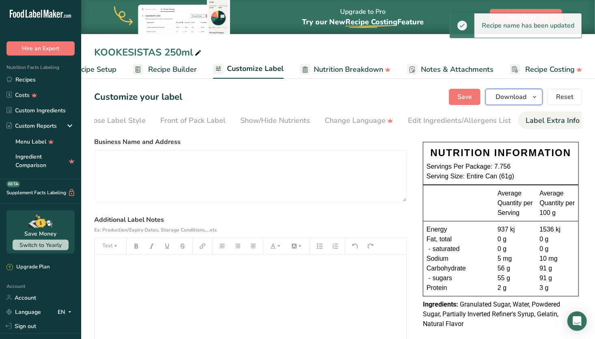
click at [517, 101] on span "Download" at bounding box center [511, 97] width 31 height 10
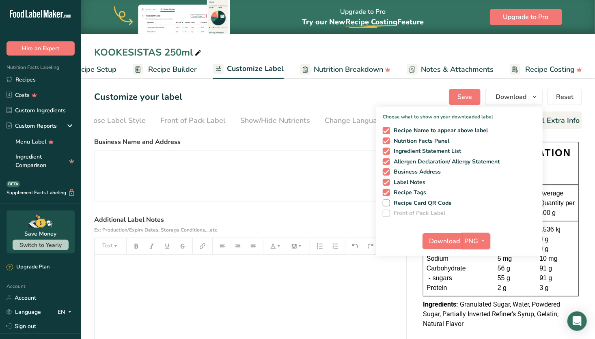
click at [483, 239] on icon "button" at bounding box center [483, 241] width 6 height 10
click at [479, 283] on link "SVG" at bounding box center [477, 284] width 26 height 13
click at [442, 241] on span "Download" at bounding box center [444, 242] width 31 height 10
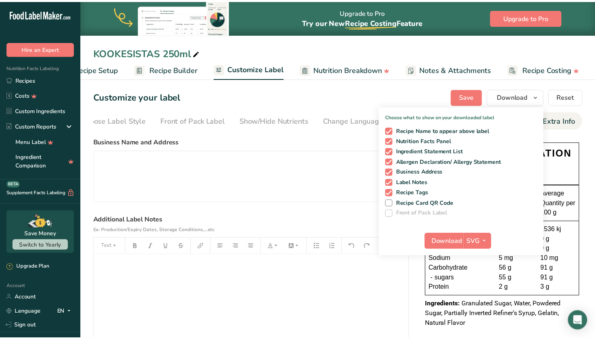
scroll to position [0, 31]
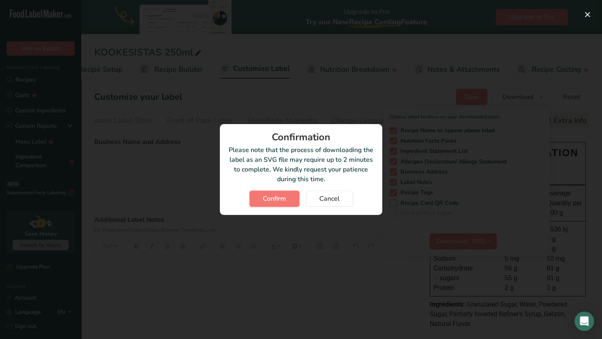
click at [275, 202] on span "Confirm" at bounding box center [274, 199] width 23 height 10
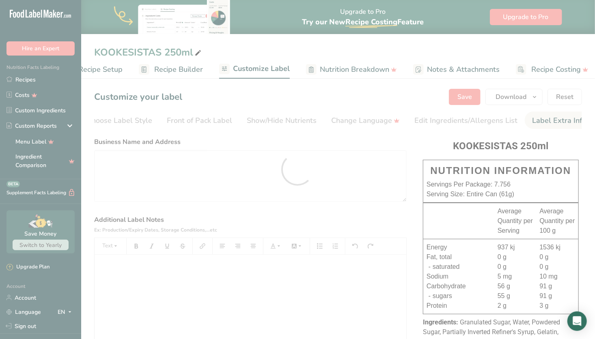
scroll to position [0, 0]
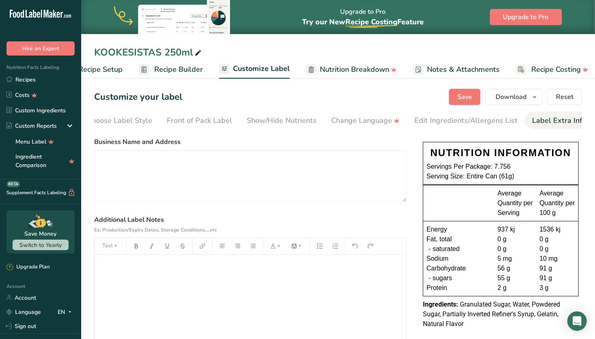
click at [42, 80] on link "Recipes" at bounding box center [40, 79] width 81 height 15
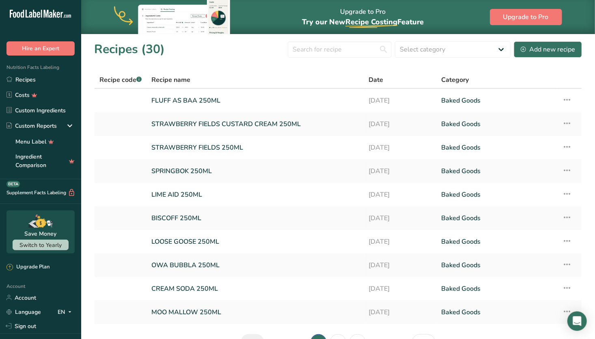
scroll to position [50, 0]
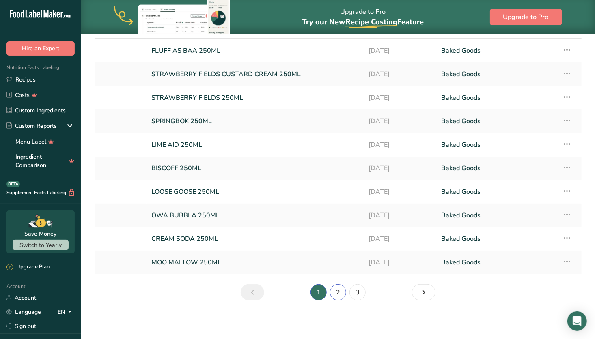
click at [338, 290] on link "2" at bounding box center [338, 293] width 16 height 16
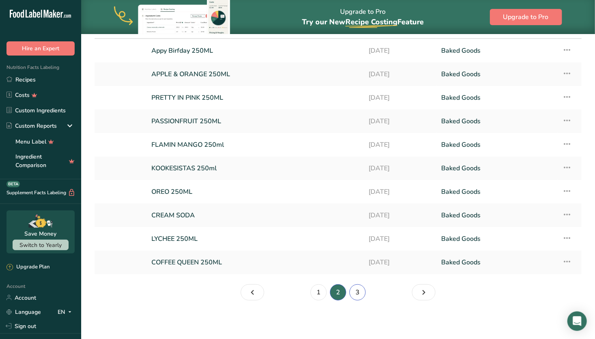
click at [359, 293] on link "3" at bounding box center [357, 293] width 16 height 16
